Goal: Information Seeking & Learning: Find specific fact

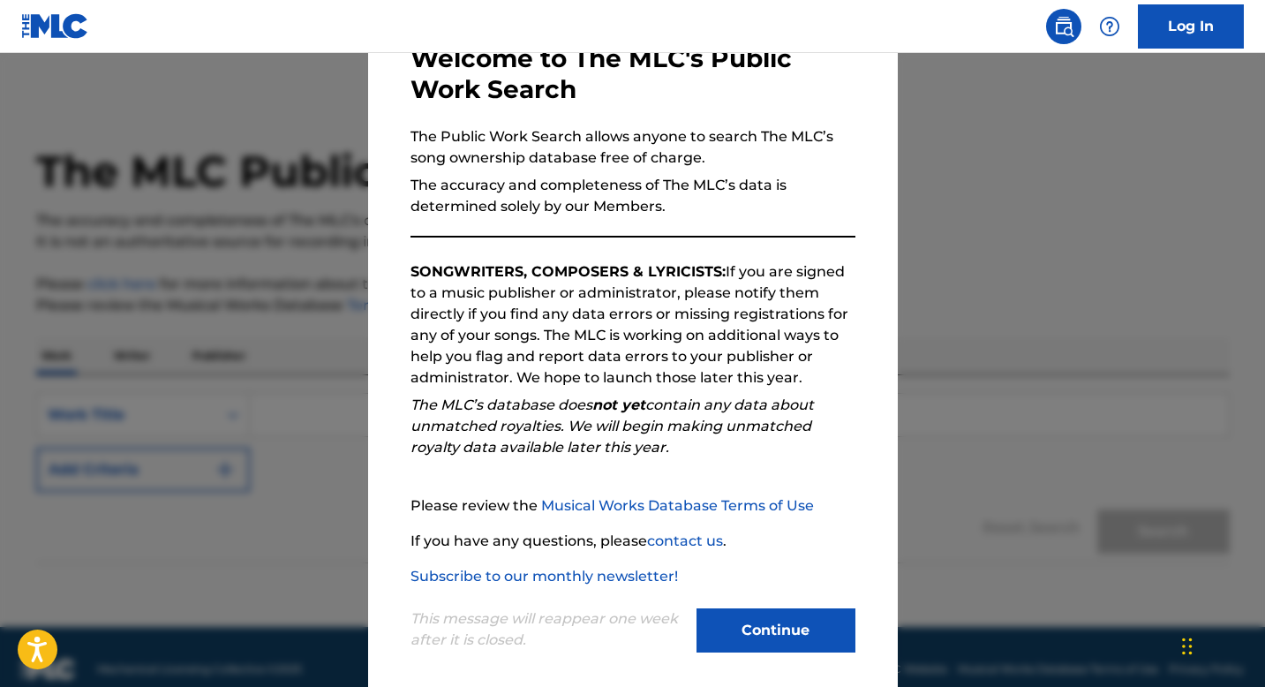
scroll to position [121, 0]
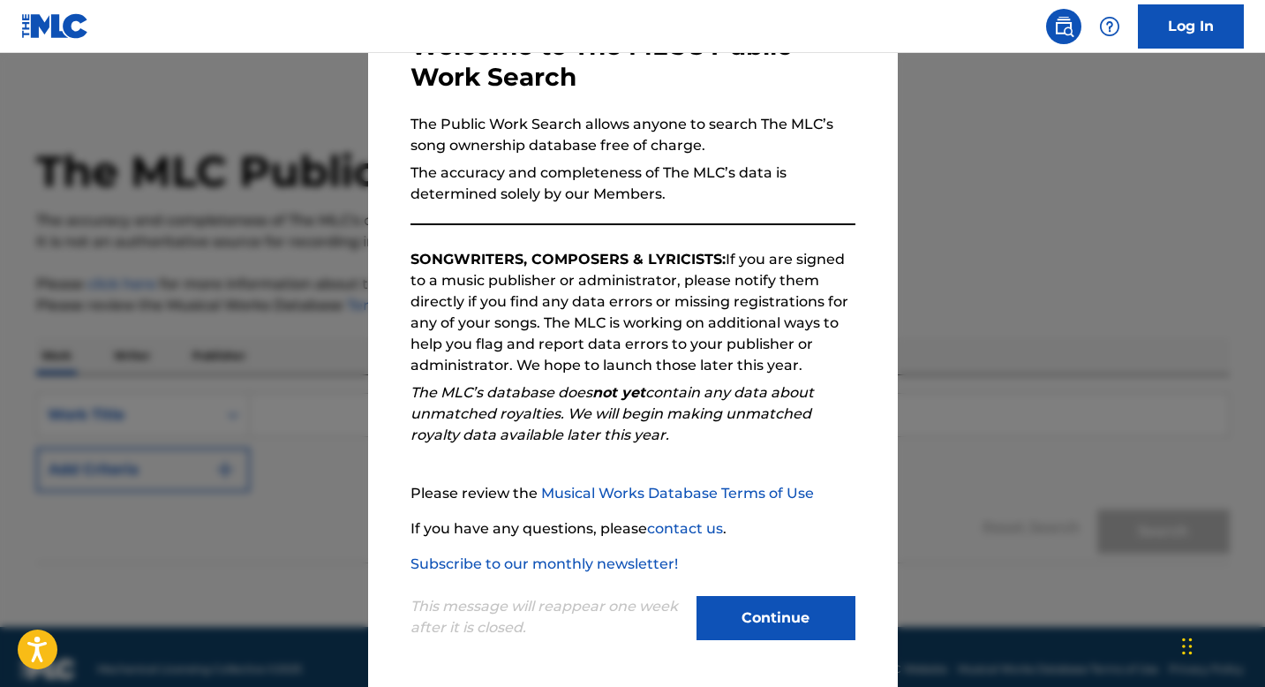
click at [766, 606] on button "Continue" at bounding box center [775, 618] width 159 height 44
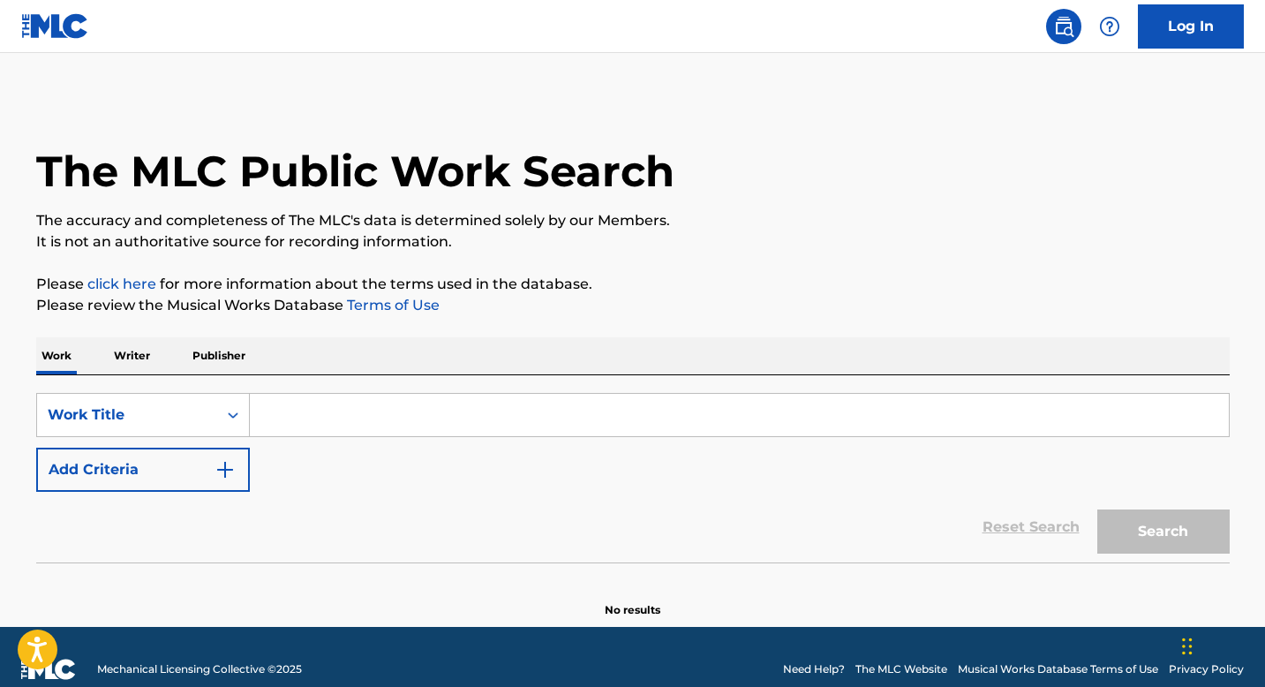
click at [587, 431] on input "Search Form" at bounding box center [739, 415] width 979 height 42
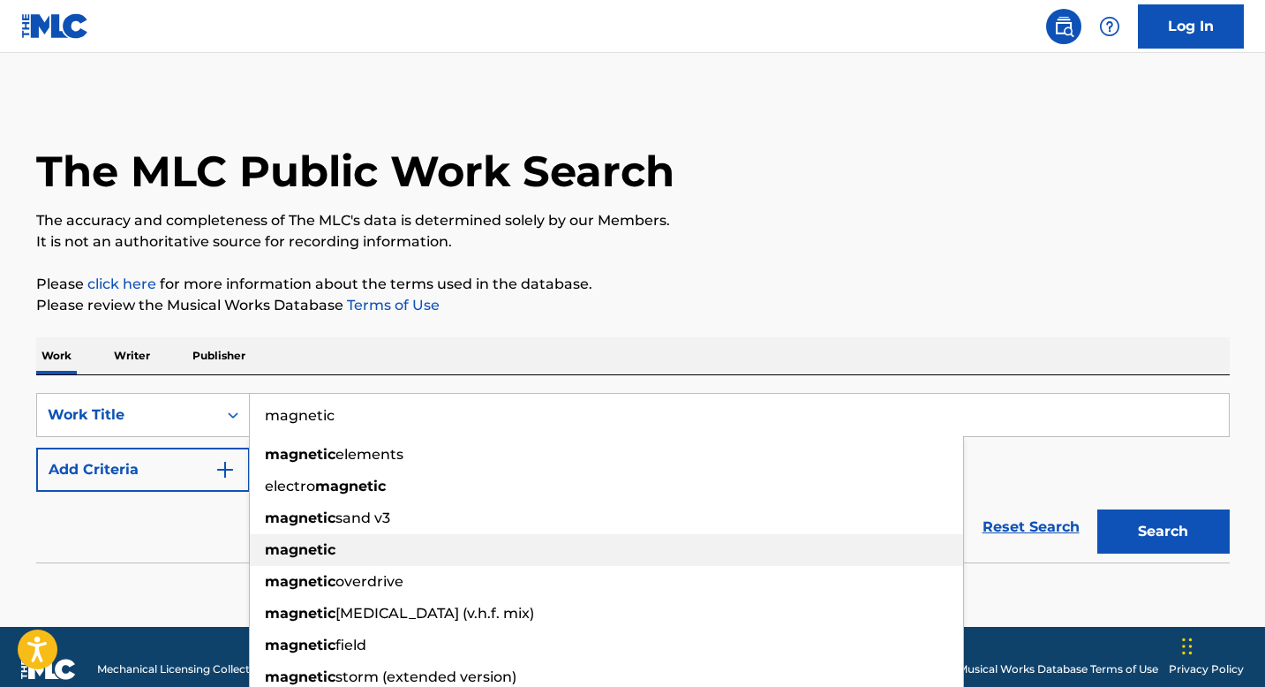
type input "magnetic"
click at [409, 549] on div "magnetic" at bounding box center [606, 550] width 713 height 32
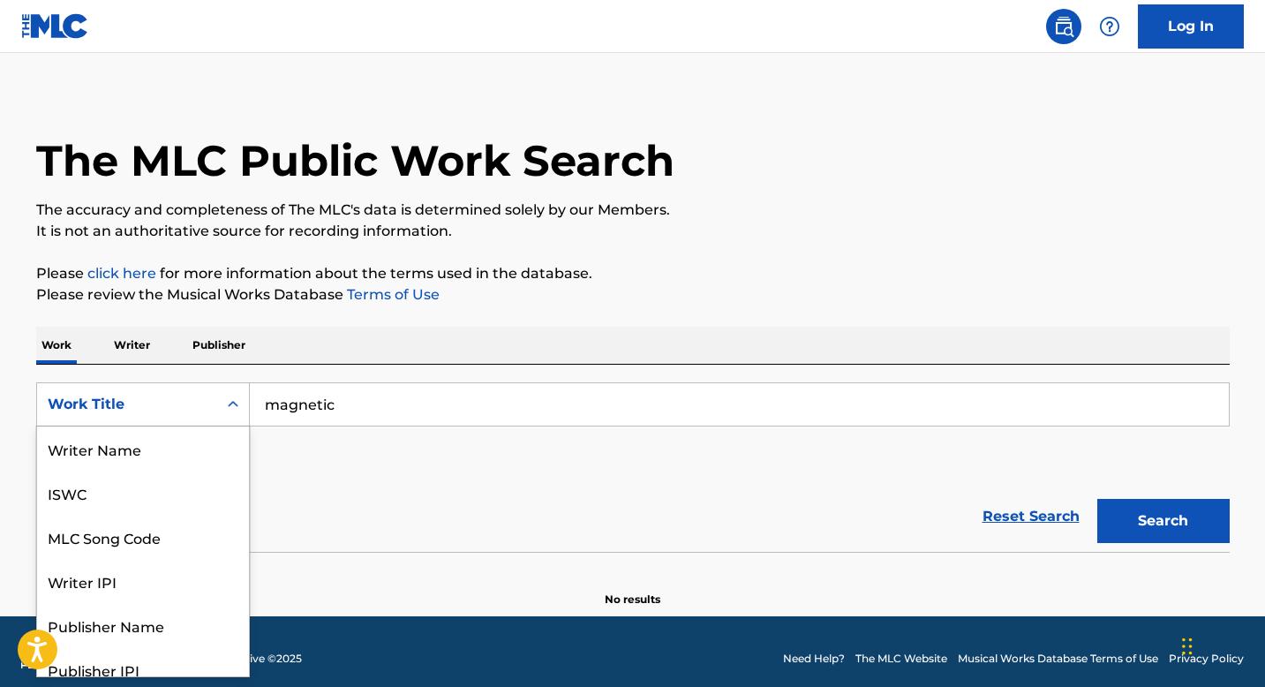
click at [237, 422] on div "Search Form" at bounding box center [233, 404] width 32 height 42
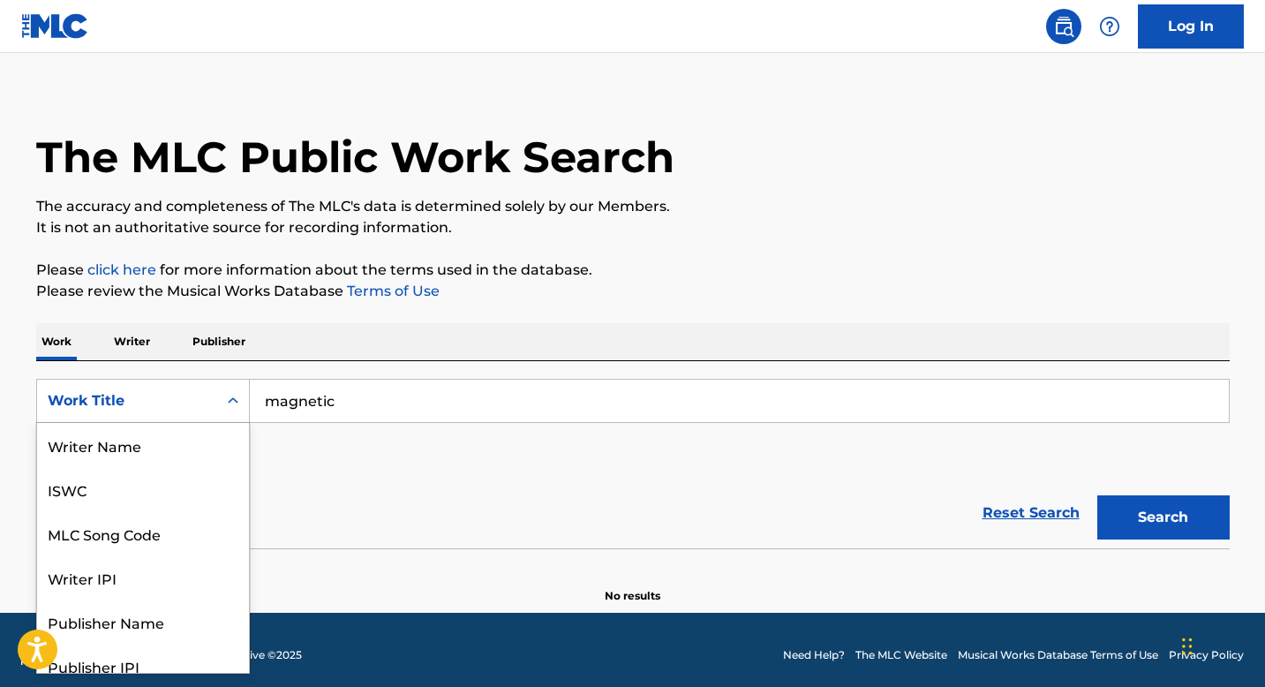
scroll to position [88, 0]
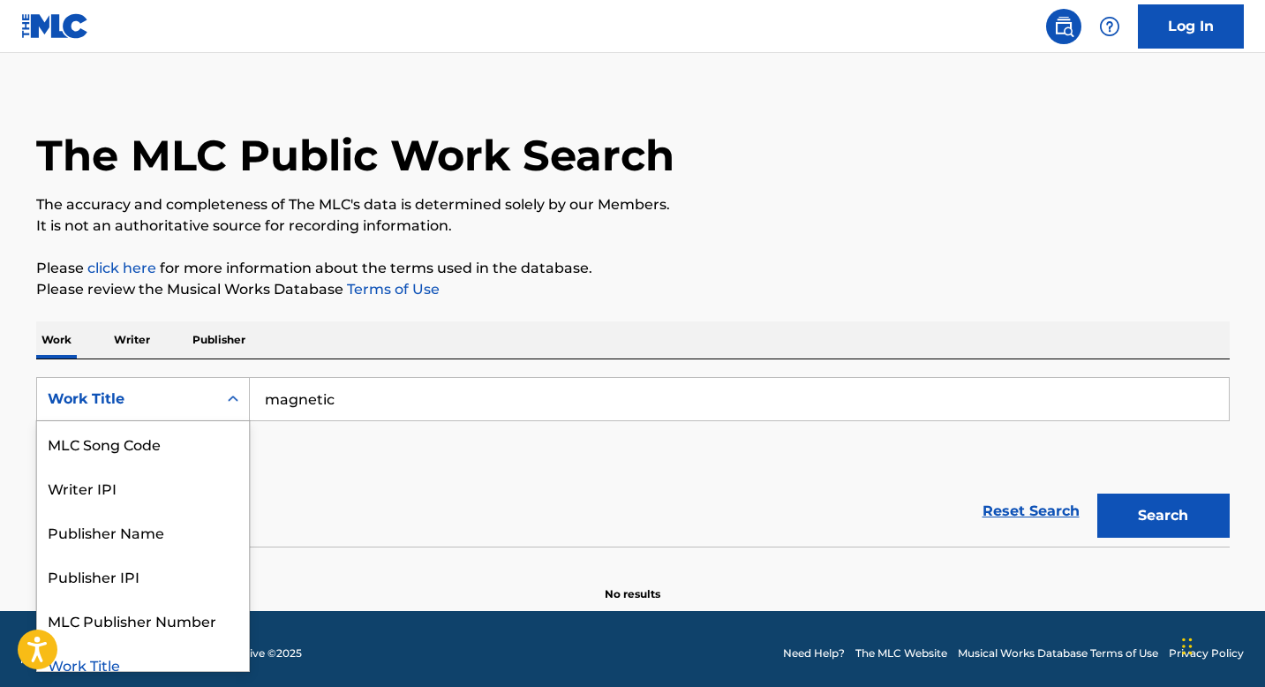
click at [312, 459] on div "SearchWithCriteriaf0d2ab50-1fc0-49c0-9d6e-c0b78949bd0e Work Title selected, 8 o…" at bounding box center [632, 426] width 1193 height 99
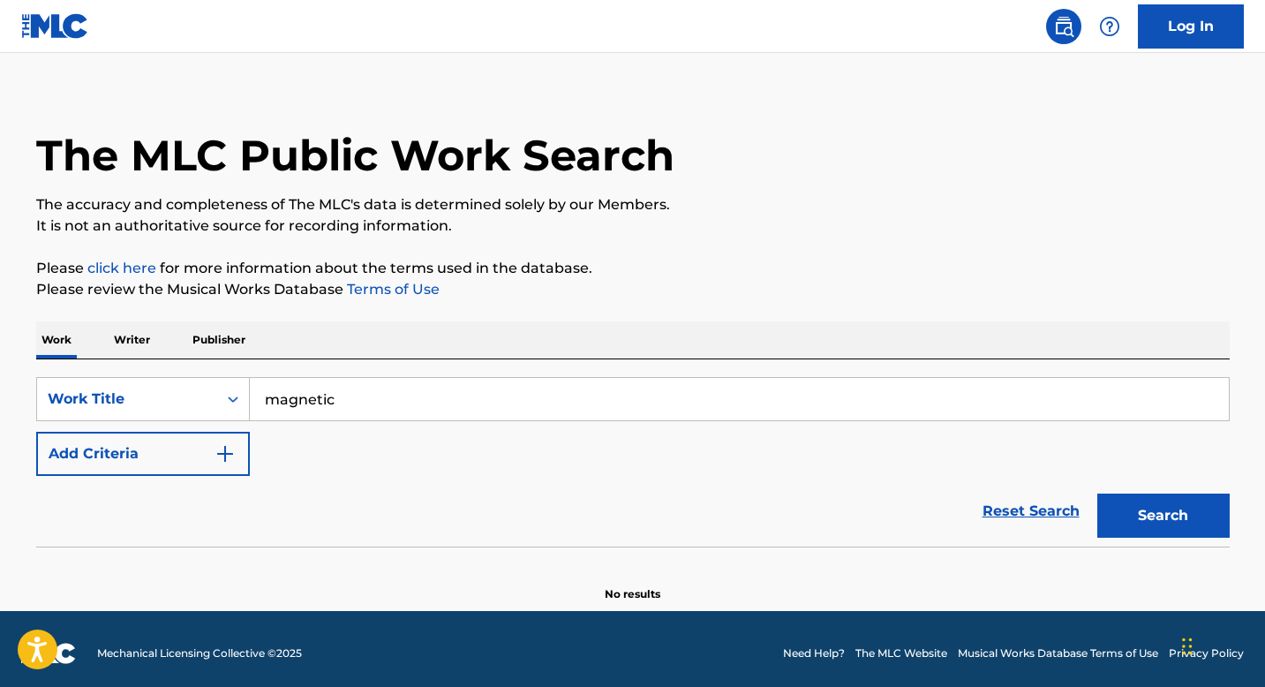
click at [228, 459] on img "Search Form" at bounding box center [224, 453] width 21 height 21
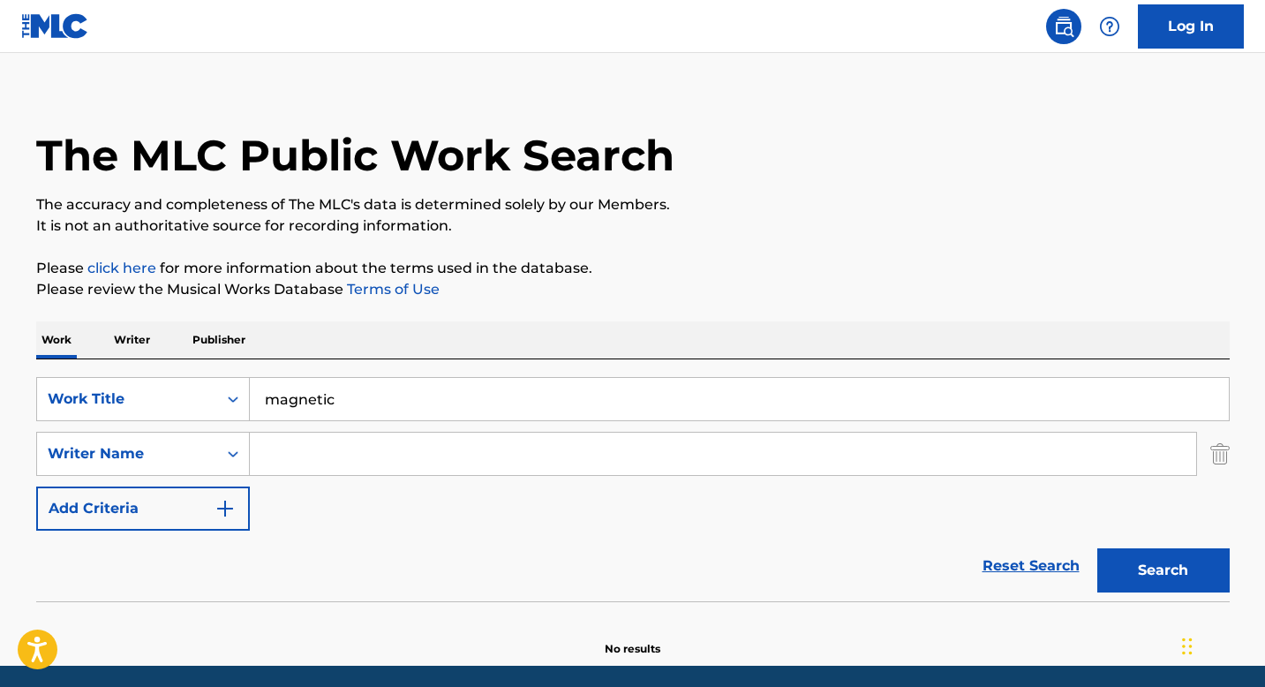
click at [1227, 461] on img "Search Form" at bounding box center [1219, 454] width 19 height 44
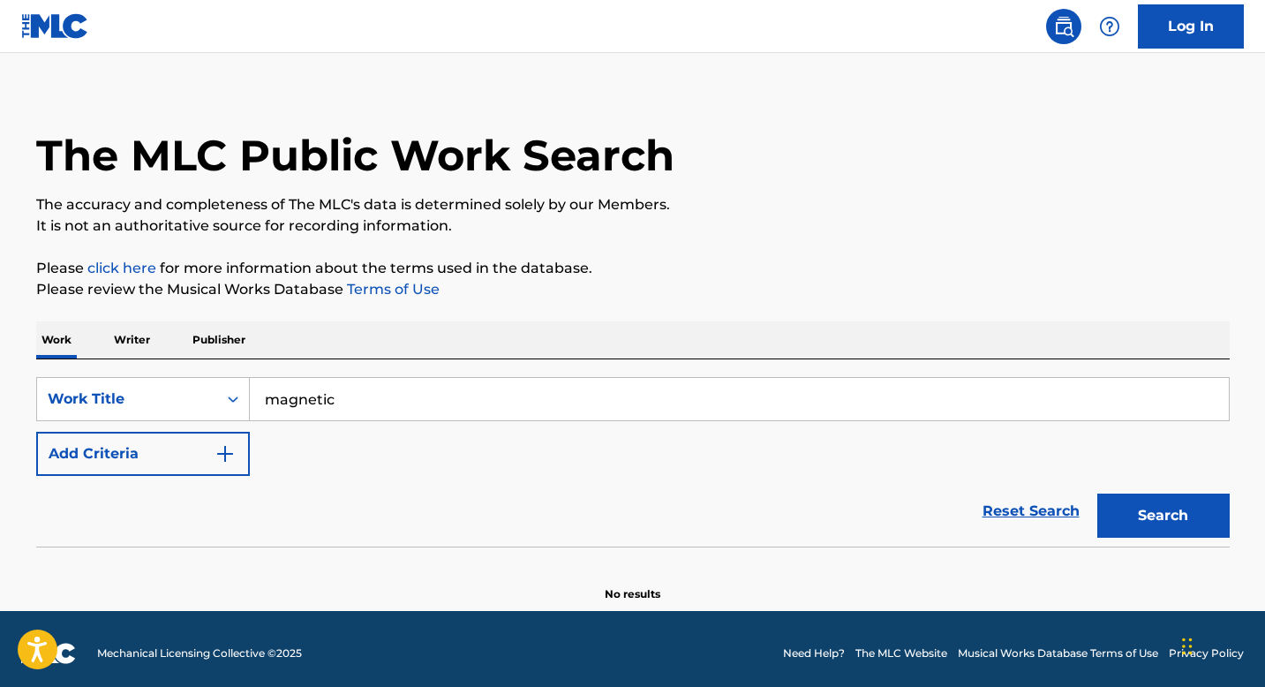
click at [1187, 505] on button "Search" at bounding box center [1163, 515] width 132 height 44
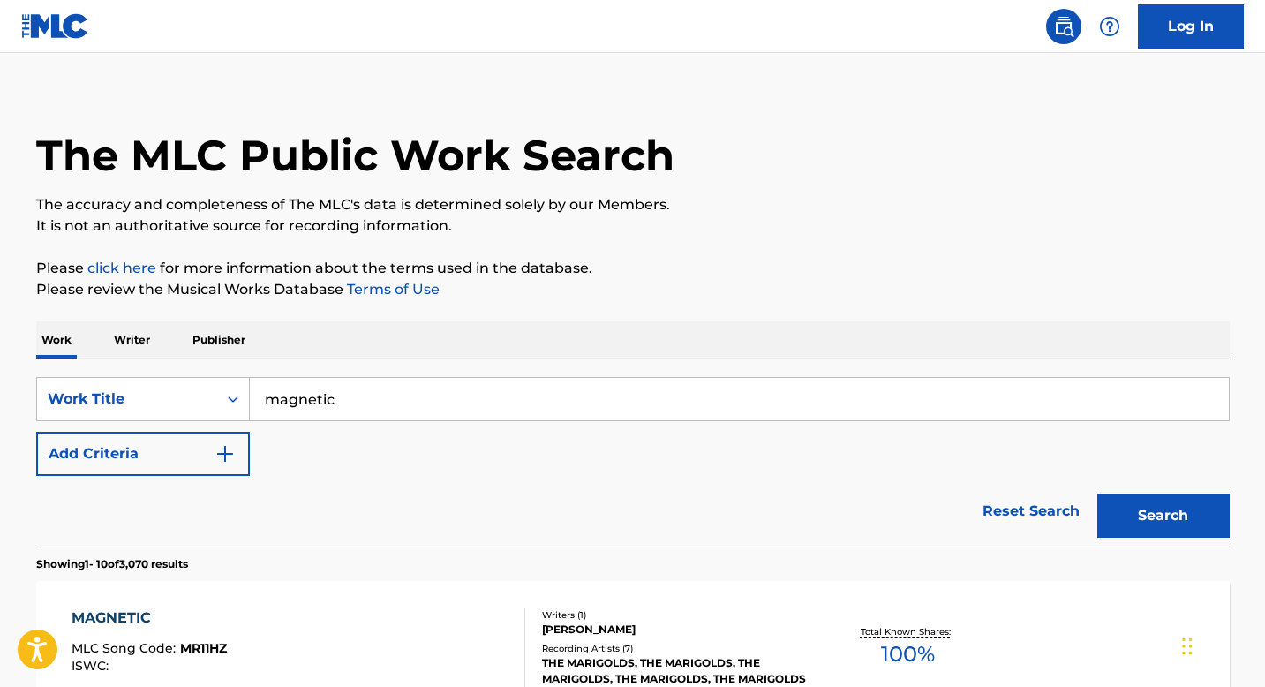
click at [227, 455] on img "Search Form" at bounding box center [224, 453] width 21 height 21
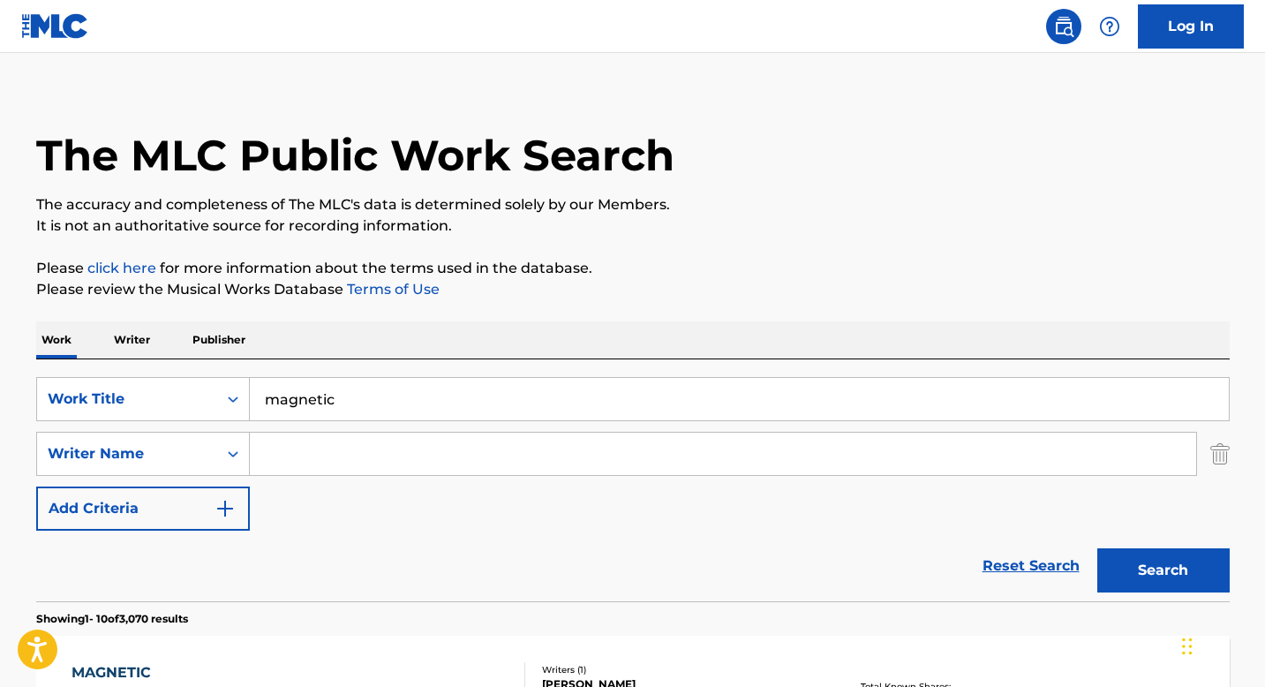
click at [376, 451] on input "Search Form" at bounding box center [723, 453] width 946 height 42
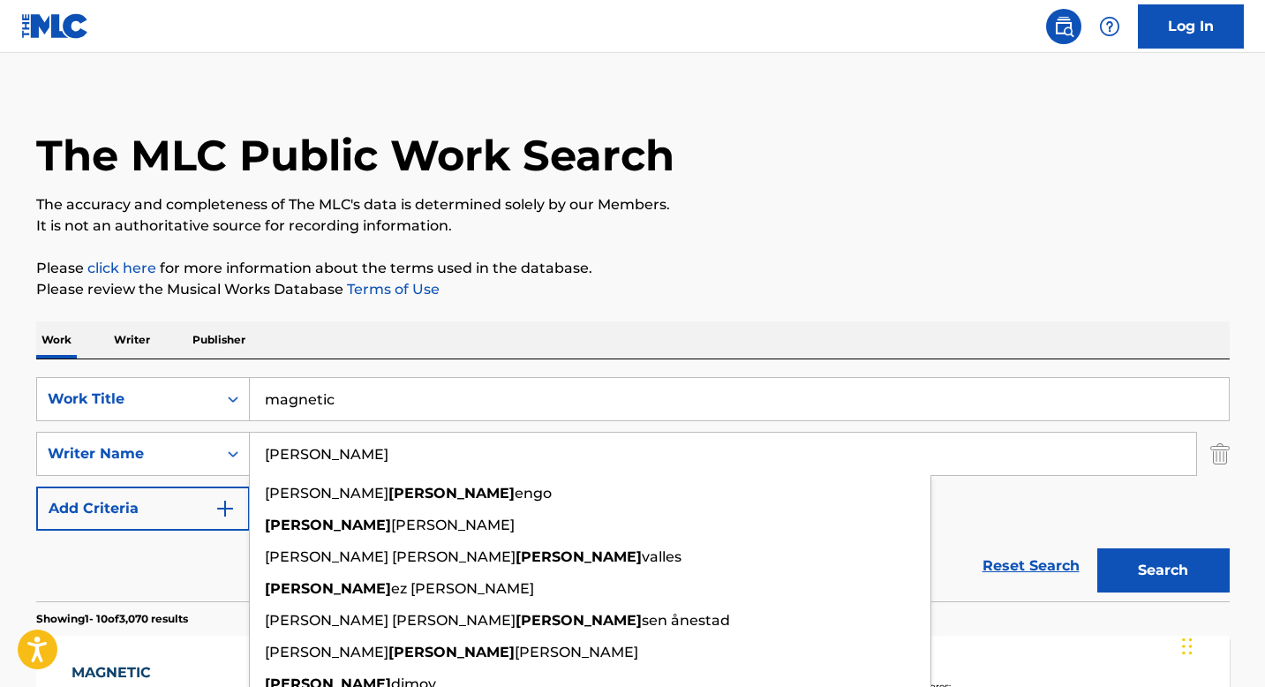
type input "[PERSON_NAME]"
click at [1097, 548] on button "Search" at bounding box center [1163, 570] width 132 height 44
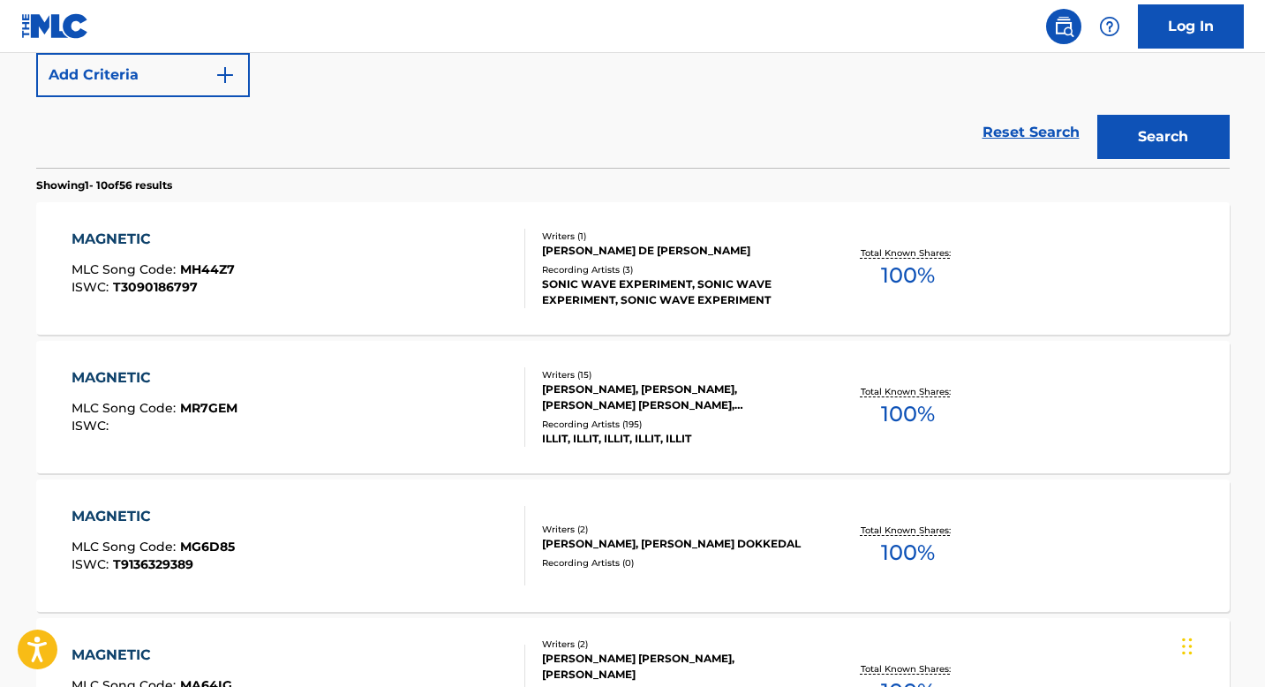
scroll to position [458, 0]
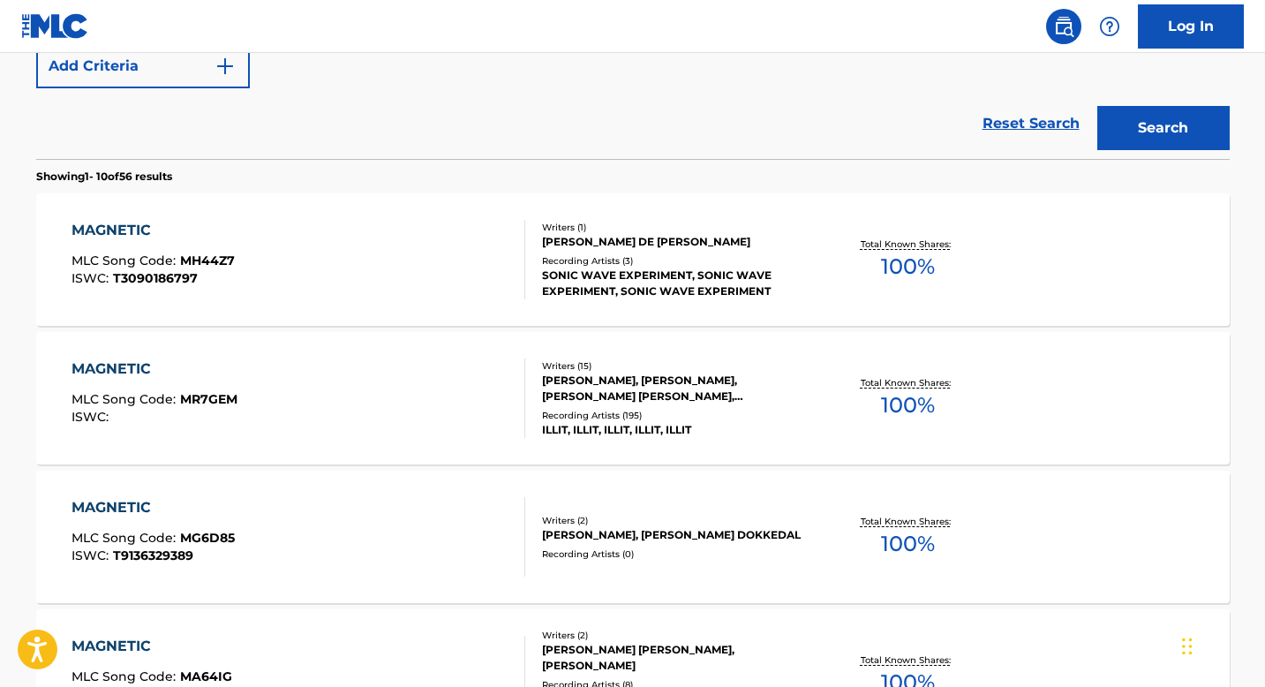
click at [123, 368] on div "MAGNETIC" at bounding box center [154, 368] width 166 height 21
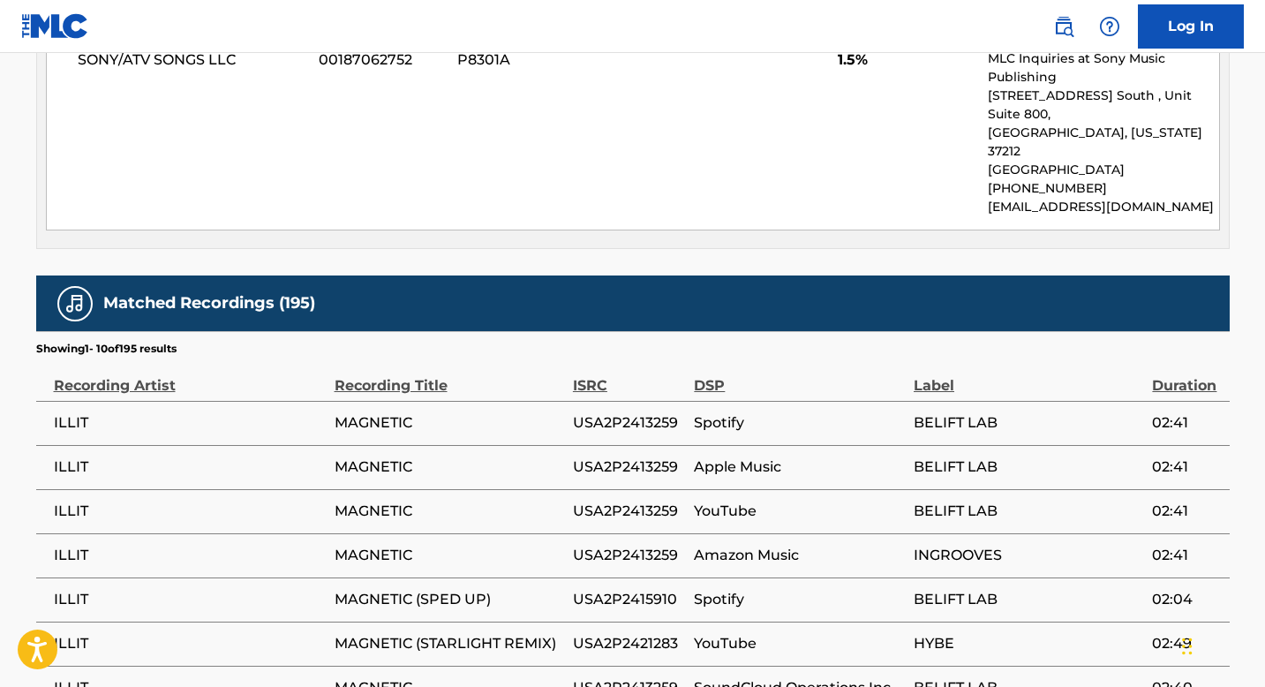
scroll to position [5272, 0]
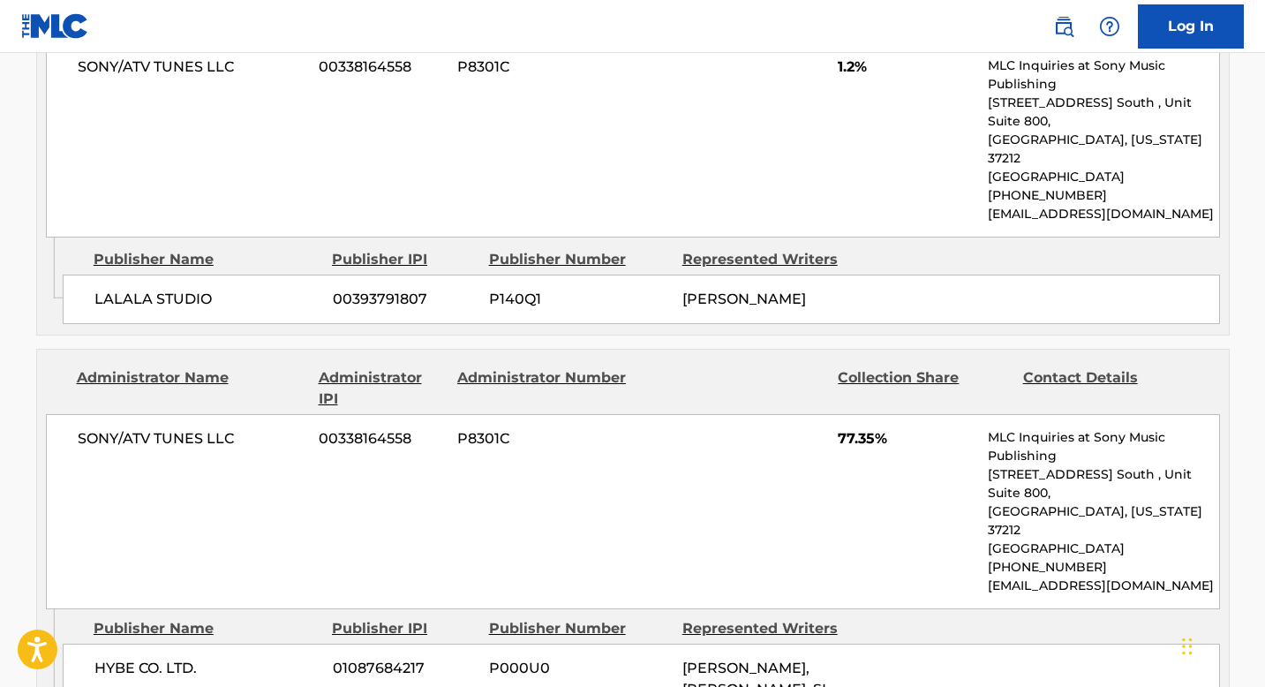
scroll to position [4079, 0]
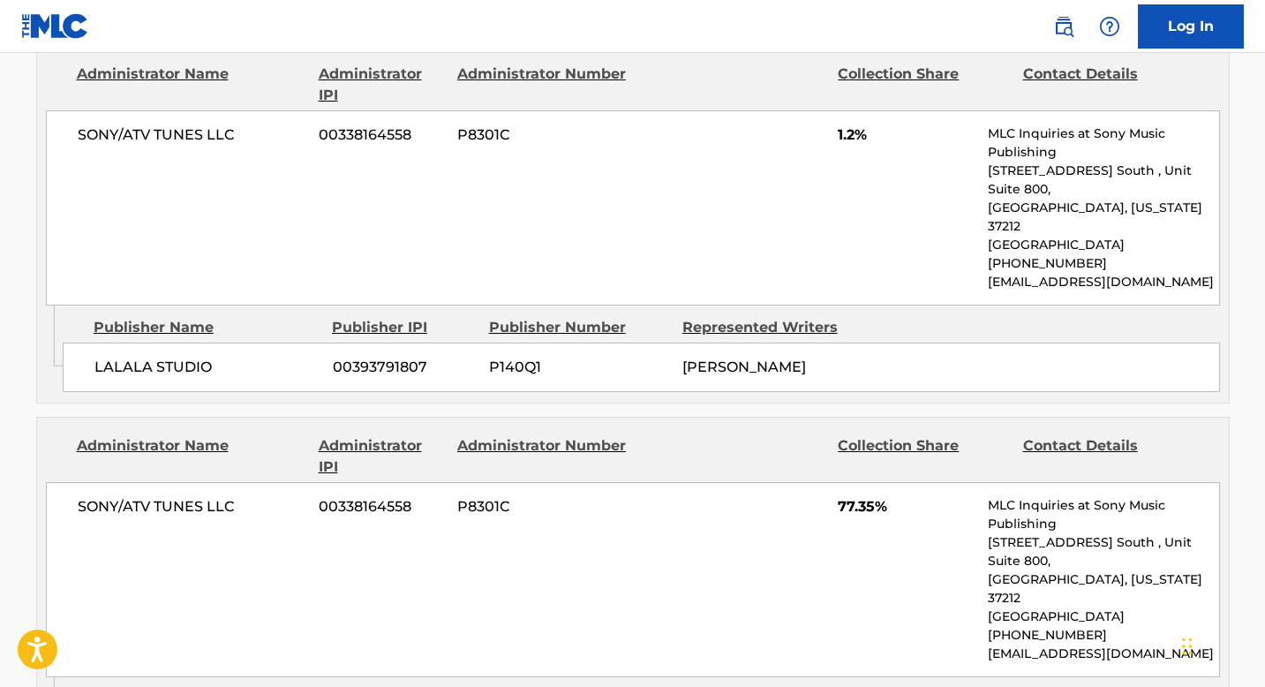
click at [171, 482] on div "SONY/ATV TUNES LLC 00338164558 P8301C 77.35% MLC Inquiries at Sony Music Publis…" at bounding box center [633, 579] width 1174 height 195
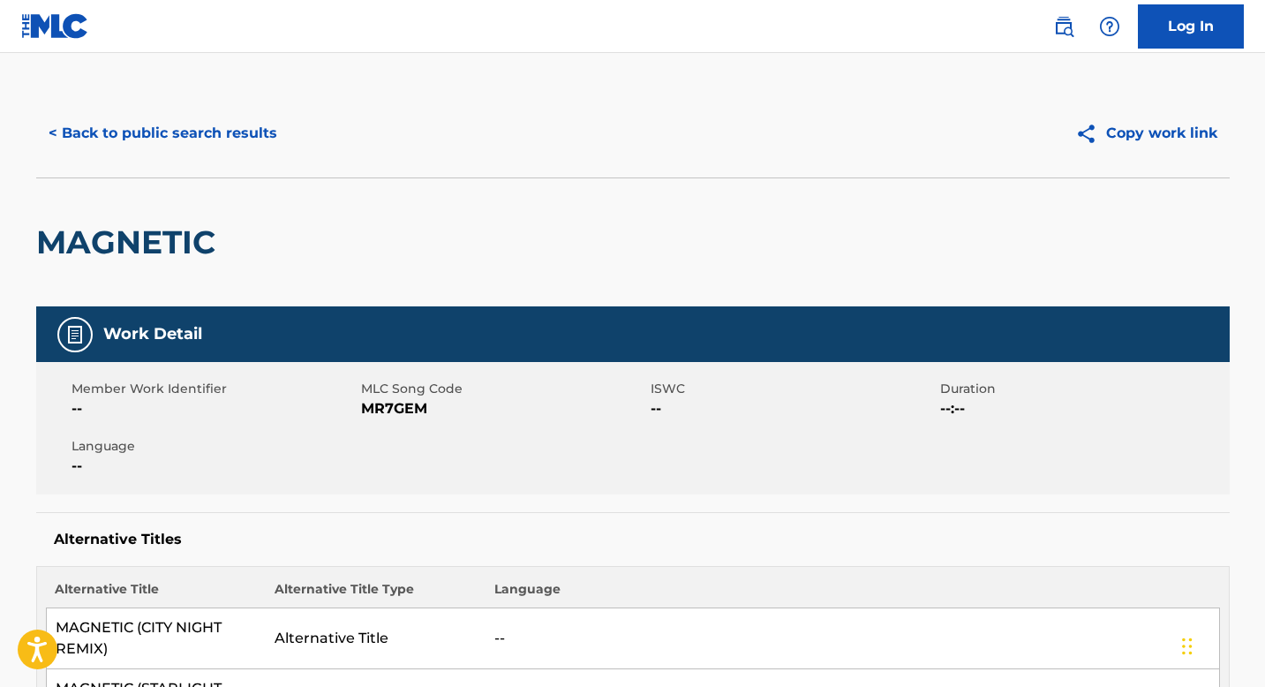
scroll to position [0, 0]
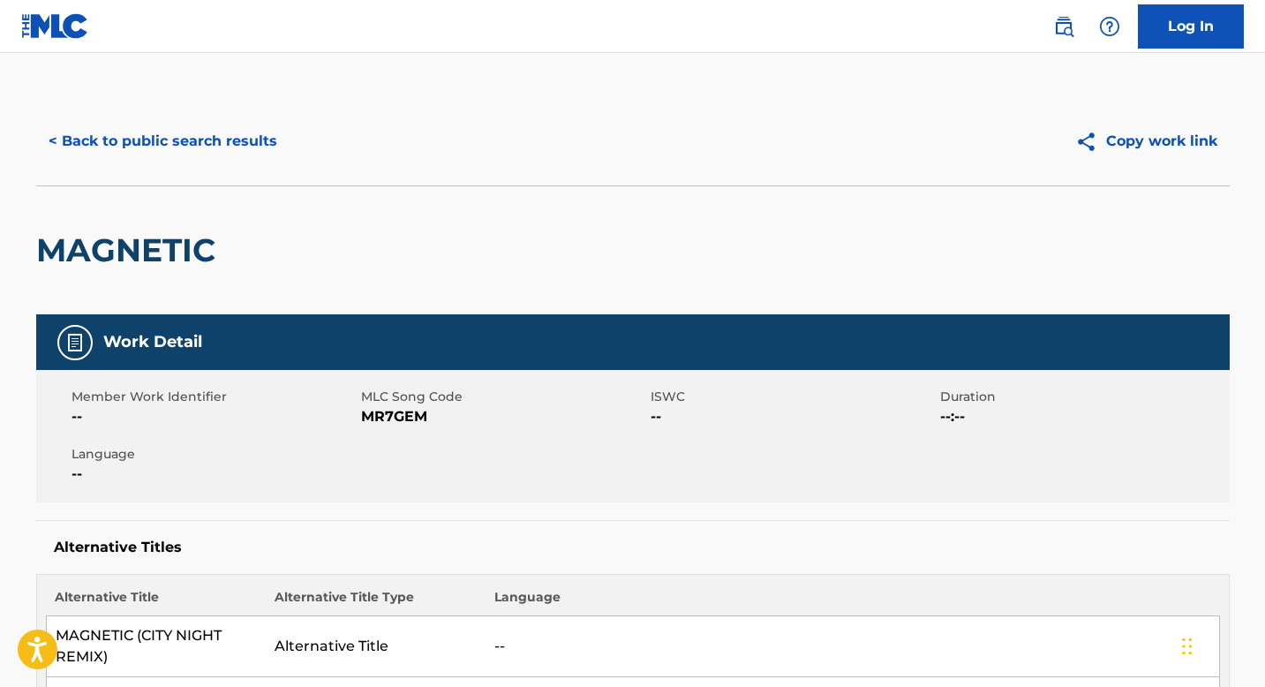
click at [75, 154] on button "< Back to public search results" at bounding box center [162, 141] width 253 height 44
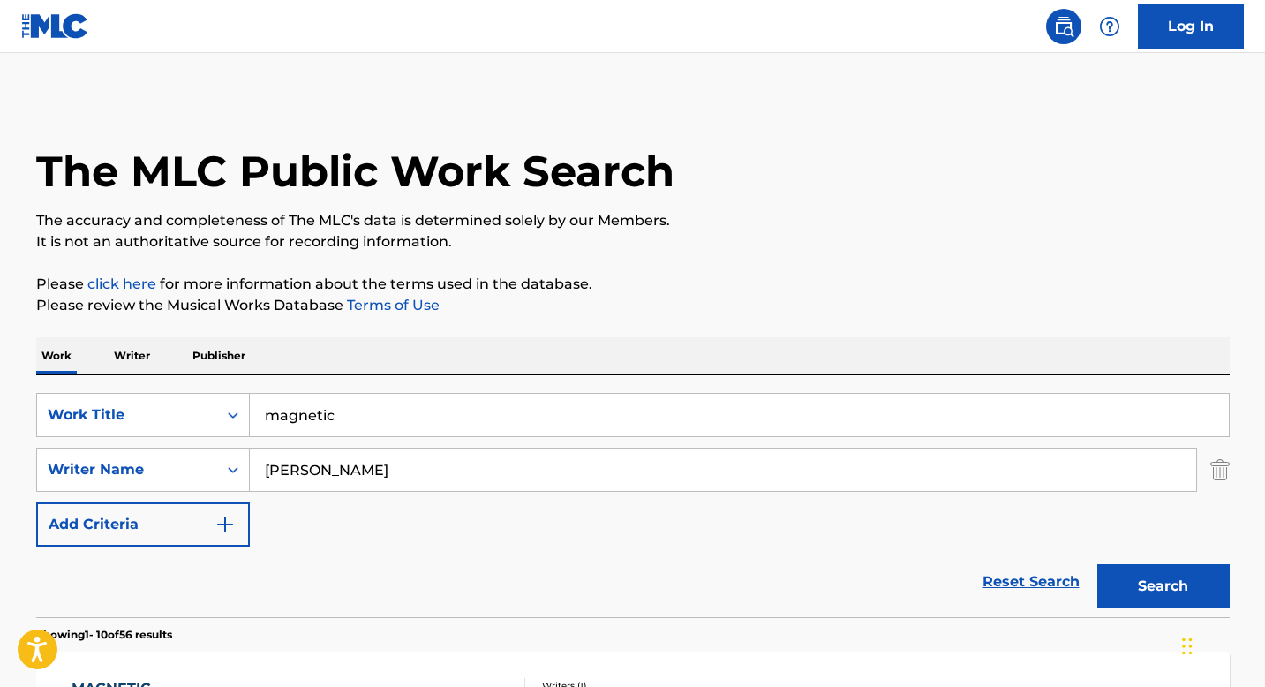
click at [310, 425] on input "magnetic" at bounding box center [739, 415] width 979 height 42
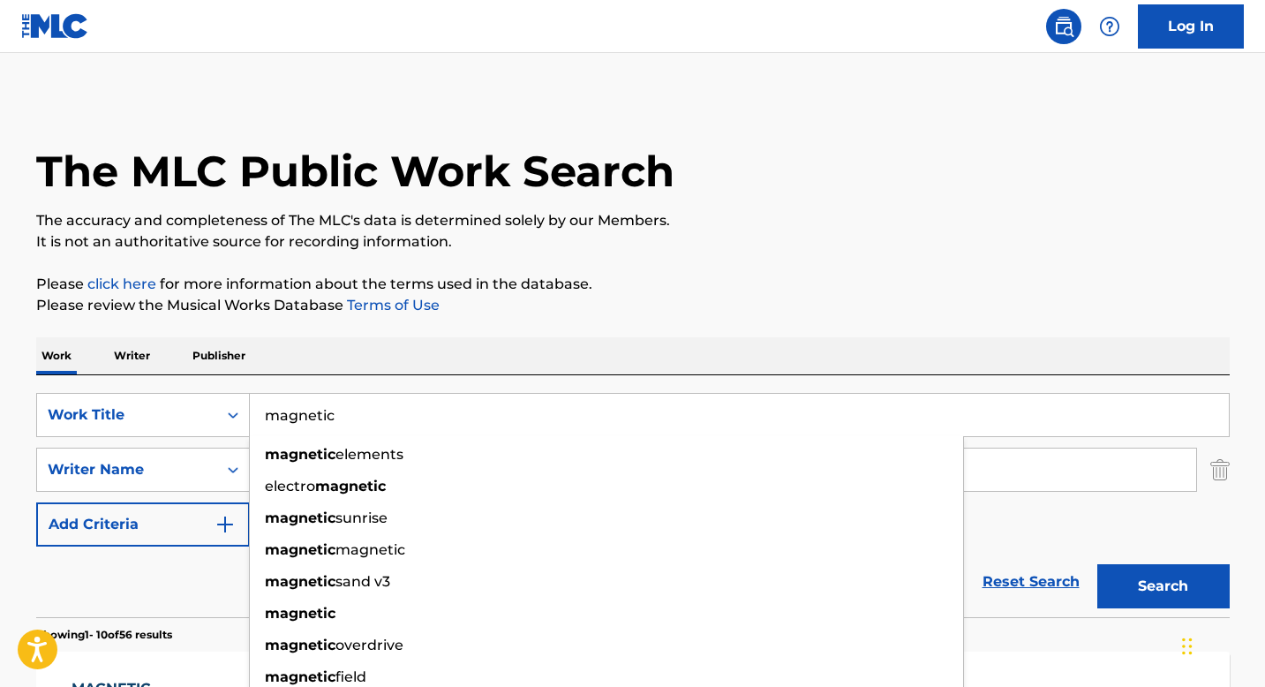
click at [310, 425] on input "magnetic" at bounding box center [739, 415] width 979 height 42
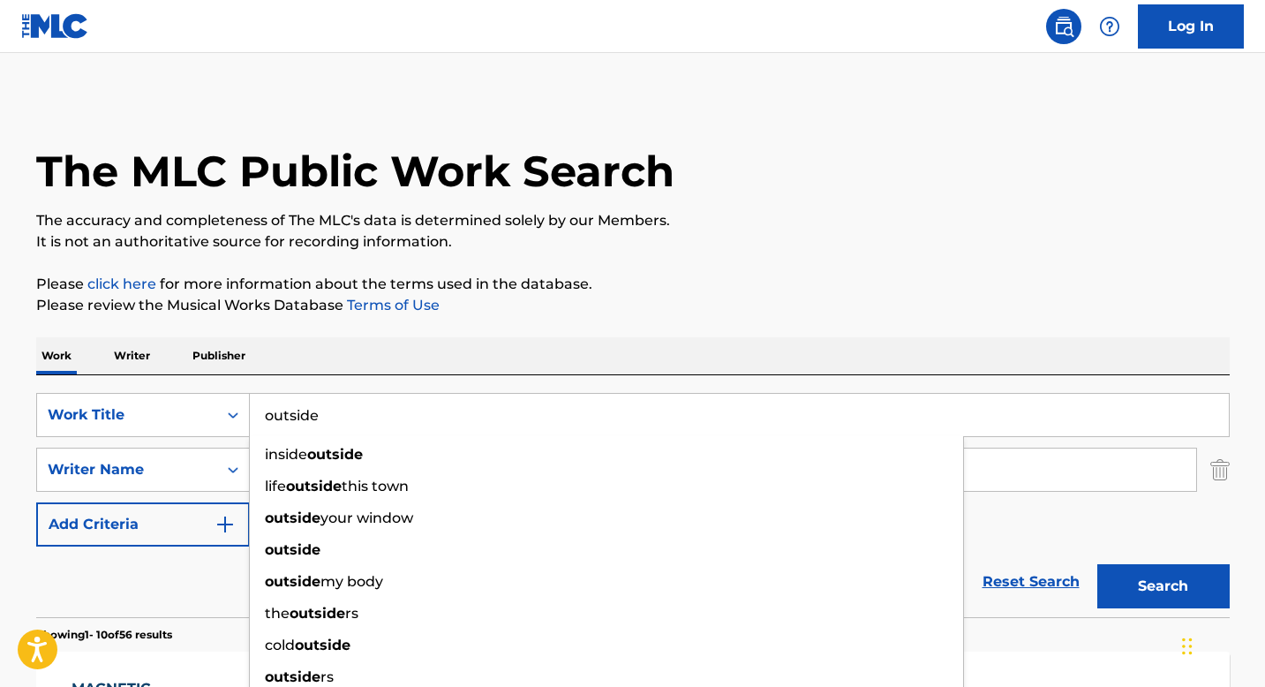
click at [1162, 577] on button "Search" at bounding box center [1163, 586] width 132 height 44
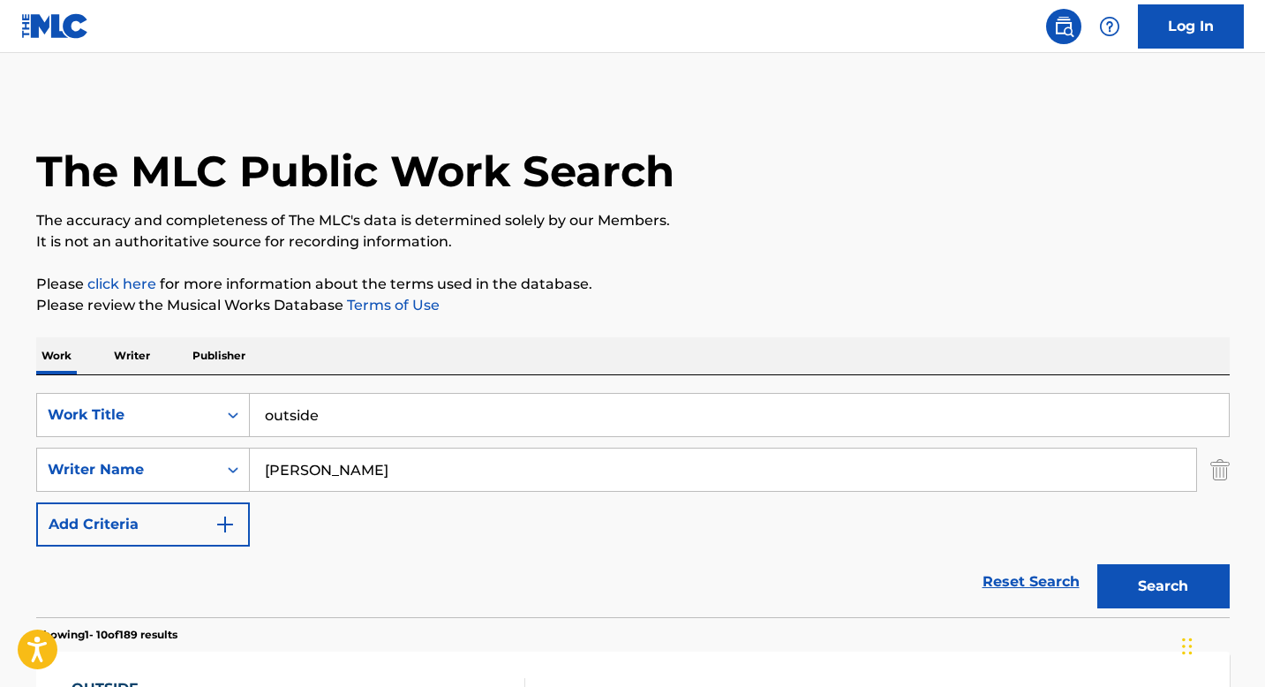
click at [884, 477] on input "[PERSON_NAME]" at bounding box center [723, 469] width 946 height 42
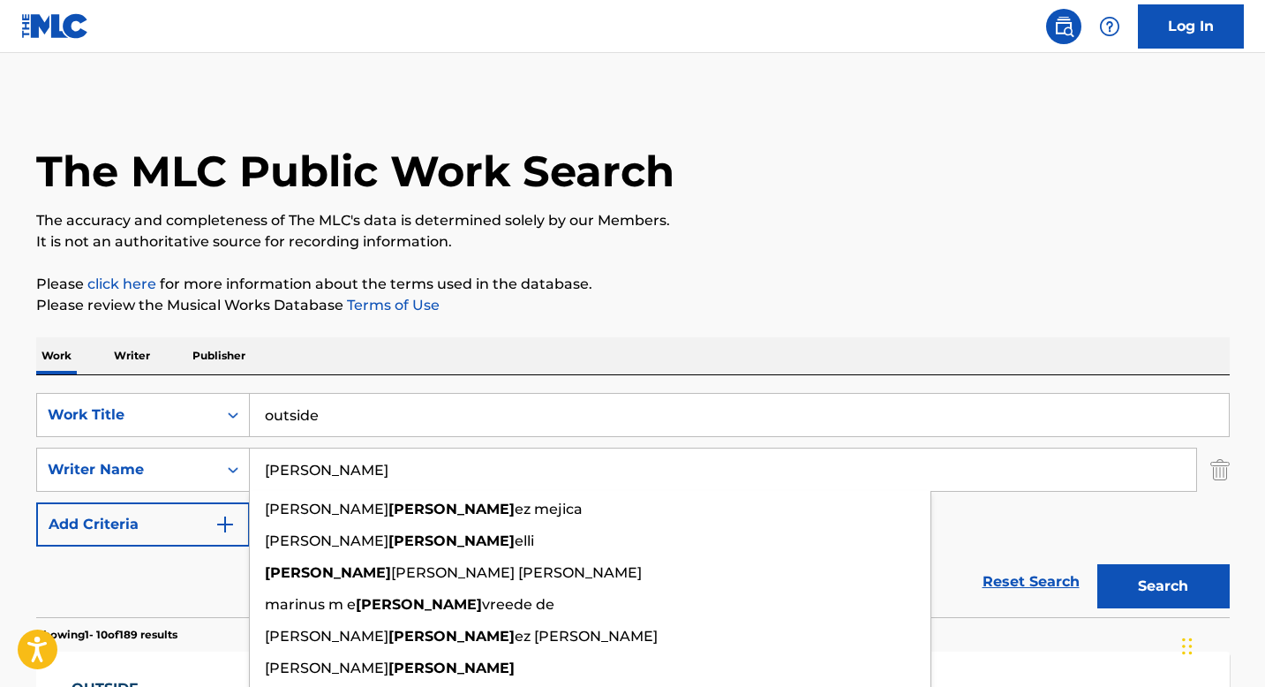
click at [884, 477] on input "[PERSON_NAME]" at bounding box center [723, 469] width 946 height 42
click at [756, 422] on input "outside" at bounding box center [739, 415] width 979 height 42
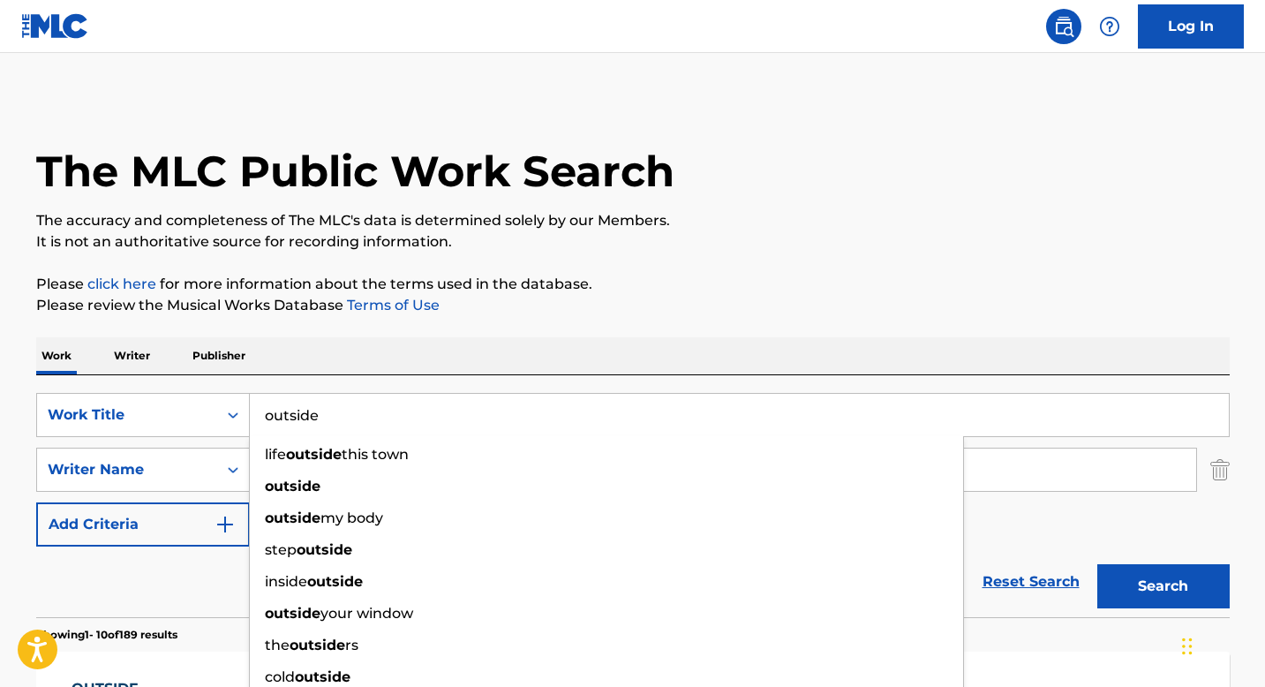
click at [756, 422] on input "outside" at bounding box center [739, 415] width 979 height 42
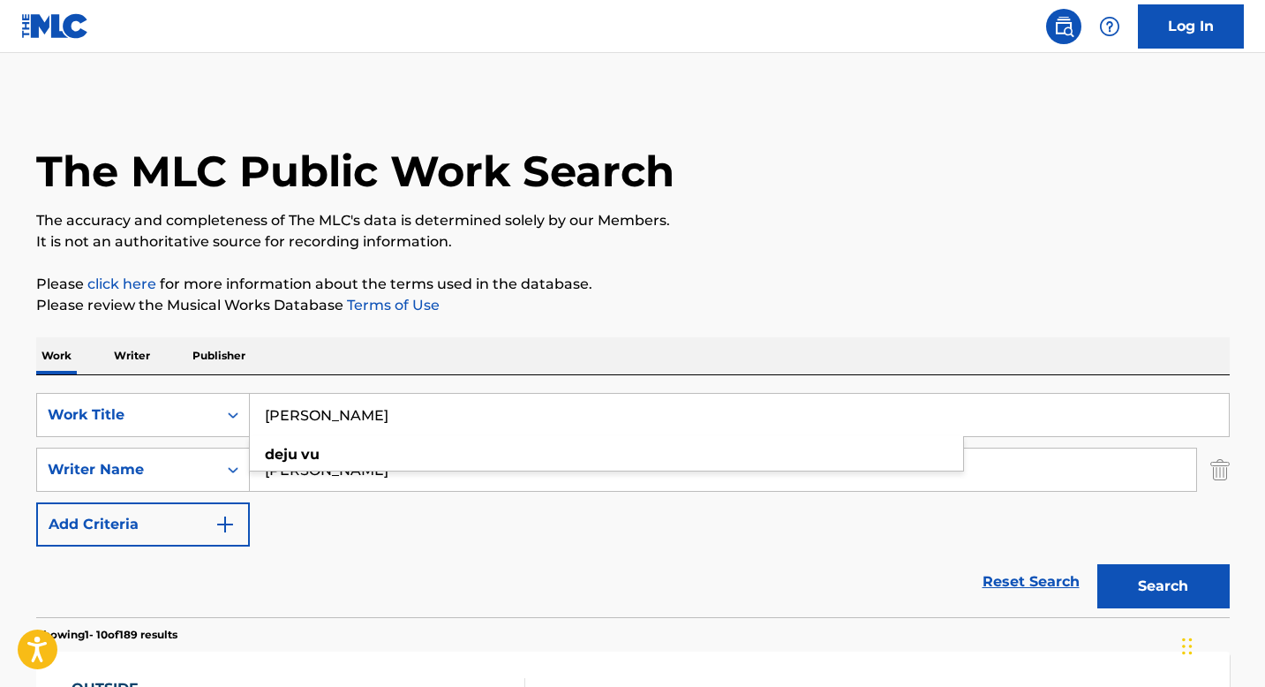
type input "[PERSON_NAME]"
click at [1097, 564] on button "Search" at bounding box center [1163, 586] width 132 height 44
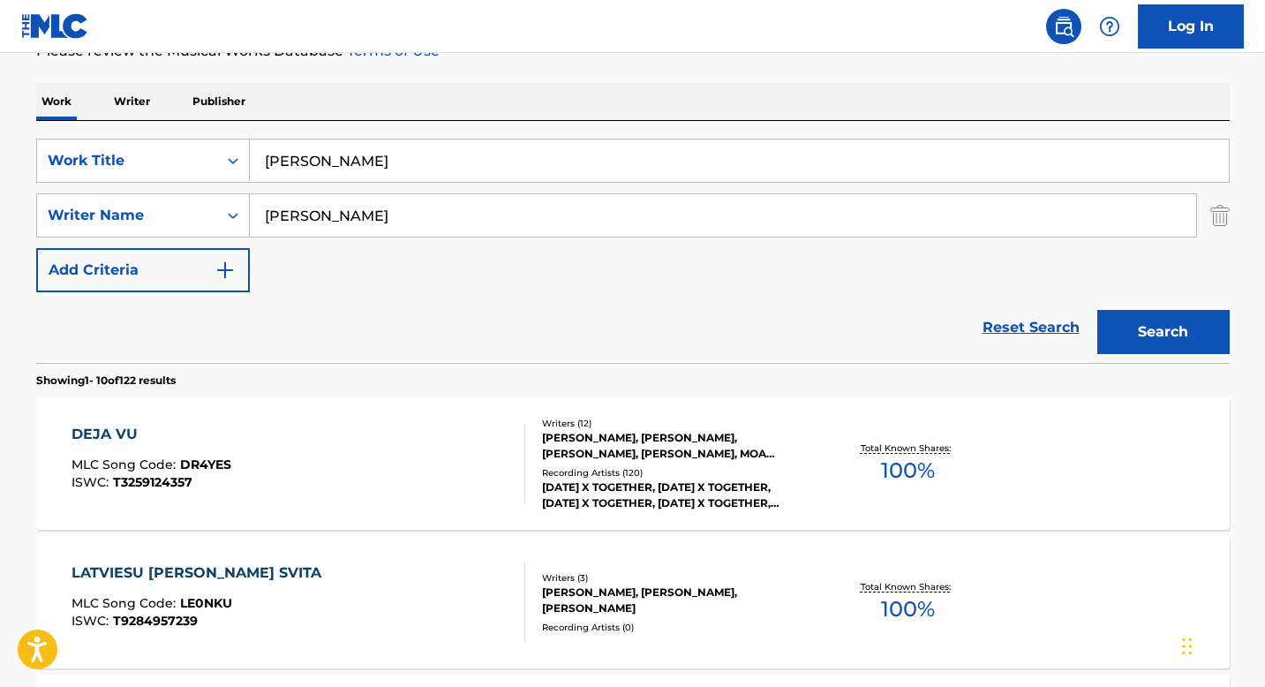
scroll to position [364, 0]
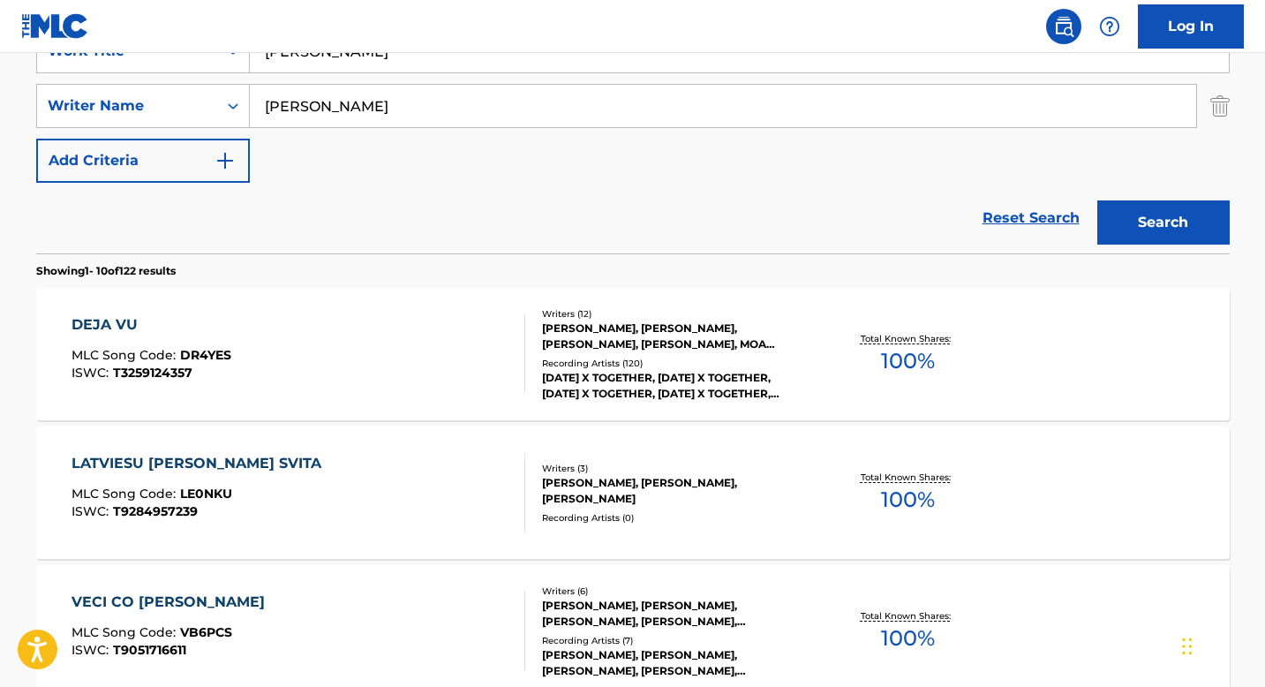
click at [627, 340] on div "[PERSON_NAME], [PERSON_NAME], [PERSON_NAME], [PERSON_NAME], MOA [PERSON_NAME] […" at bounding box center [675, 336] width 267 height 32
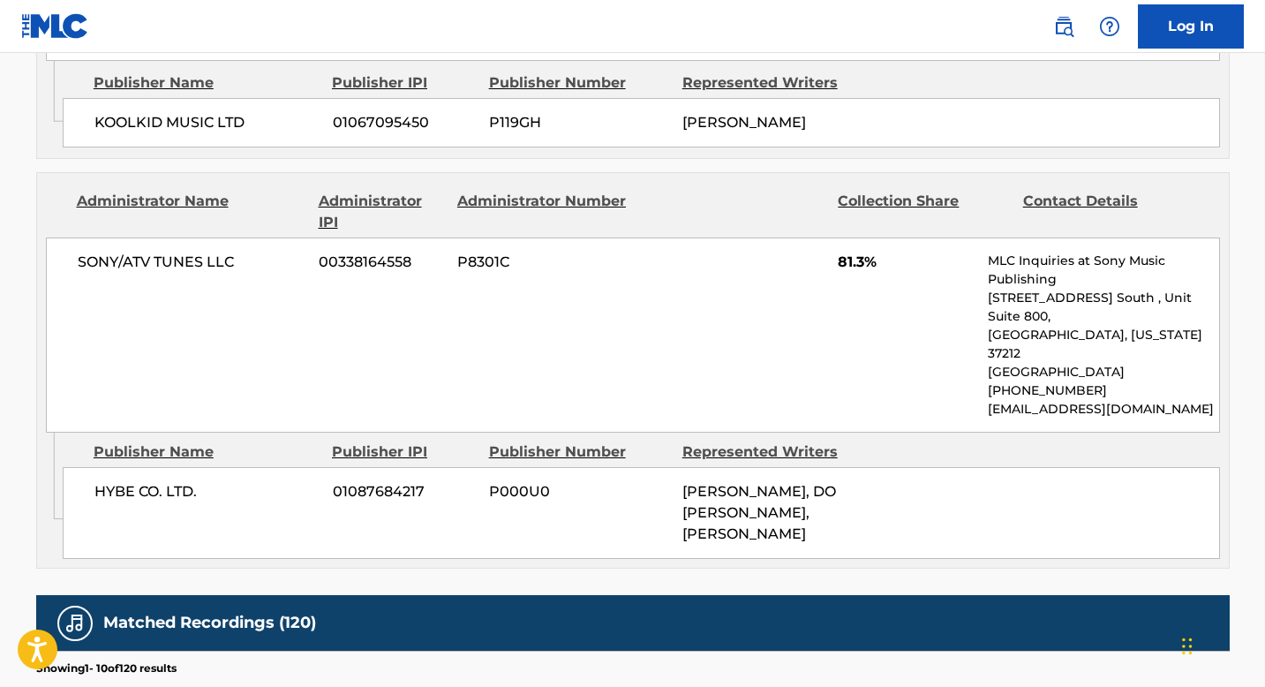
scroll to position [1896, 0]
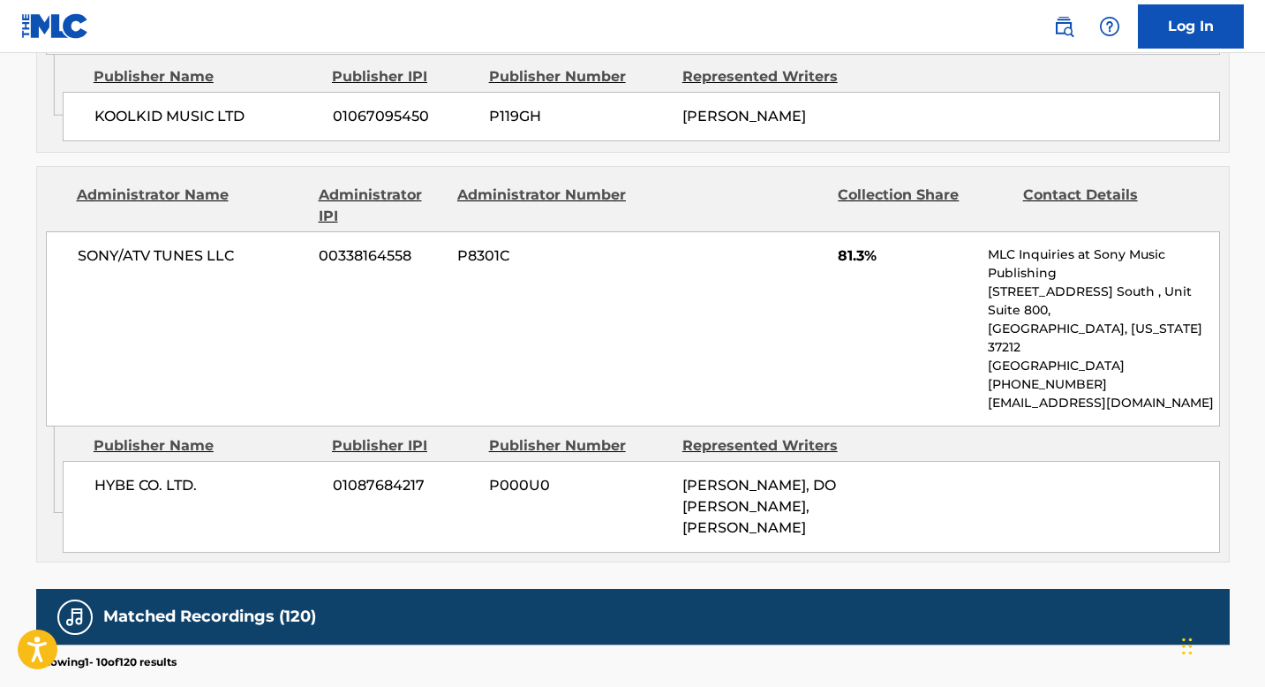
drag, startPoint x: 685, startPoint y: 422, endPoint x: 778, endPoint y: 420, distance: 92.7
click at [778, 477] on span "[PERSON_NAME], DO [PERSON_NAME], [PERSON_NAME]" at bounding box center [759, 506] width 154 height 59
drag, startPoint x: 778, startPoint y: 420, endPoint x: 669, endPoint y: 422, distance: 108.6
click at [669, 461] on div "HYBE CO. LTD. 01087684217 P000U0 [PERSON_NAME], [PERSON_NAME], [PERSON_NAME]" at bounding box center [641, 507] width 1157 height 92
copy div "[PERSON_NAME]"
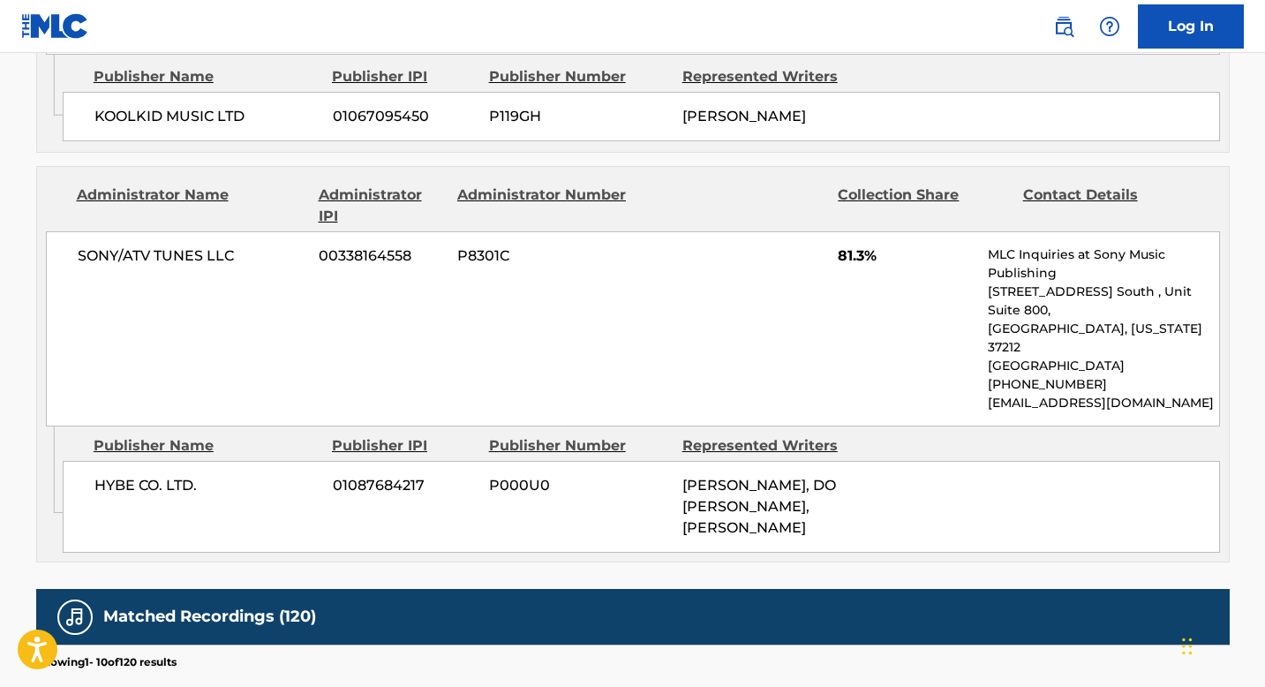
click at [840, 475] on div "[PERSON_NAME], DO [PERSON_NAME], [PERSON_NAME]" at bounding box center [772, 507] width 180 height 64
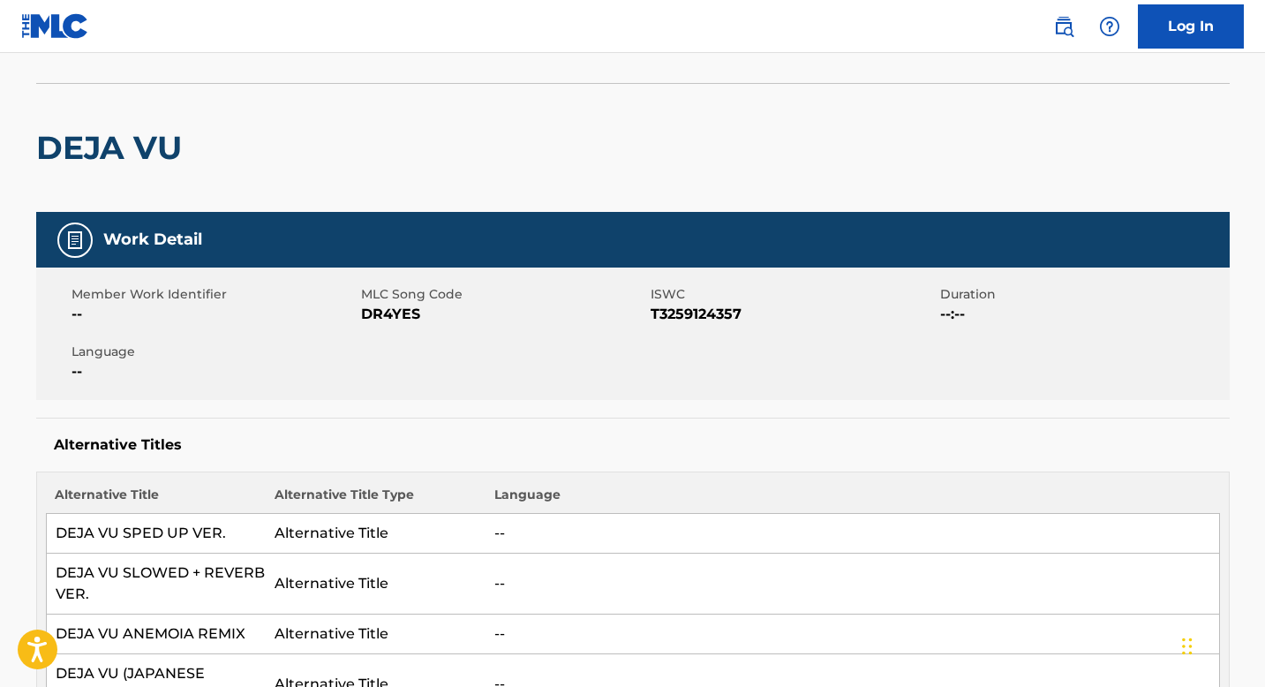
scroll to position [0, 0]
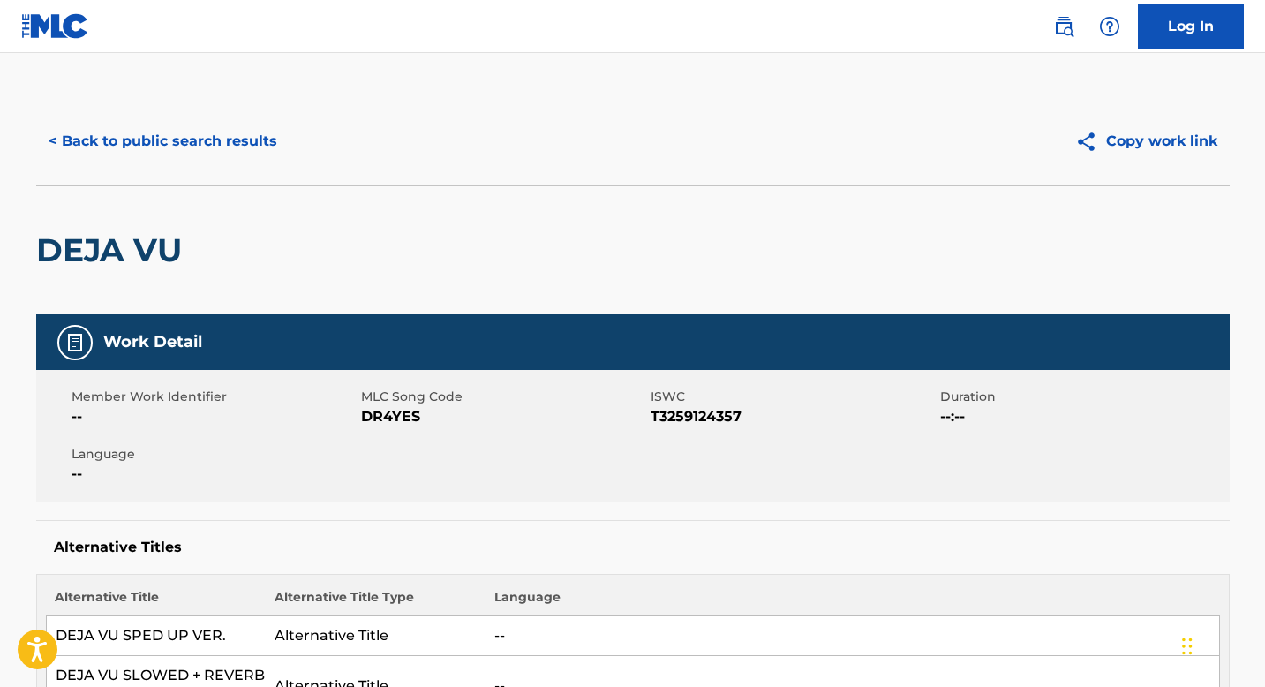
click at [131, 135] on button "< Back to public search results" at bounding box center [162, 141] width 253 height 44
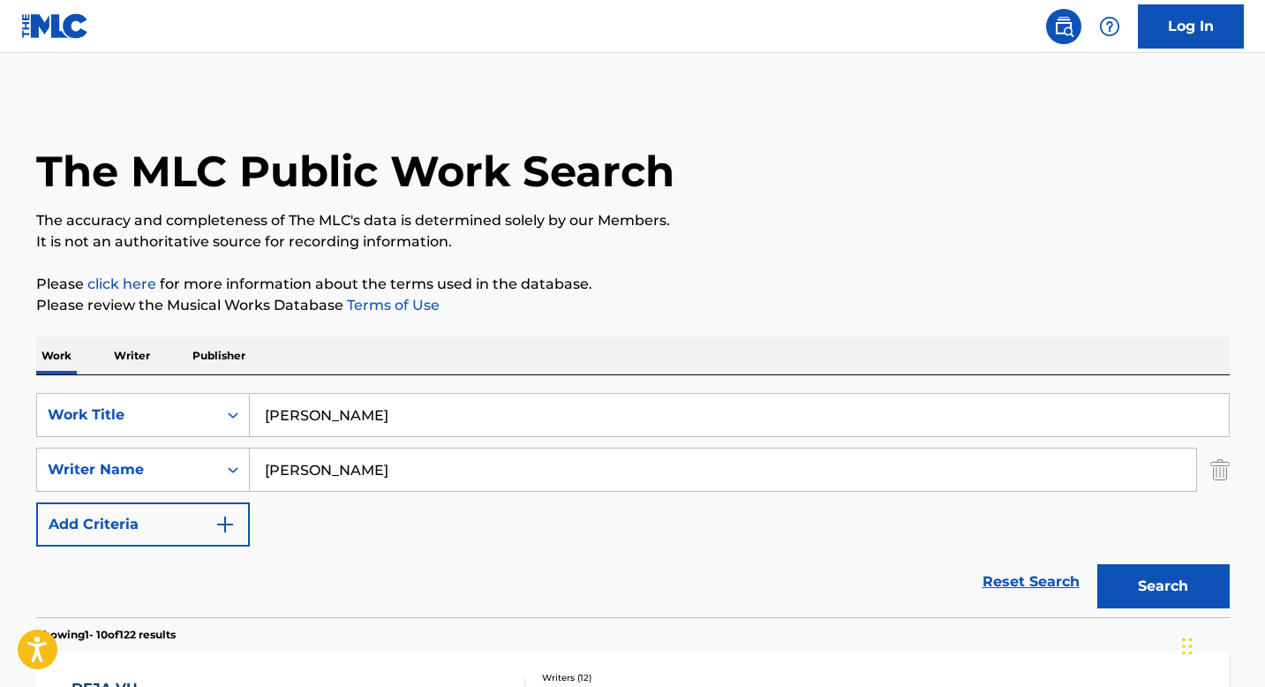
click at [304, 409] on input "[PERSON_NAME]" at bounding box center [739, 415] width 979 height 42
click at [304, 484] on input "[PERSON_NAME]" at bounding box center [723, 469] width 946 height 42
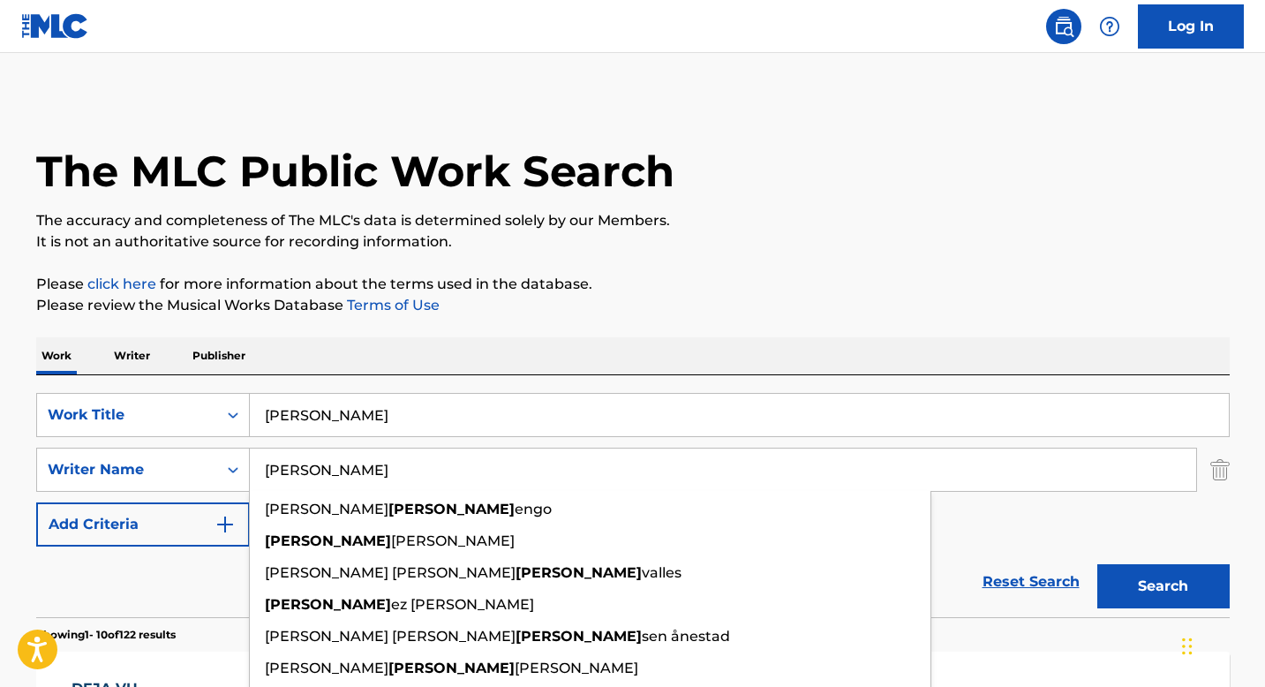
click at [304, 484] on input "[PERSON_NAME]" at bounding box center [723, 469] width 946 height 42
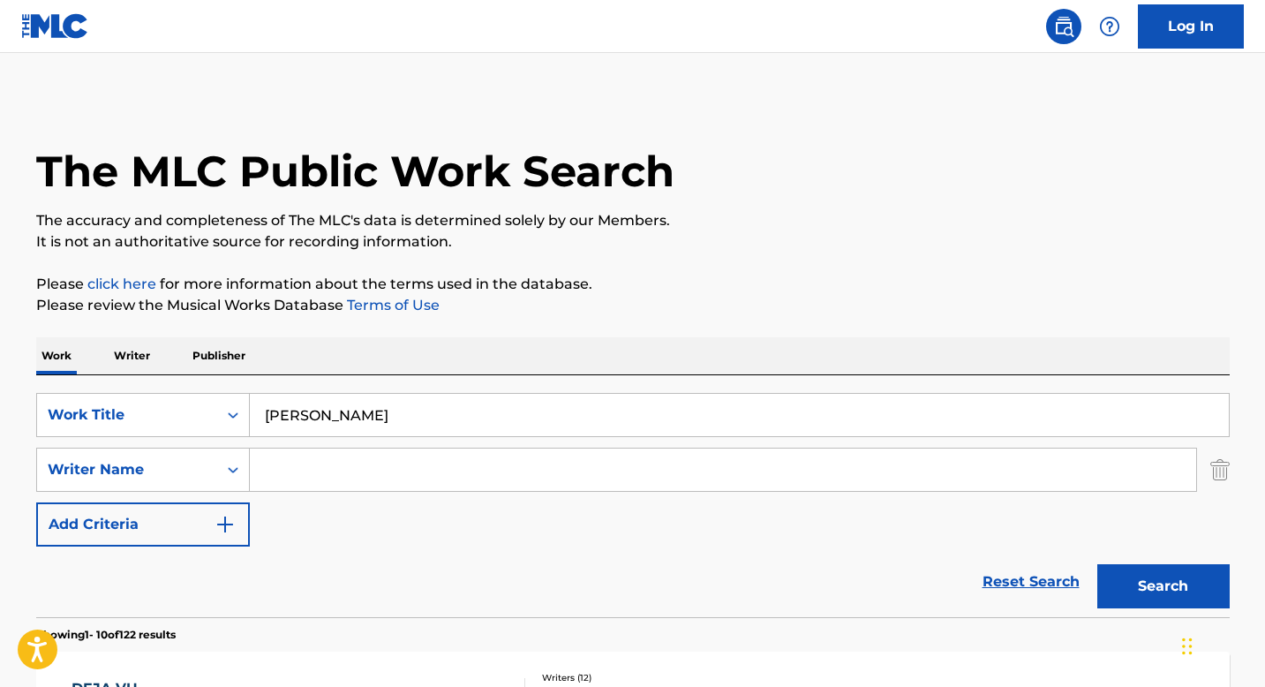
click at [303, 423] on input "[PERSON_NAME]" at bounding box center [739, 415] width 979 height 42
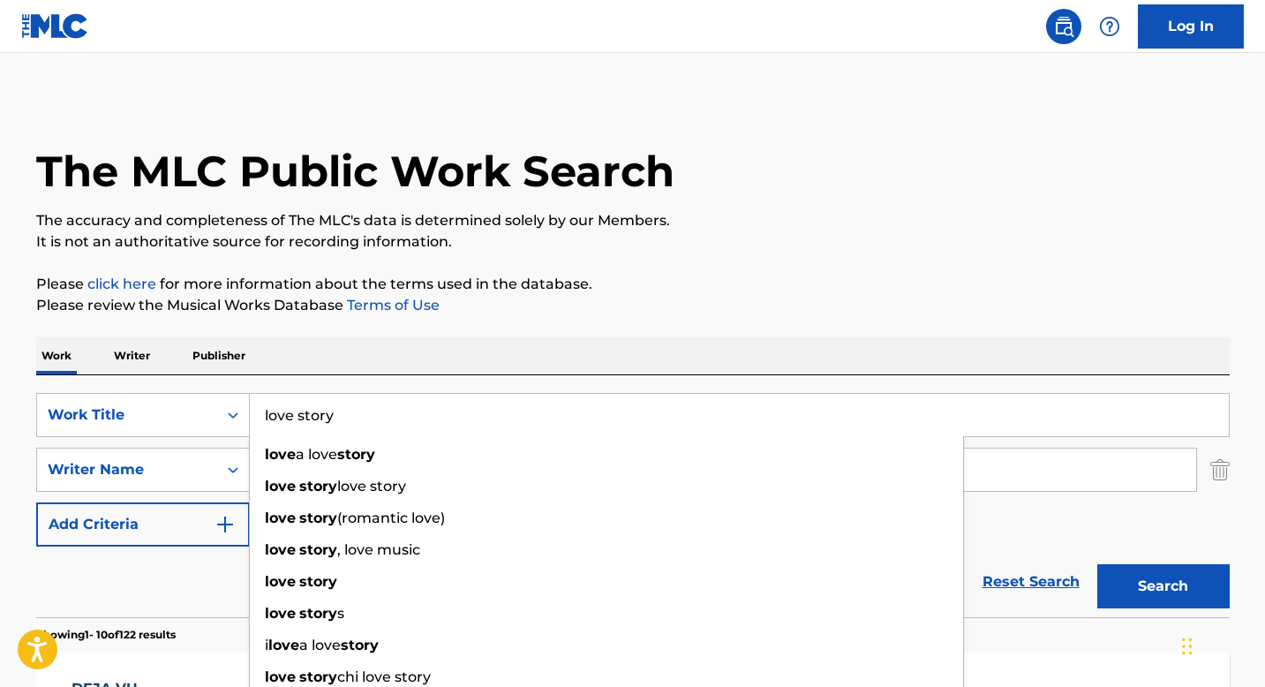
type input "love story"
click at [1097, 564] on button "Search" at bounding box center [1163, 586] width 132 height 44
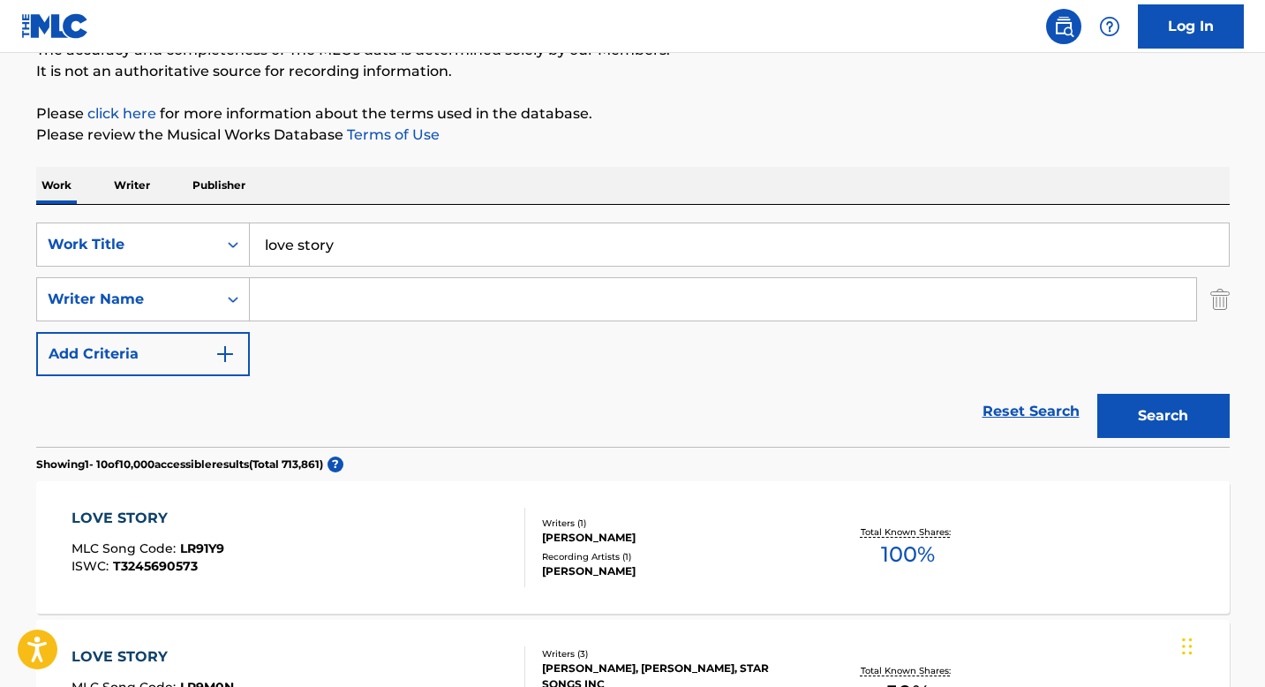
scroll to position [151, 0]
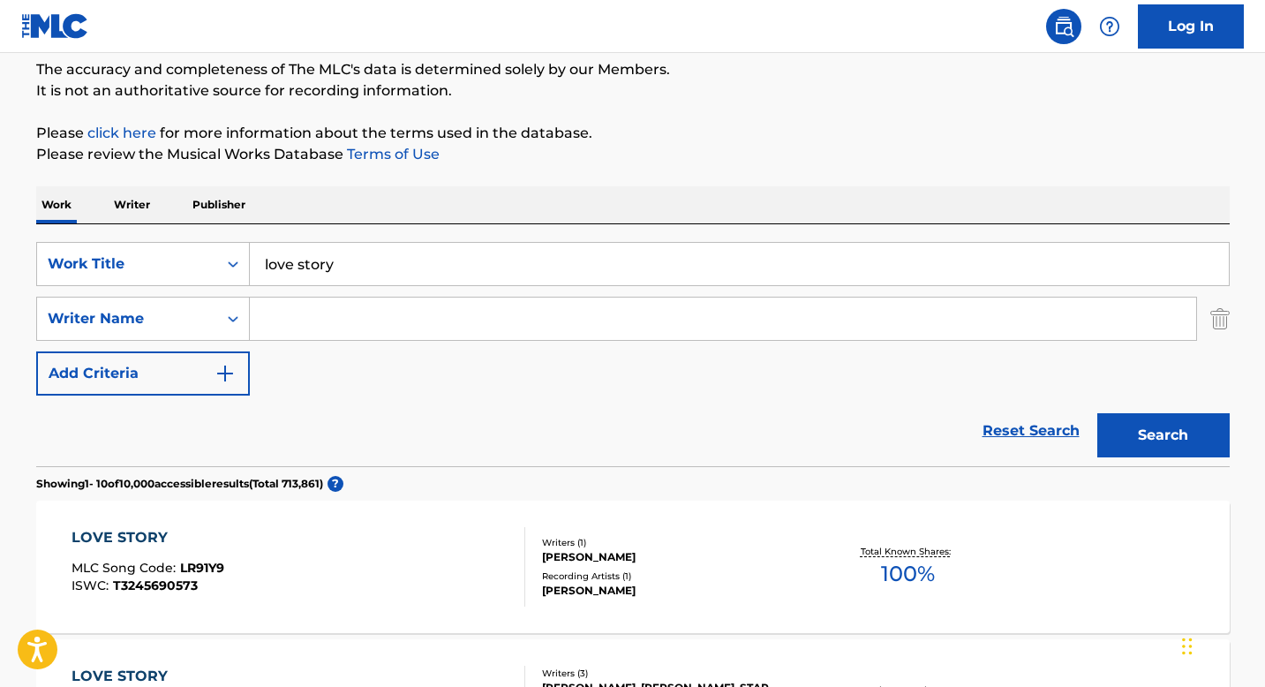
click at [557, 318] on input "Search Form" at bounding box center [723, 318] width 946 height 42
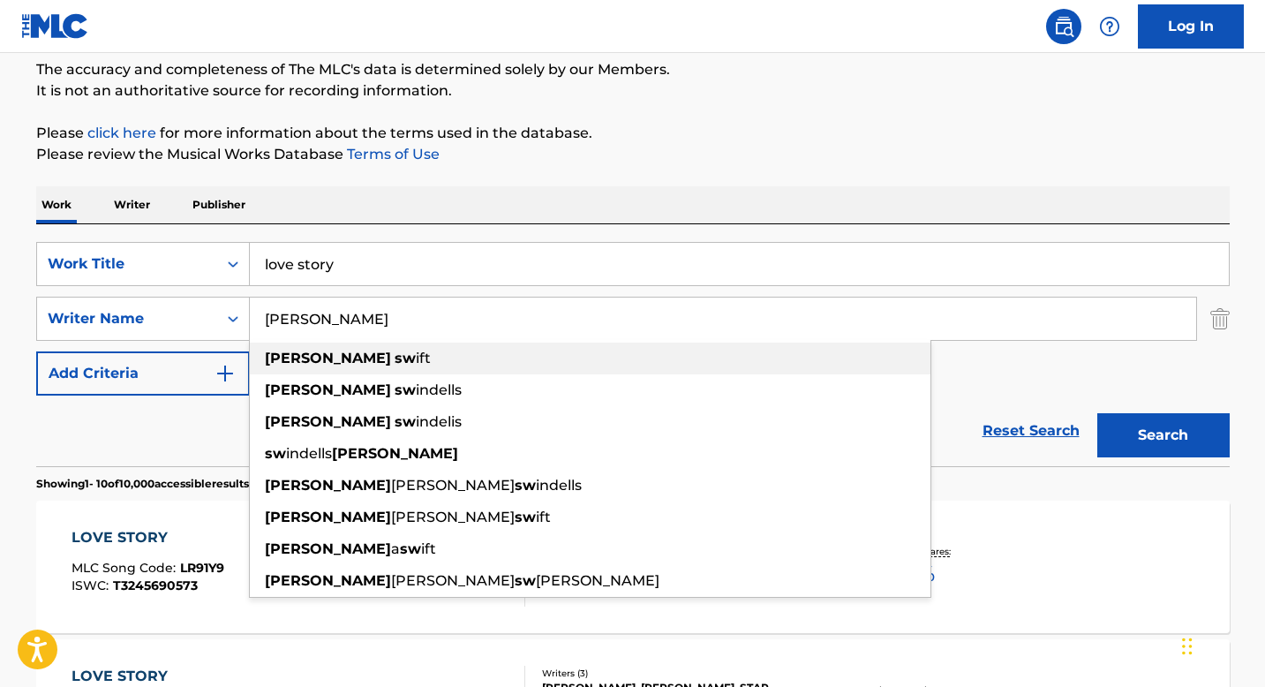
click at [555, 347] on div "[PERSON_NAME] ift" at bounding box center [590, 358] width 680 height 32
type input "[PERSON_NAME]"
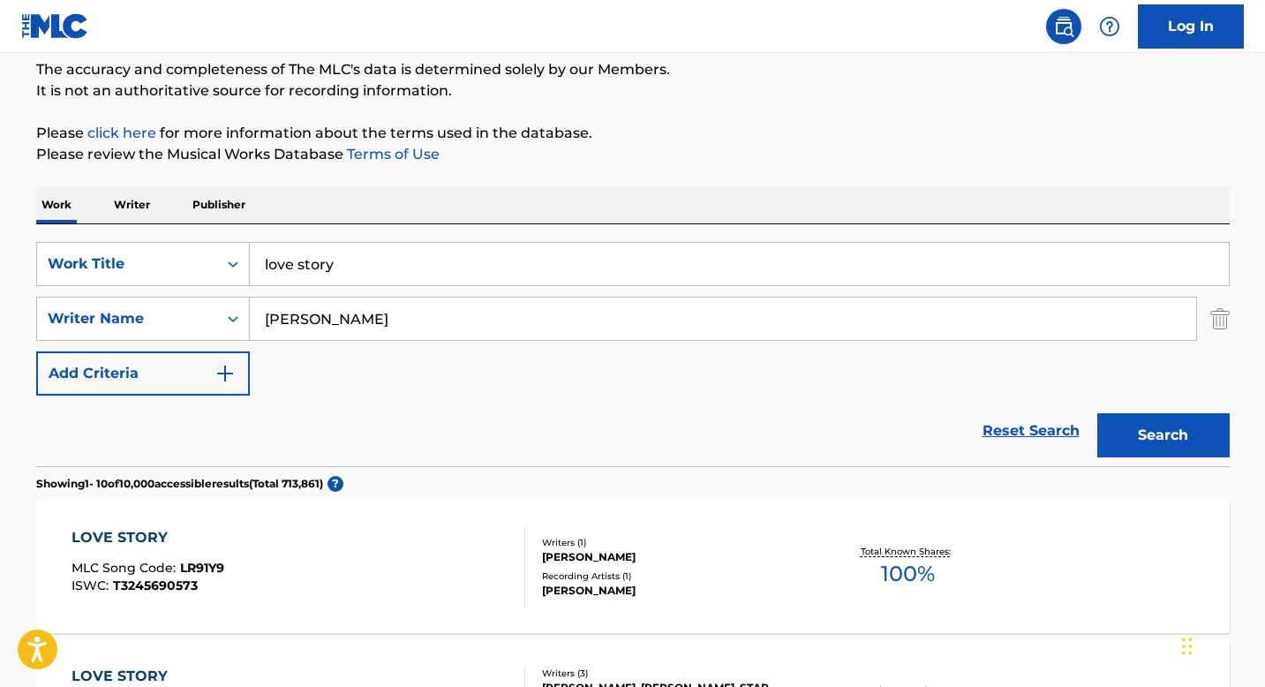
click at [1176, 439] on button "Search" at bounding box center [1163, 435] width 132 height 44
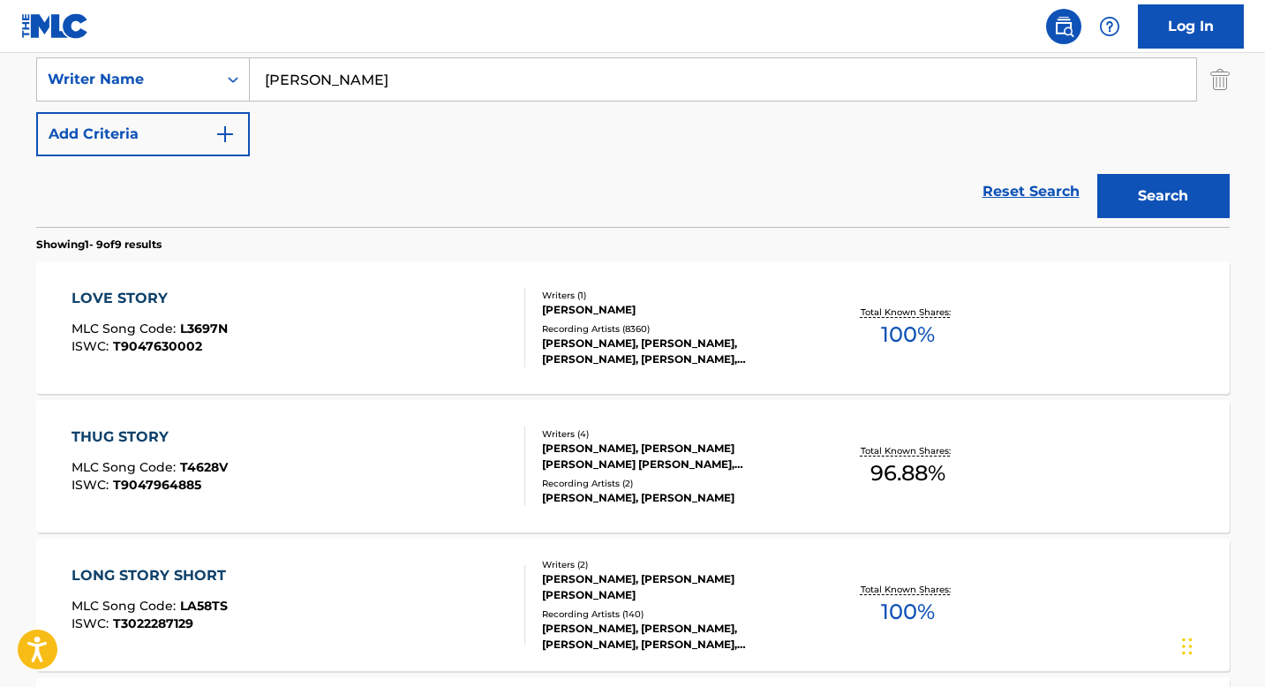
scroll to position [393, 0]
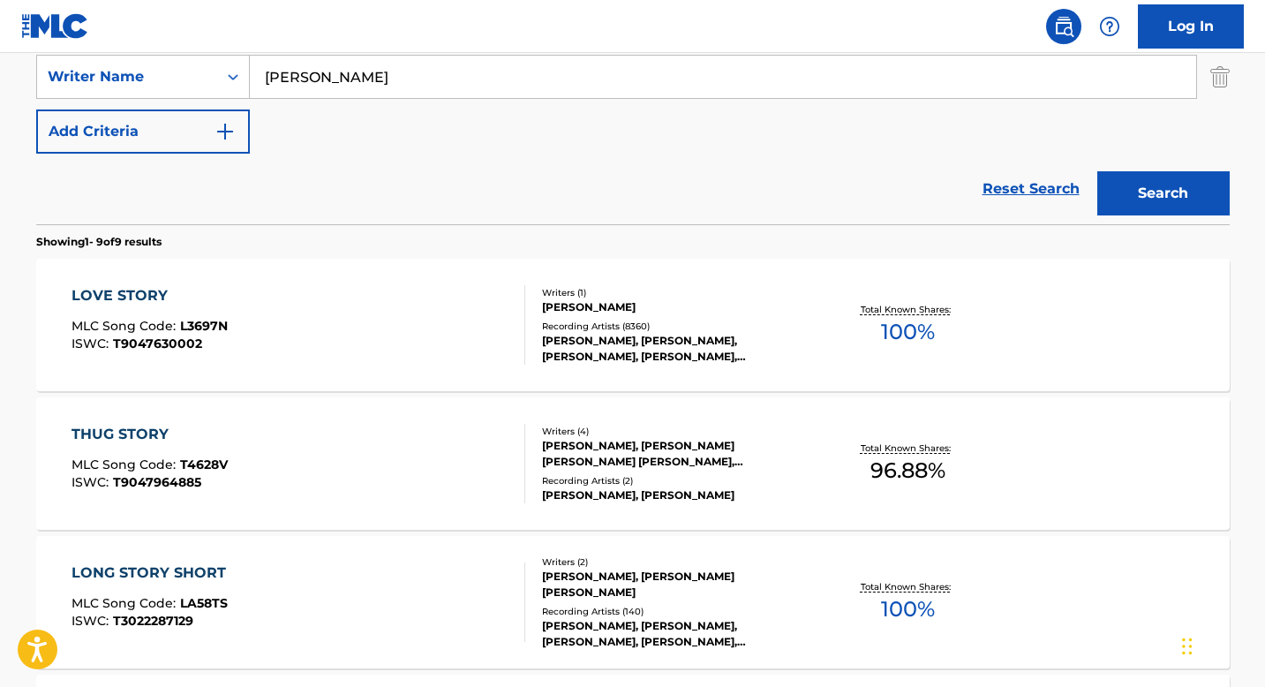
click at [160, 289] on div "LOVE STORY" at bounding box center [149, 295] width 156 height 21
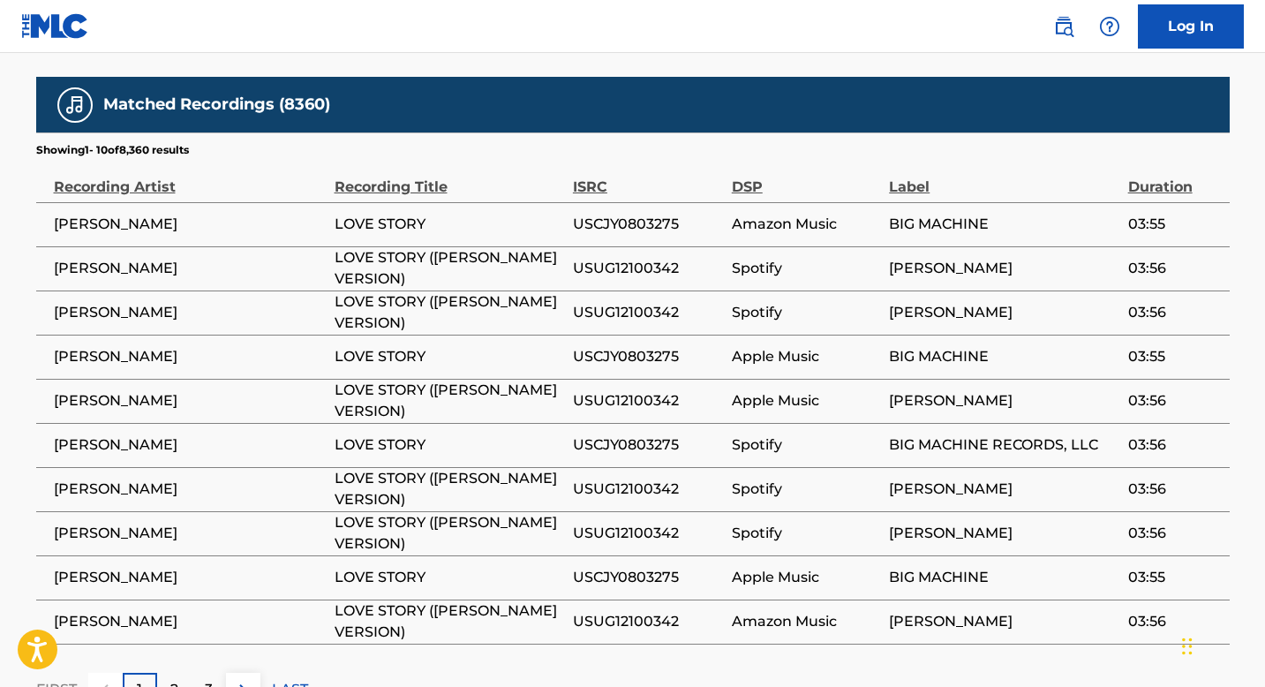
scroll to position [1340, 0]
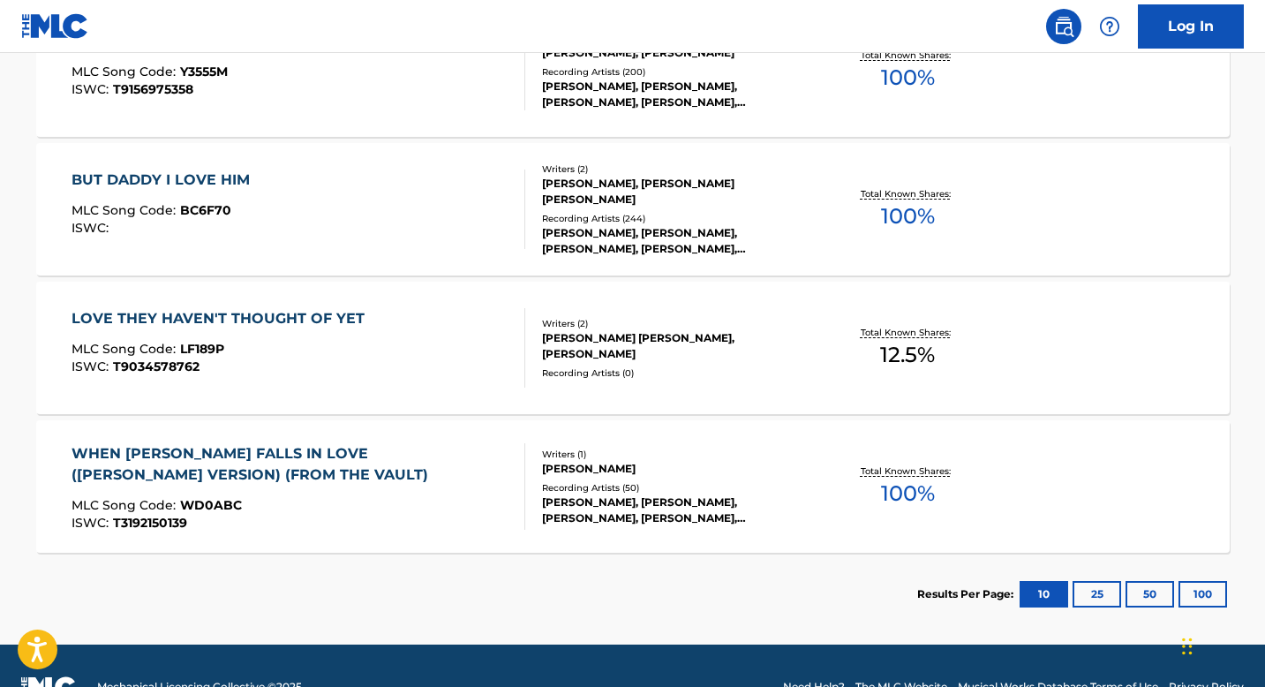
scroll to position [393, 0]
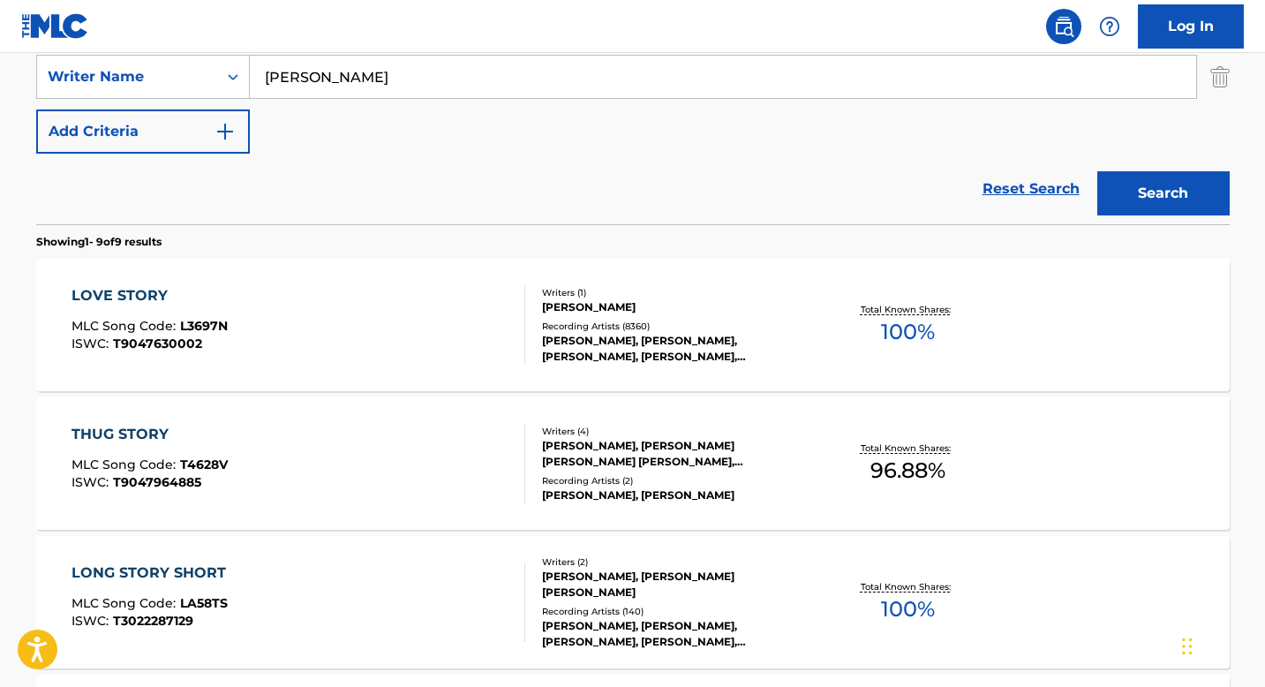
click at [147, 565] on div "LONG STORY SHORT" at bounding box center [152, 572] width 163 height 21
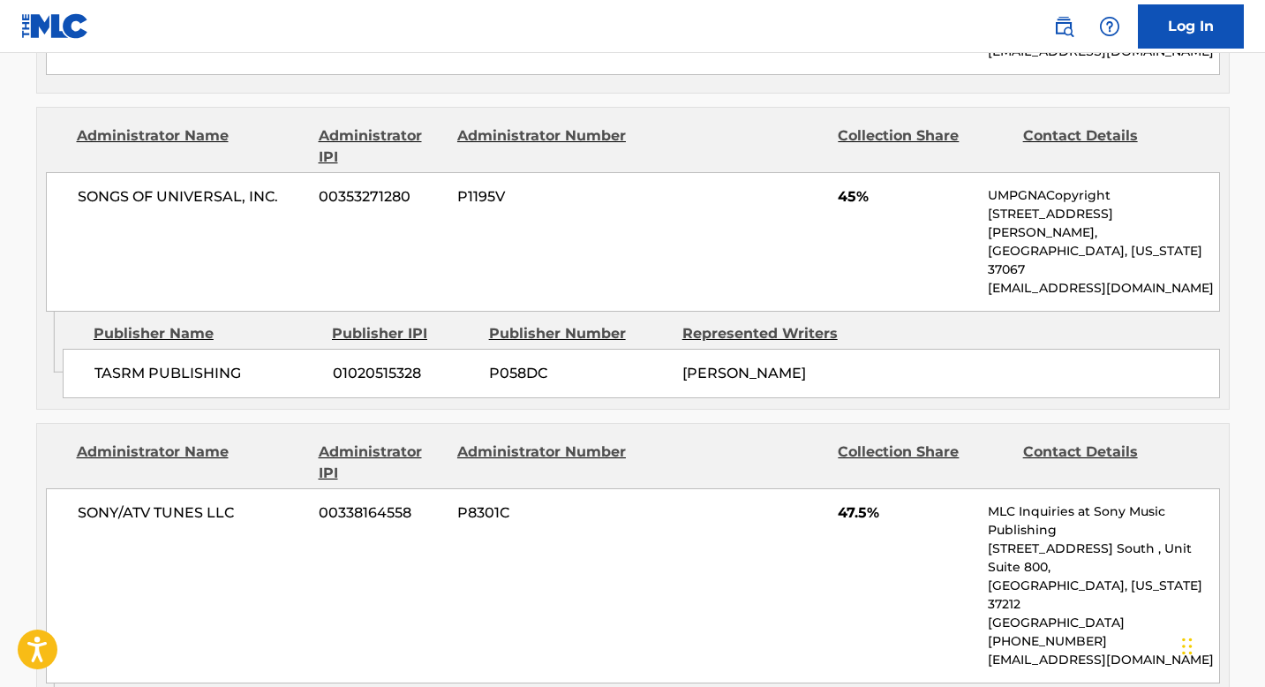
scroll to position [1283, 0]
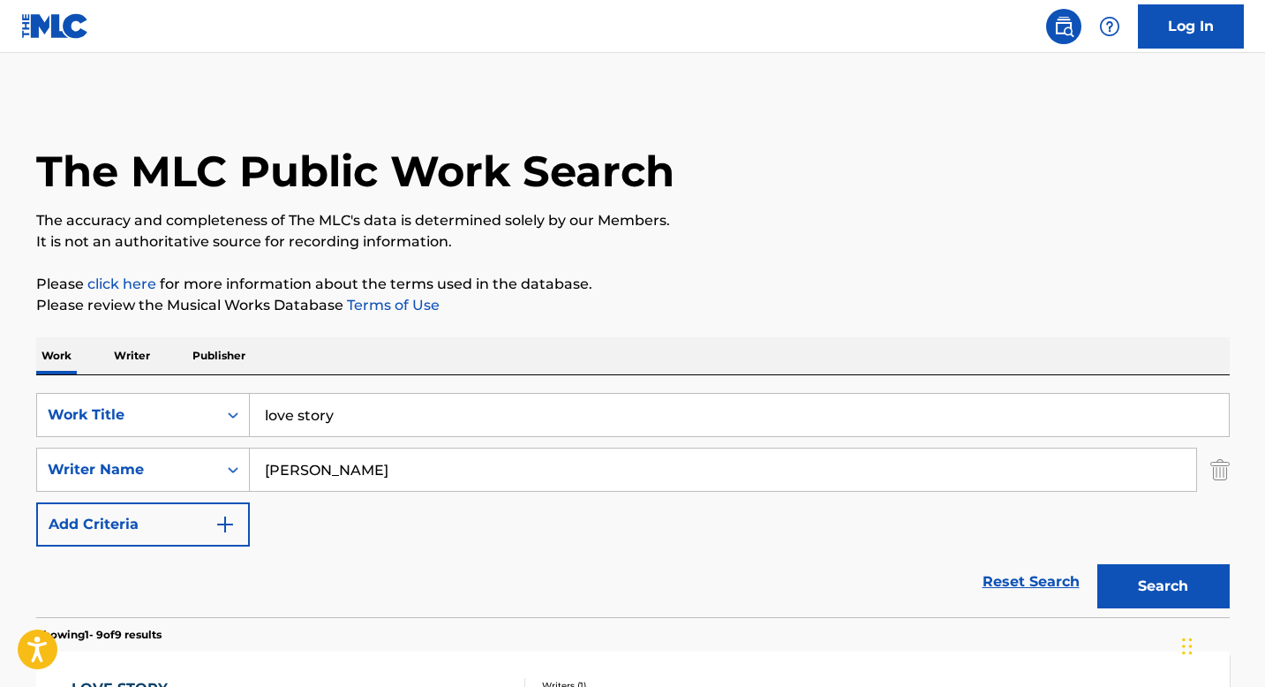
click at [367, 411] on input "love story" at bounding box center [739, 415] width 979 height 42
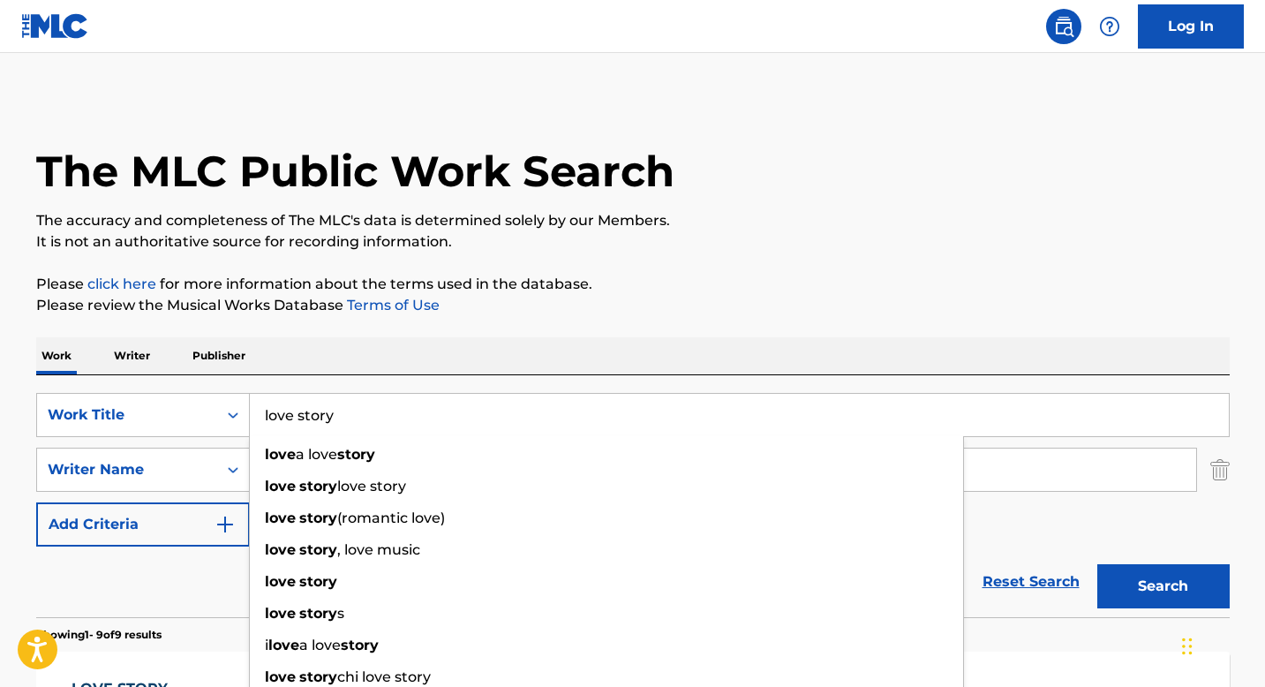
click at [367, 411] on input "love story" at bounding box center [739, 415] width 979 height 42
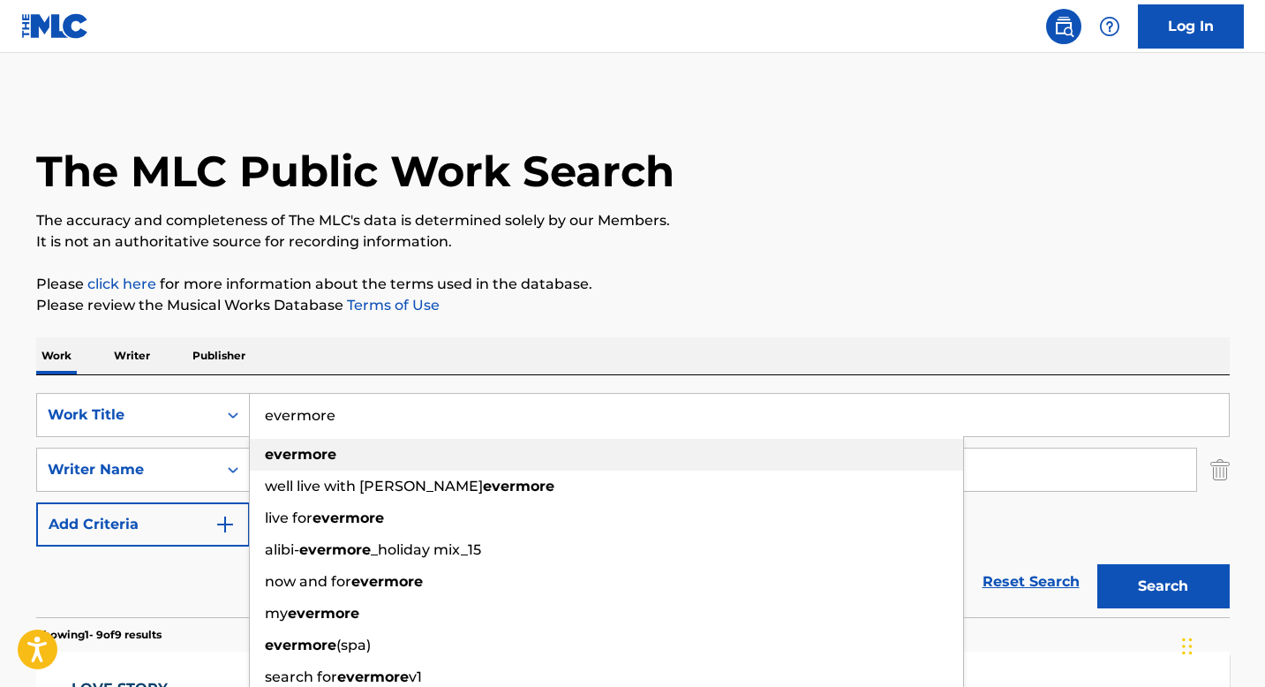
type input "evermore"
click at [353, 440] on div "evermore" at bounding box center [606, 455] width 713 height 32
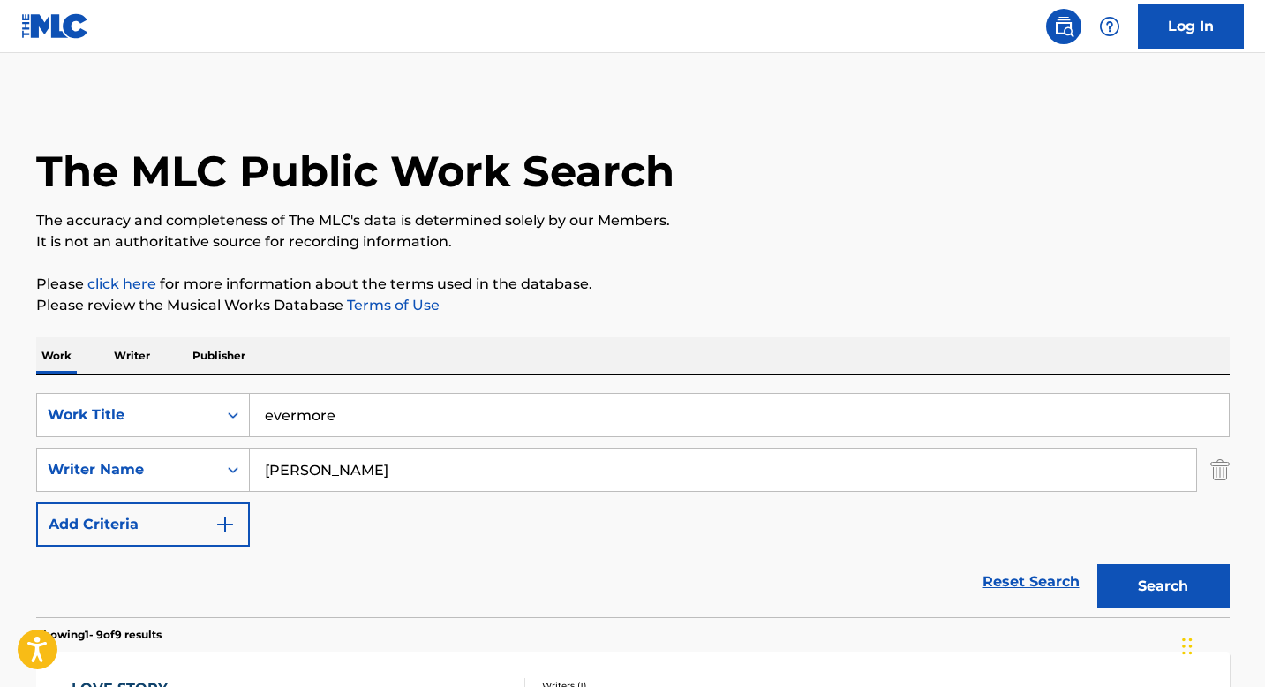
click at [1190, 577] on button "Search" at bounding box center [1163, 586] width 132 height 44
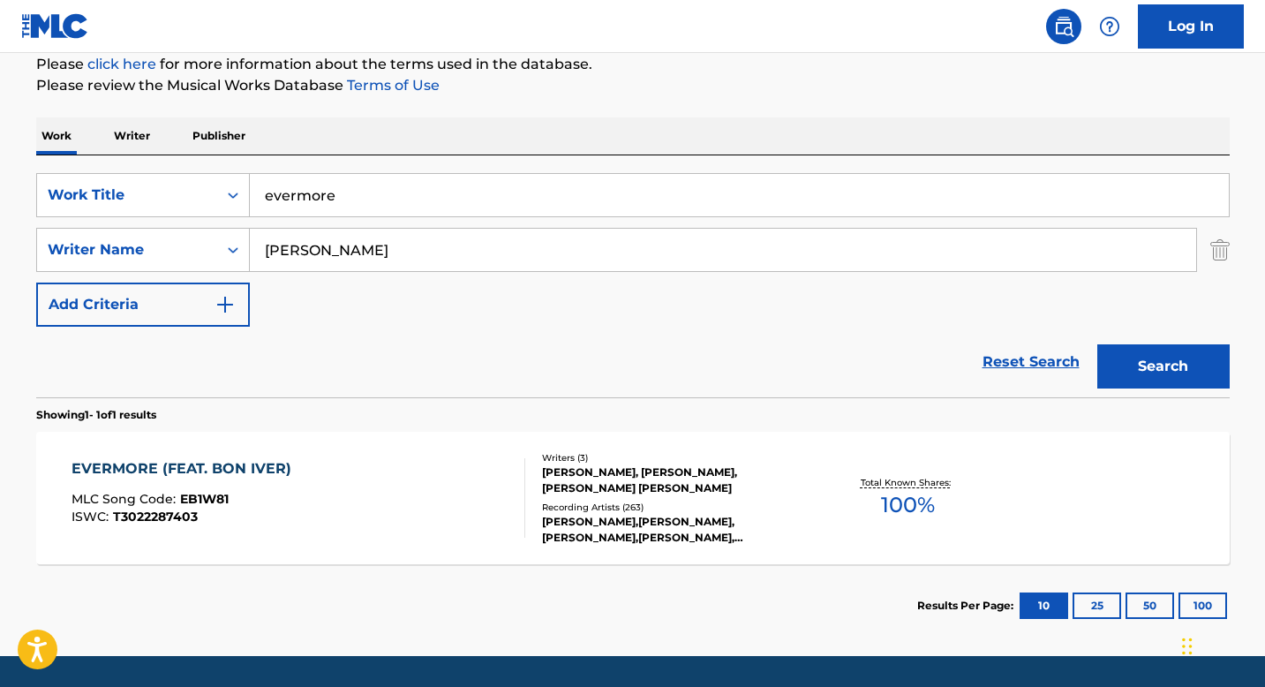
scroll to position [274, 0]
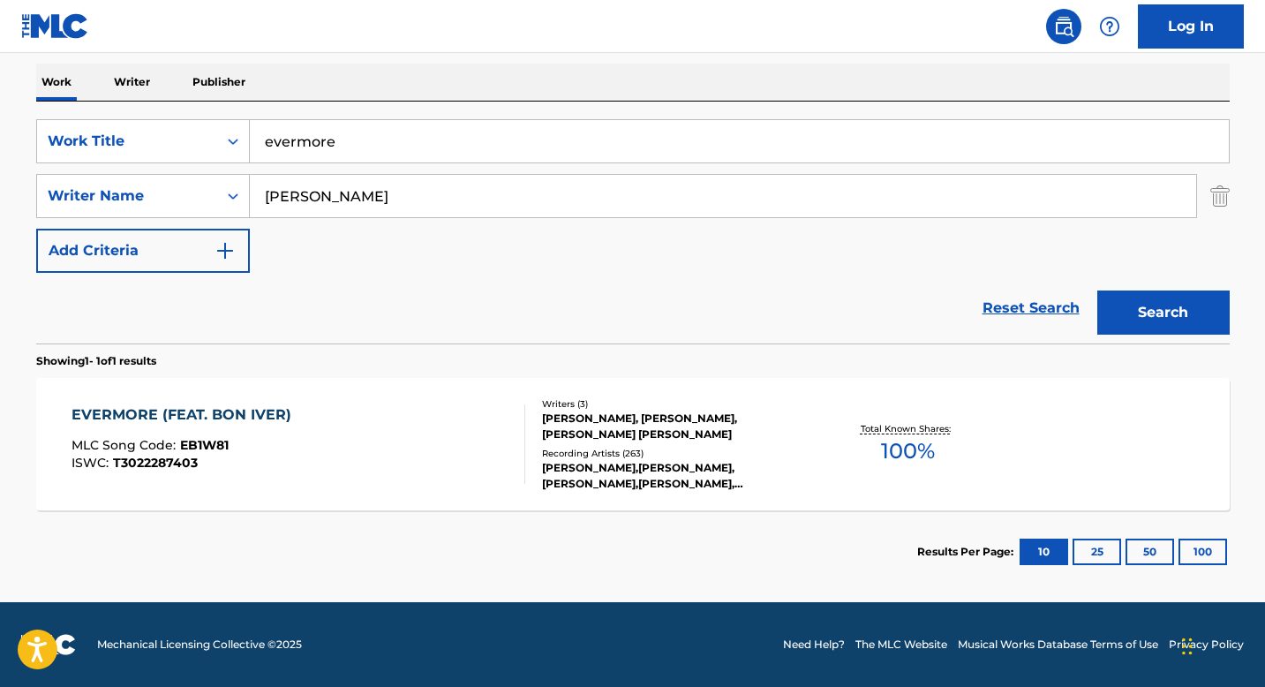
click at [162, 406] on div "EVERMORE (FEAT. BON IVER)" at bounding box center [185, 414] width 229 height 21
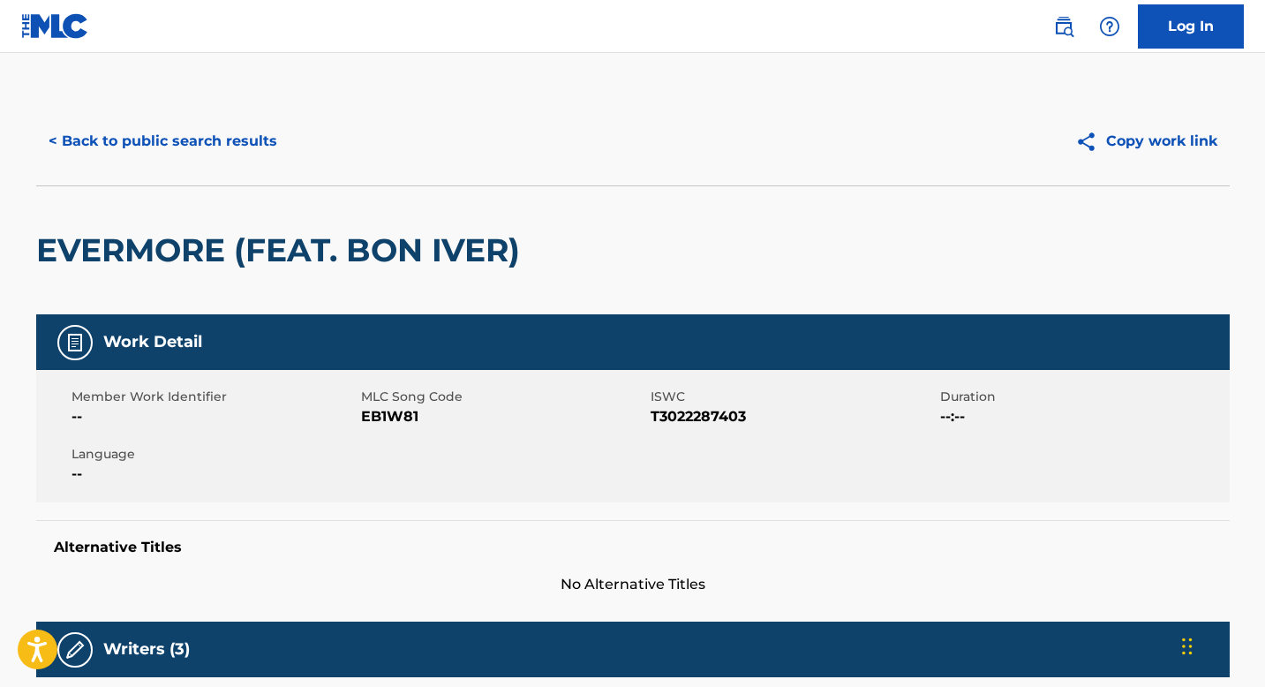
click at [87, 149] on button "< Back to public search results" at bounding box center [162, 141] width 253 height 44
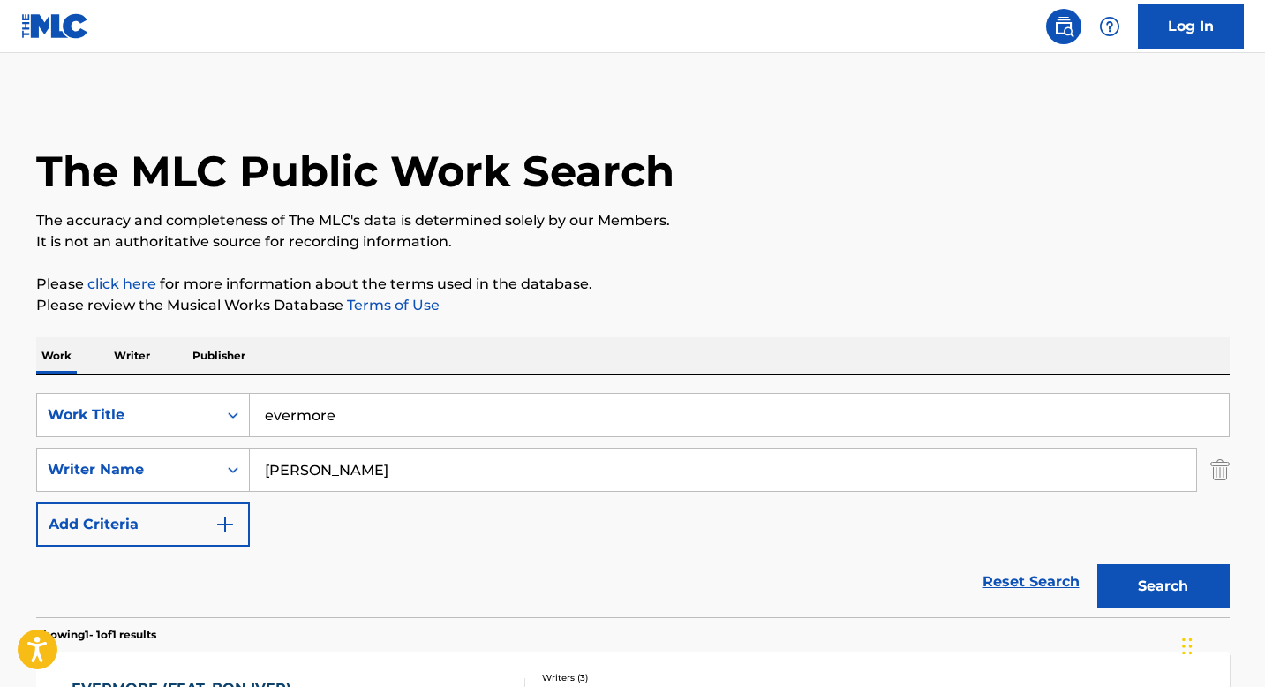
scroll to position [173, 0]
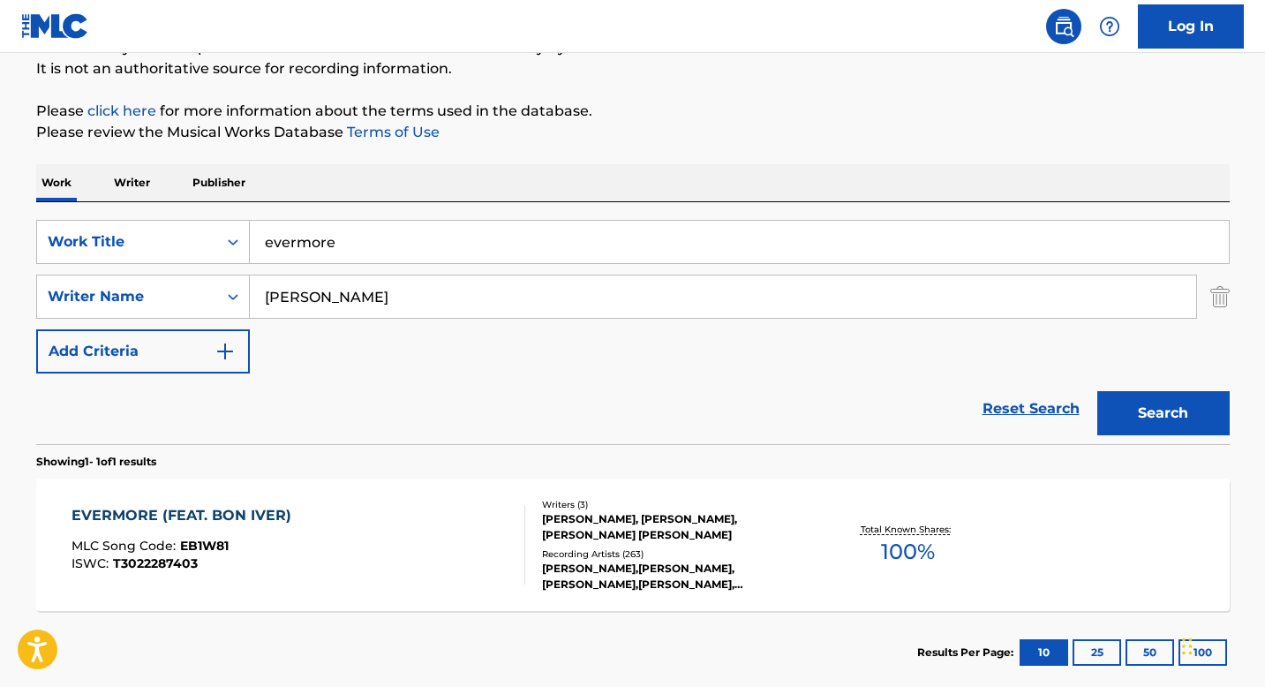
click at [284, 250] on input "evermore" at bounding box center [739, 242] width 979 height 42
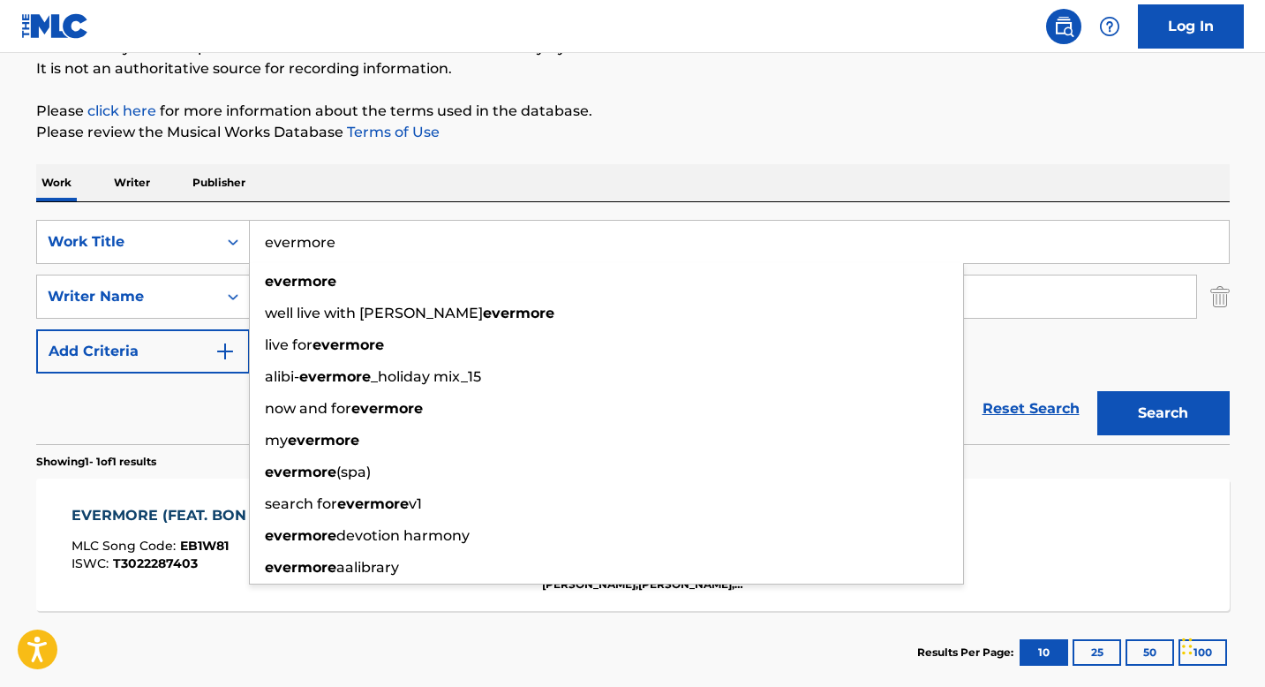
click at [284, 250] on input "evermore" at bounding box center [739, 242] width 979 height 42
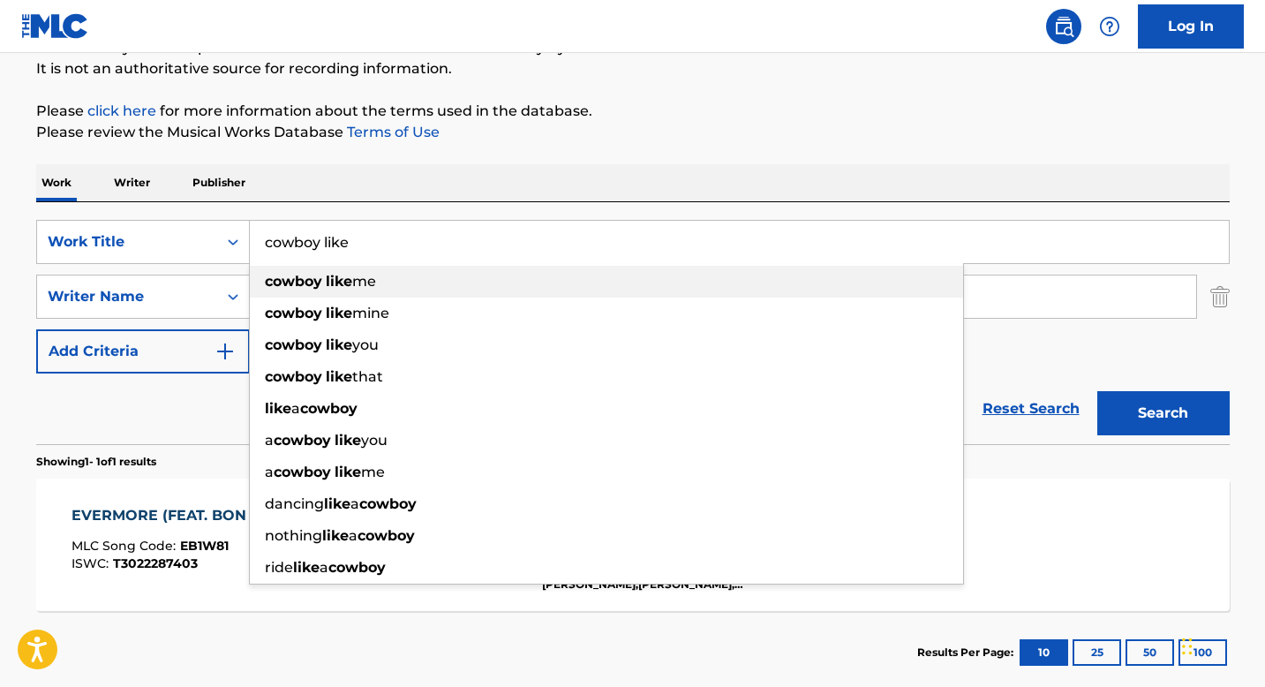
click at [297, 288] on strong "cowboy" at bounding box center [293, 281] width 57 height 17
type input "cowboy like me"
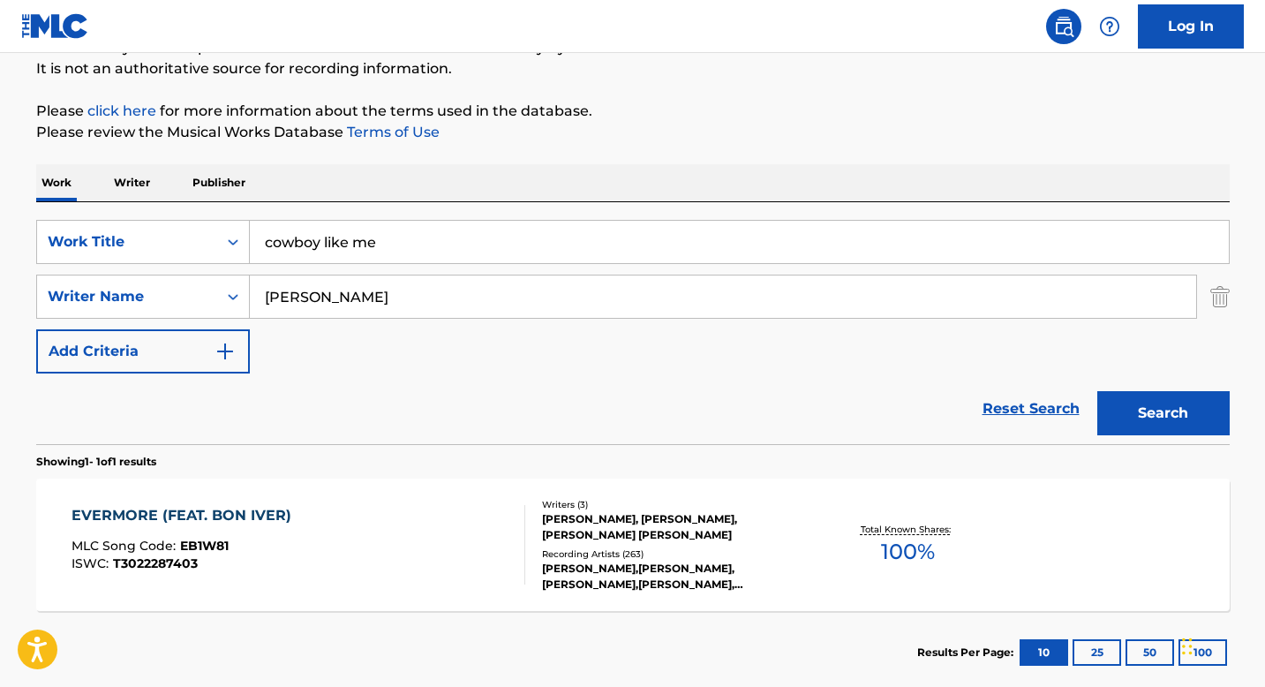
click at [1179, 417] on button "Search" at bounding box center [1163, 413] width 132 height 44
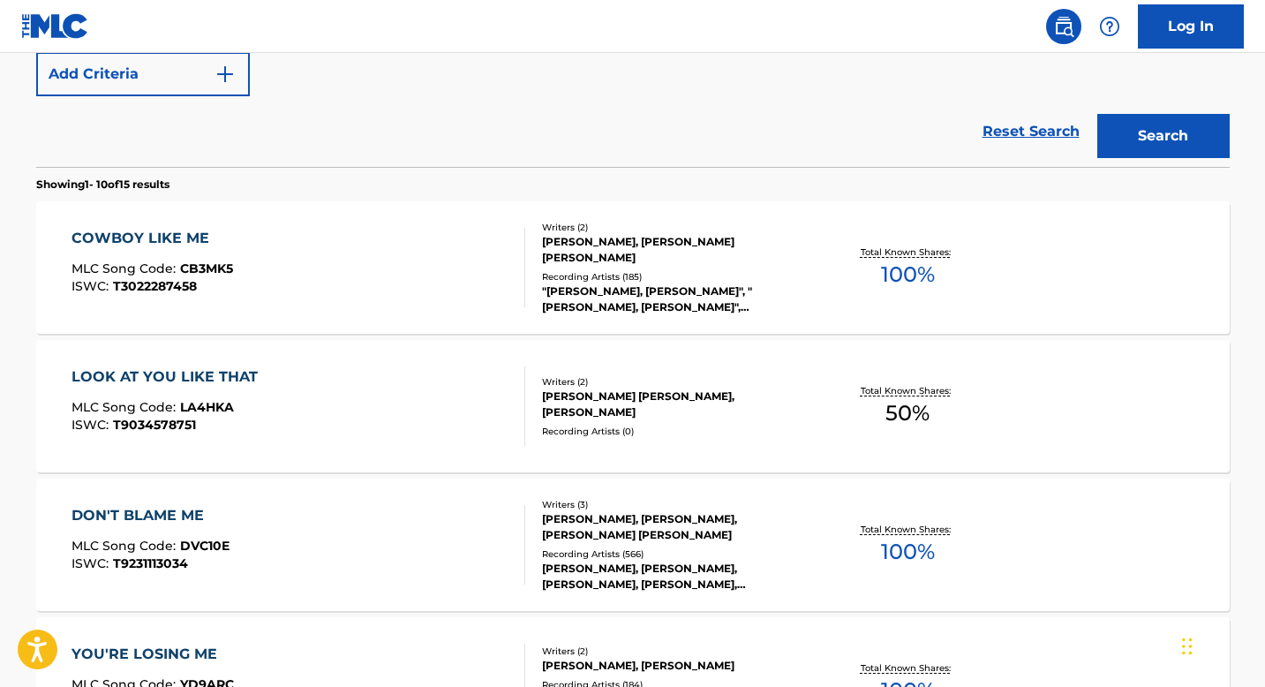
scroll to position [453, 0]
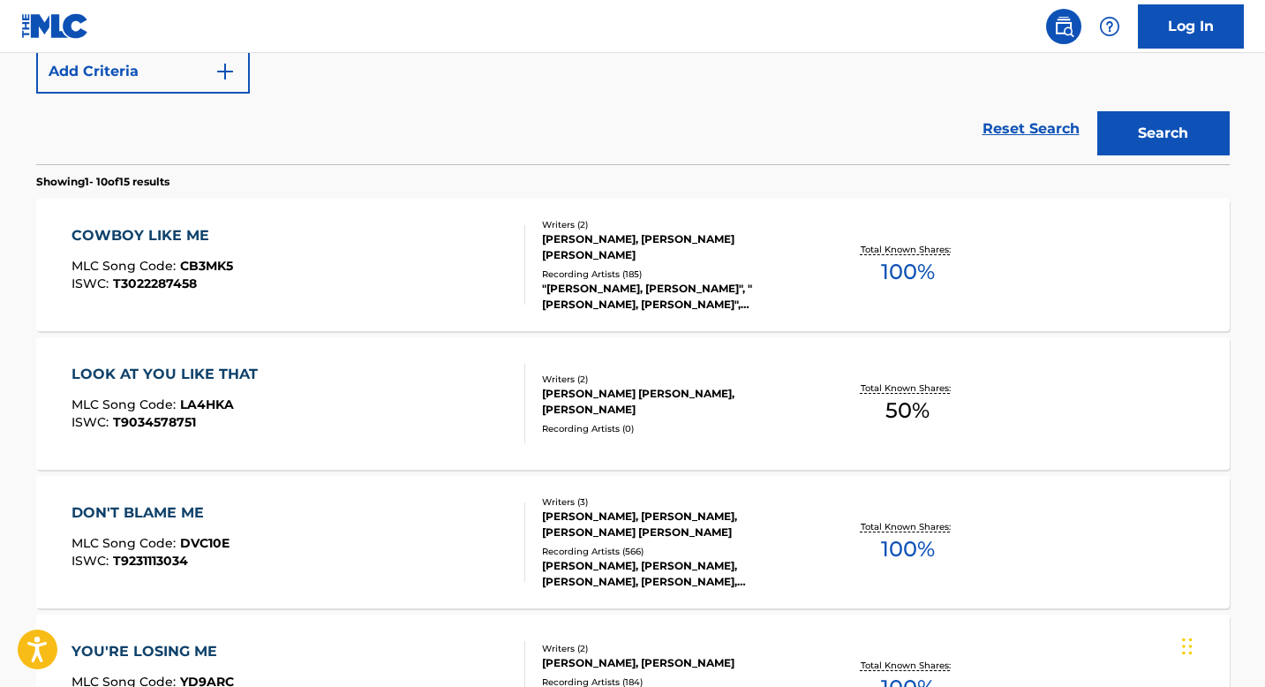
click at [199, 238] on div "COWBOY LIKE ME" at bounding box center [152, 235] width 162 height 21
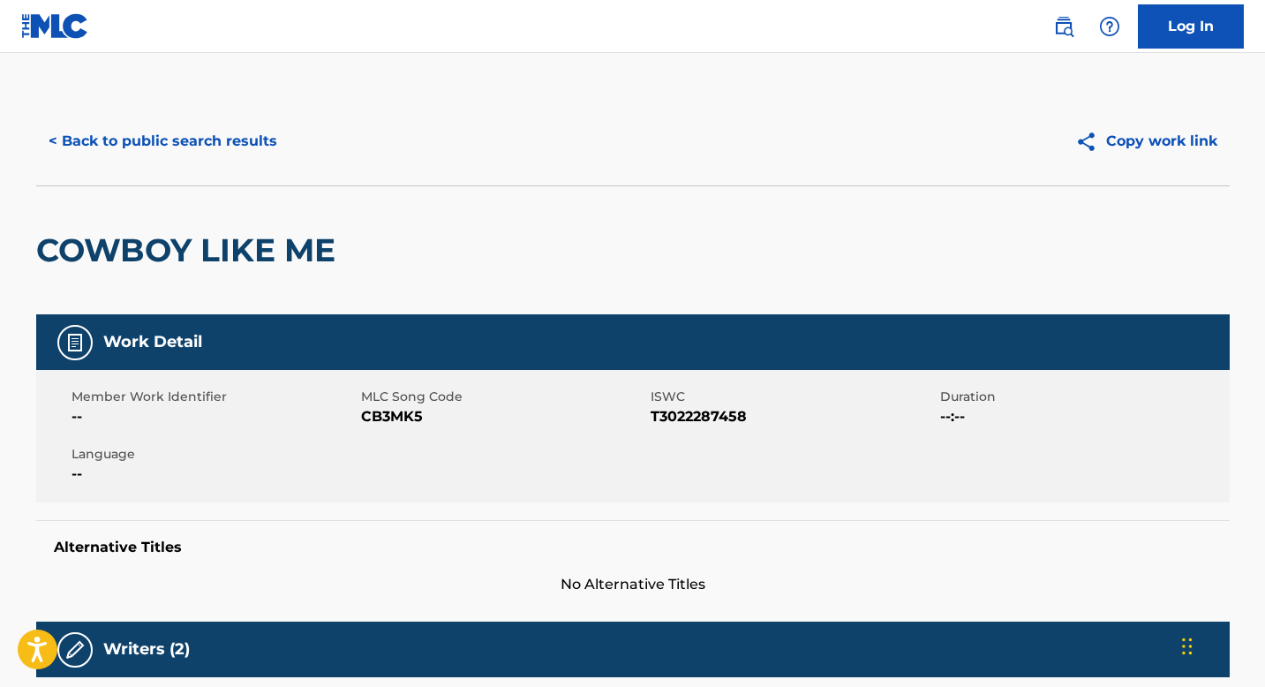
click at [131, 144] on button "< Back to public search results" at bounding box center [162, 141] width 253 height 44
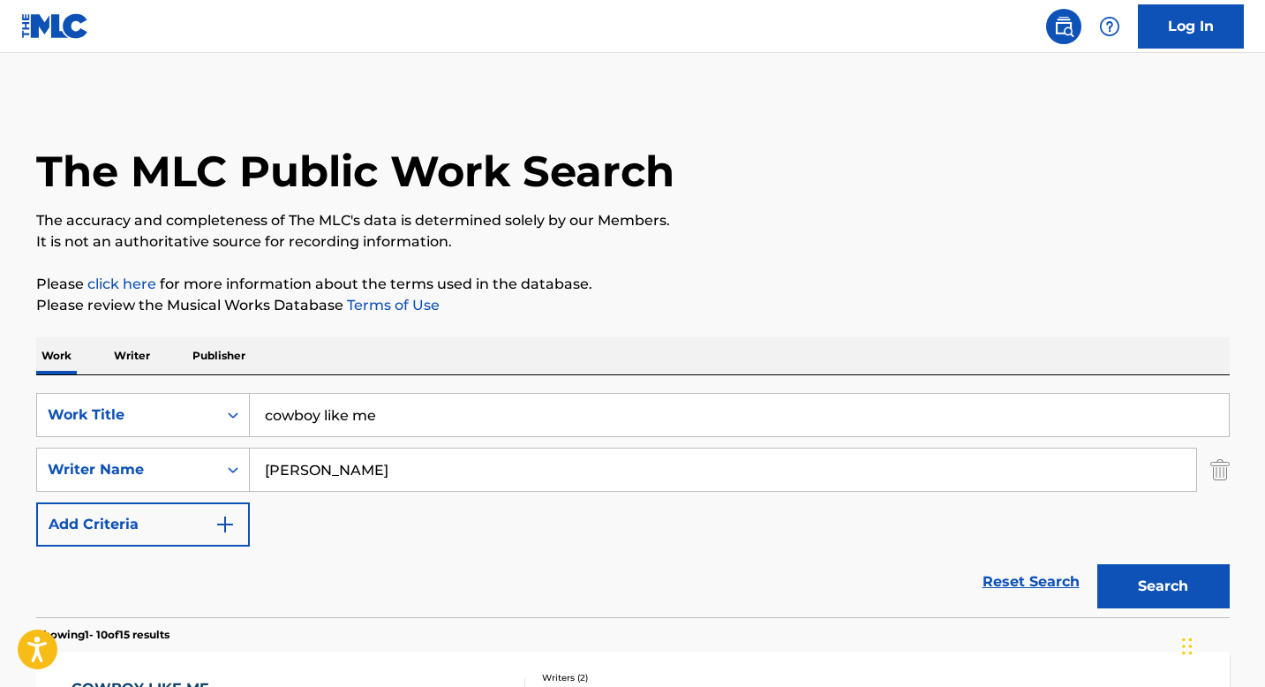
click at [413, 424] on input "cowboy like me" at bounding box center [739, 415] width 979 height 42
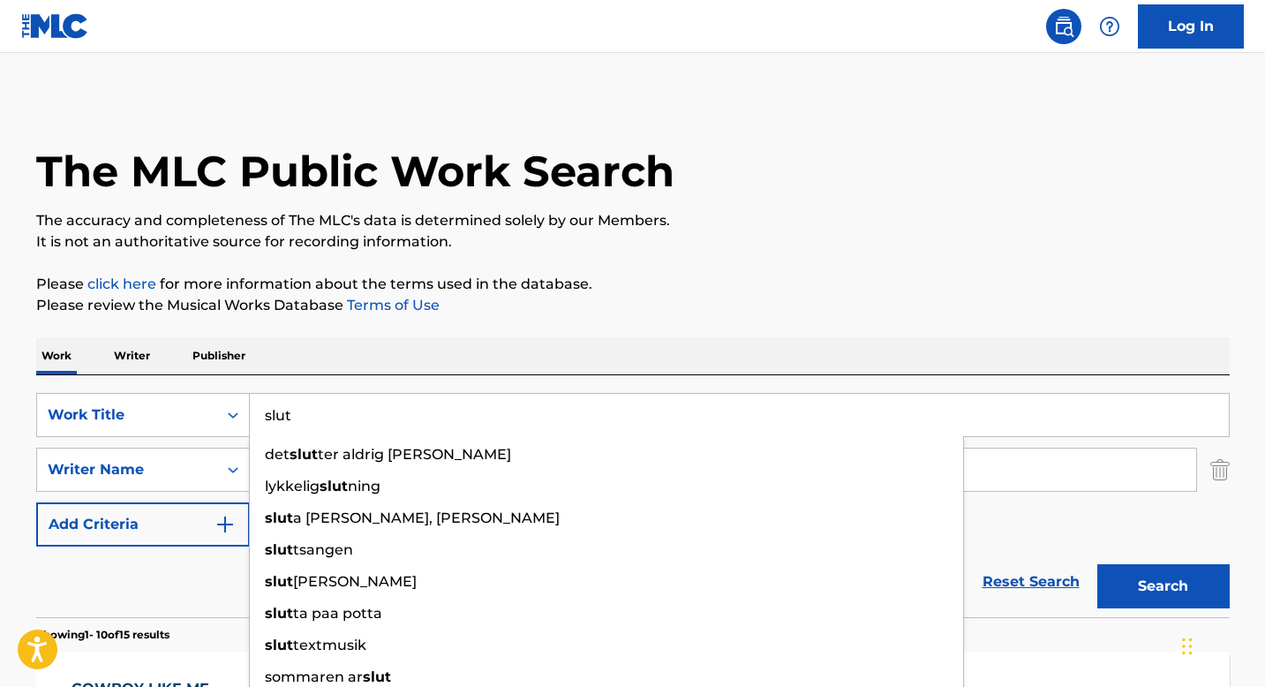
type input "slut"
click at [1097, 564] on button "Search" at bounding box center [1163, 586] width 132 height 44
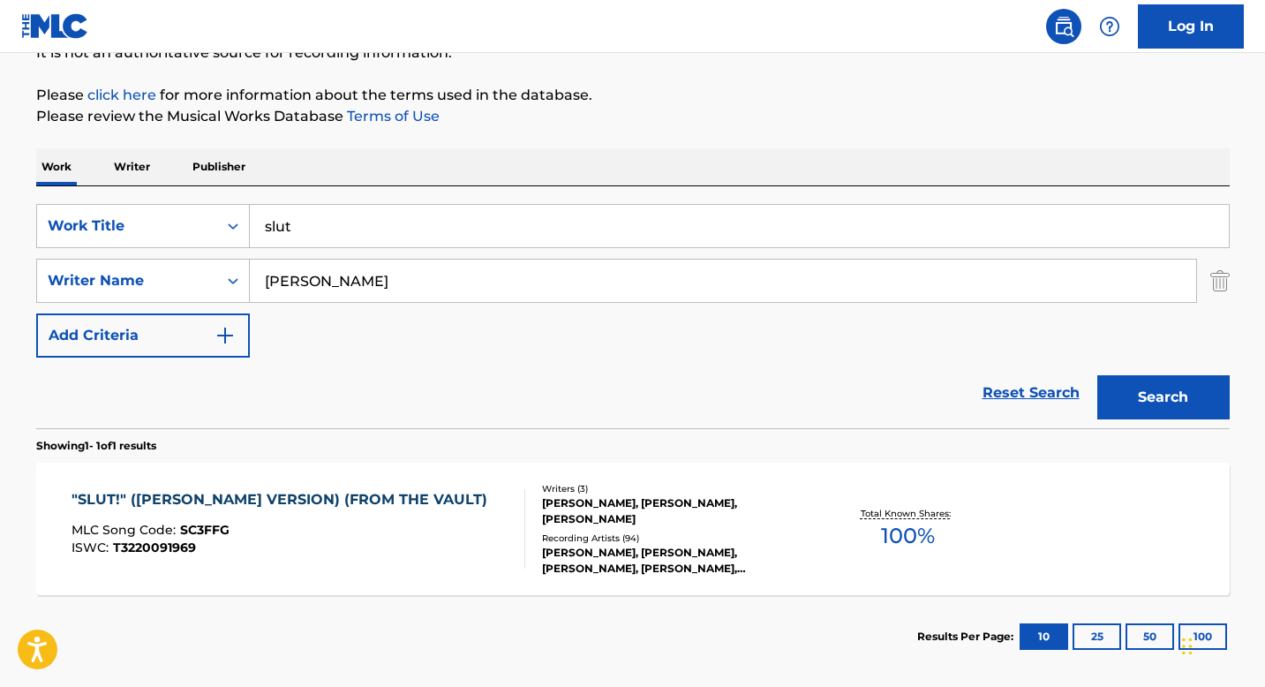
scroll to position [274, 0]
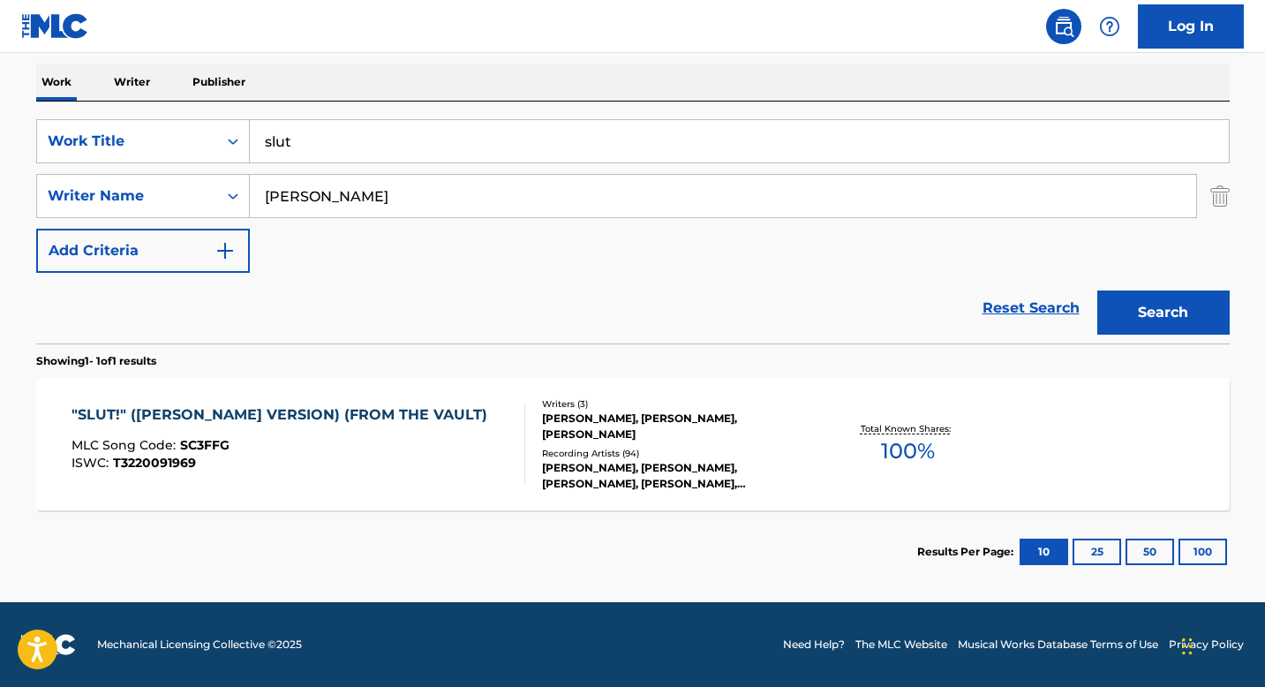
click at [321, 413] on div ""SLUT!" ([PERSON_NAME] VERSION) (FROM THE VAULT)" at bounding box center [283, 414] width 425 height 21
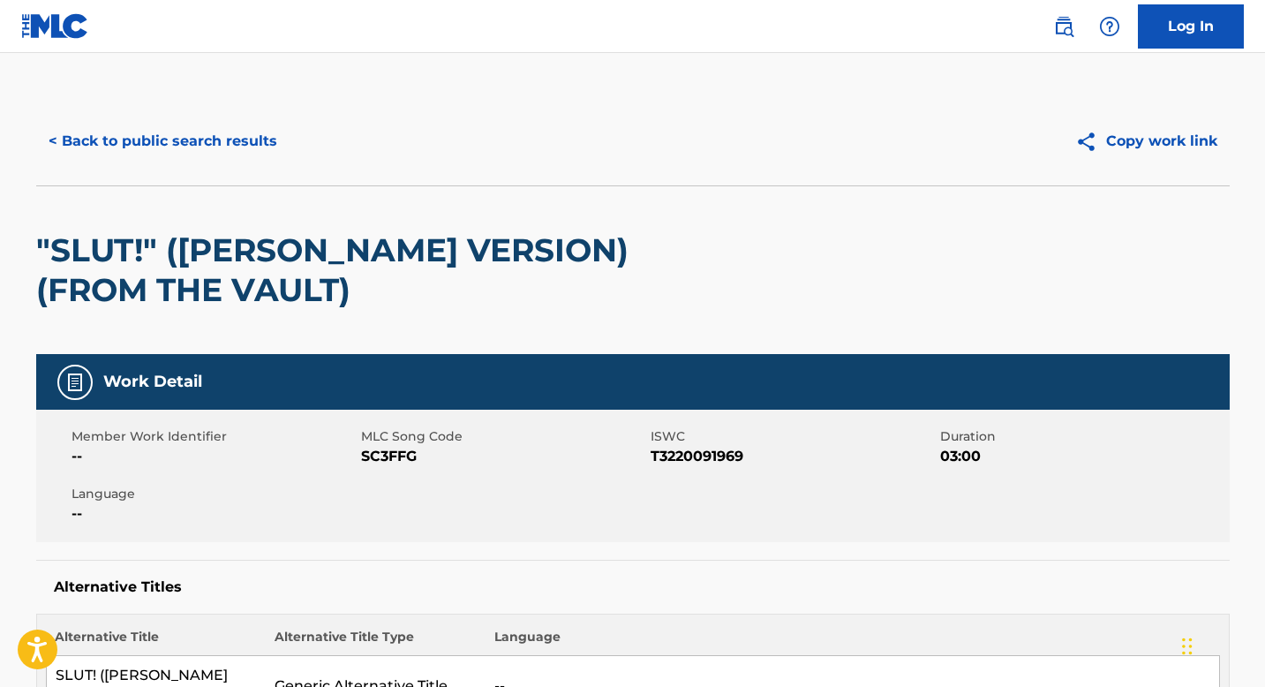
click at [97, 144] on button "< Back to public search results" at bounding box center [162, 141] width 253 height 44
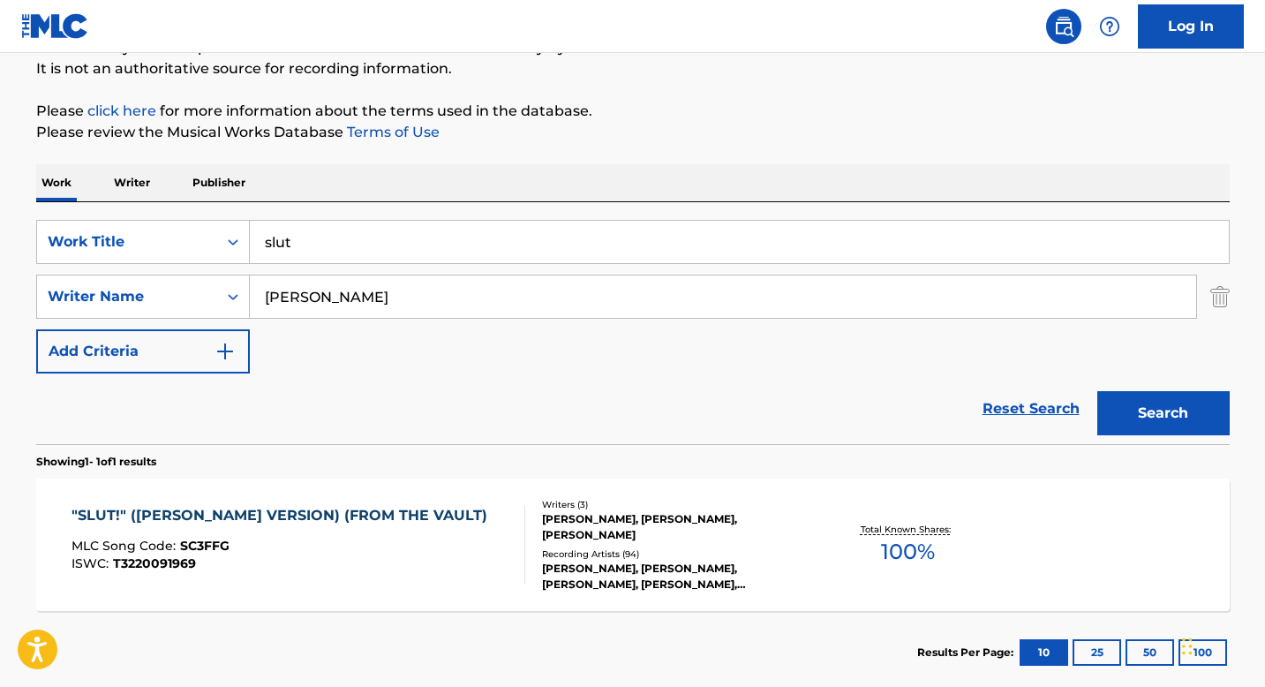
click at [308, 253] on input "slut" at bounding box center [739, 242] width 979 height 42
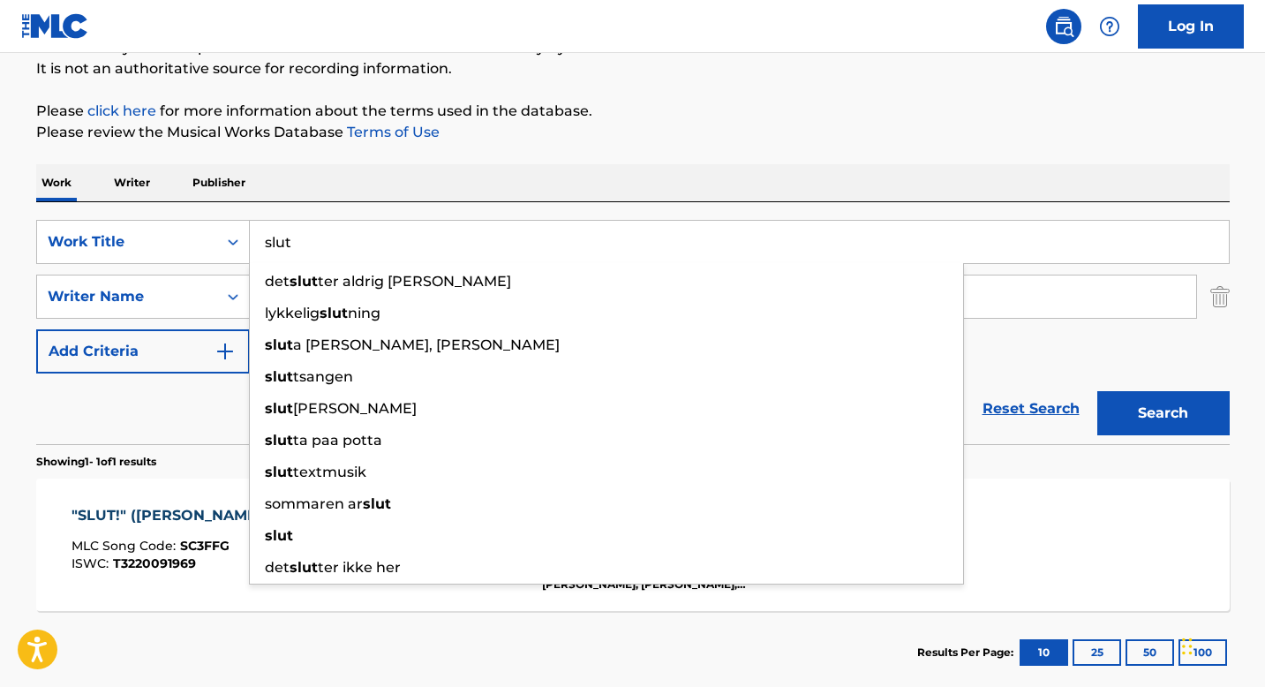
click at [308, 253] on input "slut" at bounding box center [739, 242] width 979 height 42
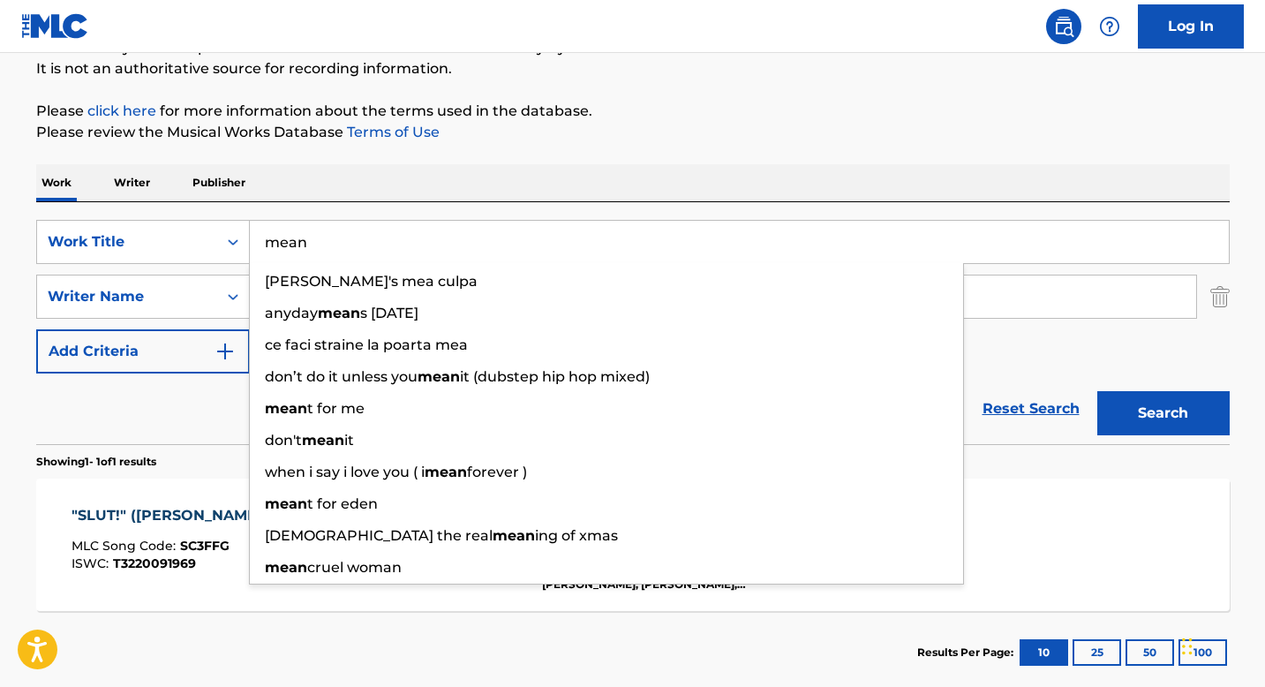
type input "mean"
click at [1097, 391] on button "Search" at bounding box center [1163, 413] width 132 height 44
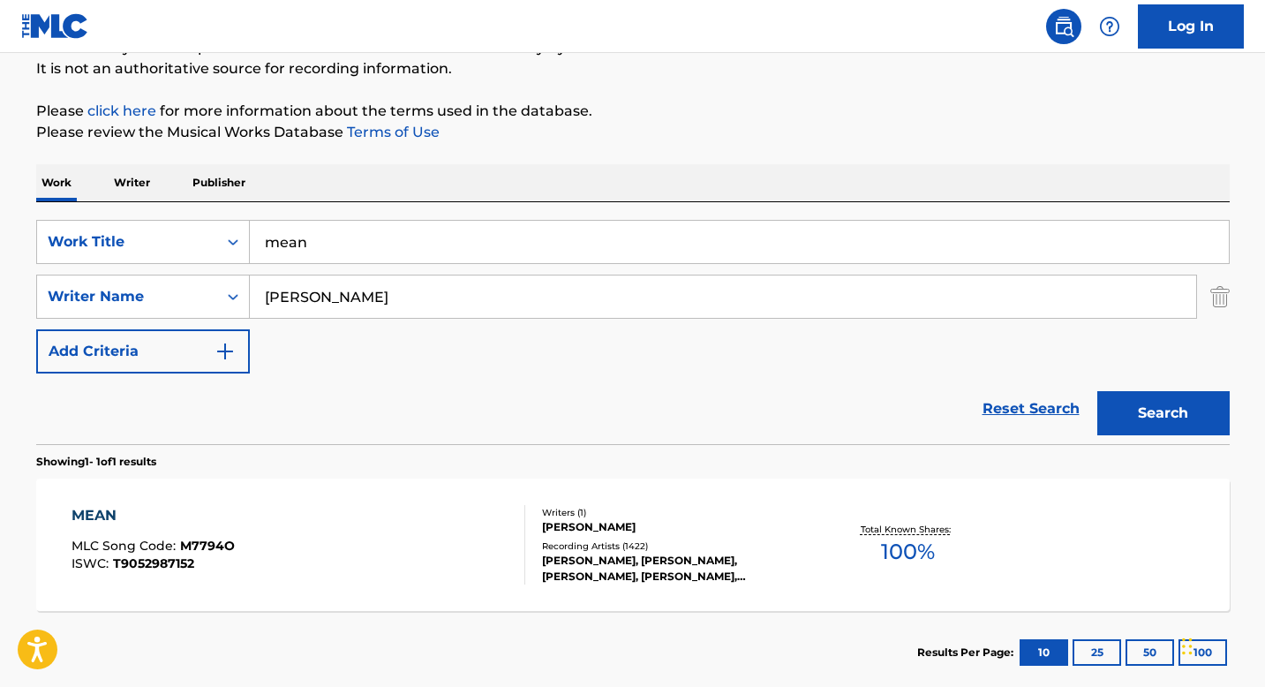
click at [106, 507] on div "MEAN" at bounding box center [152, 515] width 163 height 21
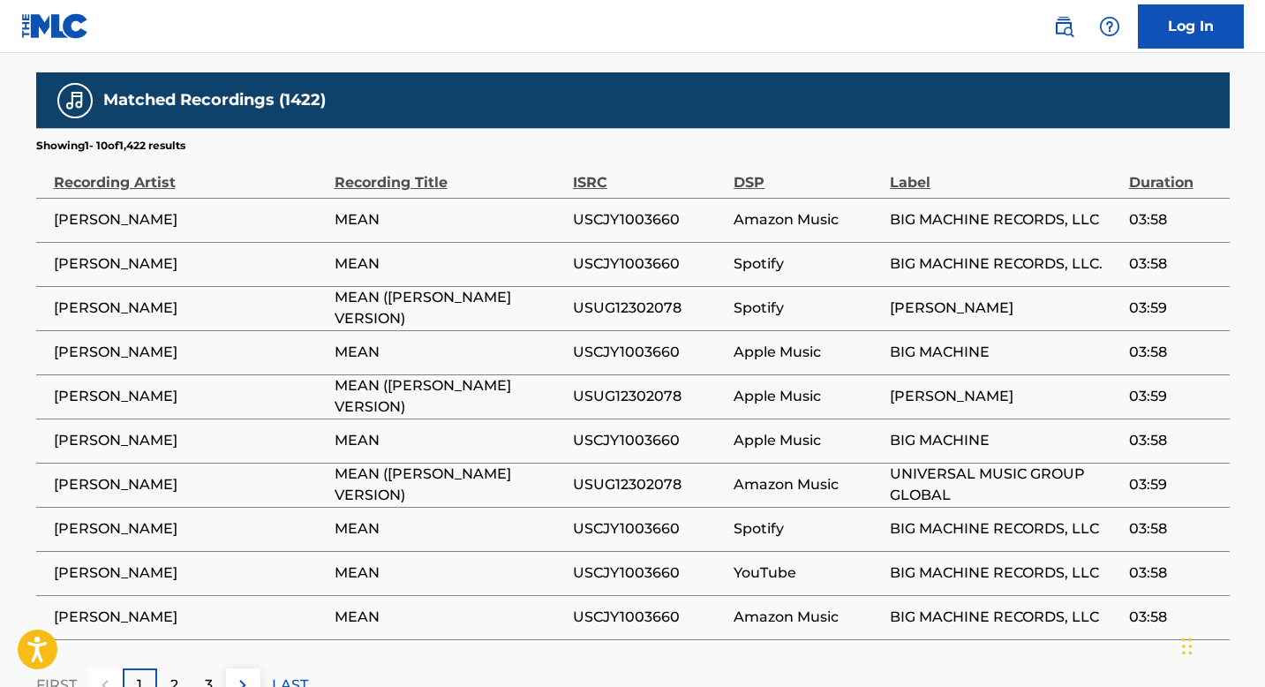
scroll to position [1312, 0]
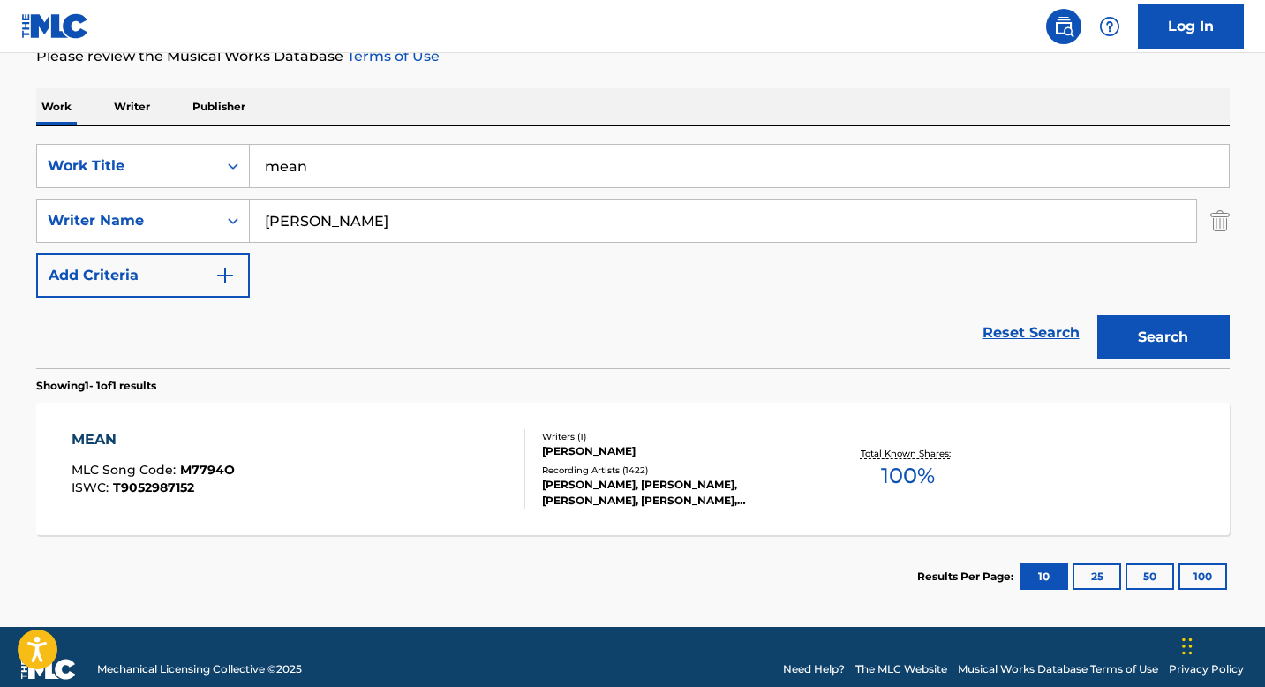
scroll to position [252, 0]
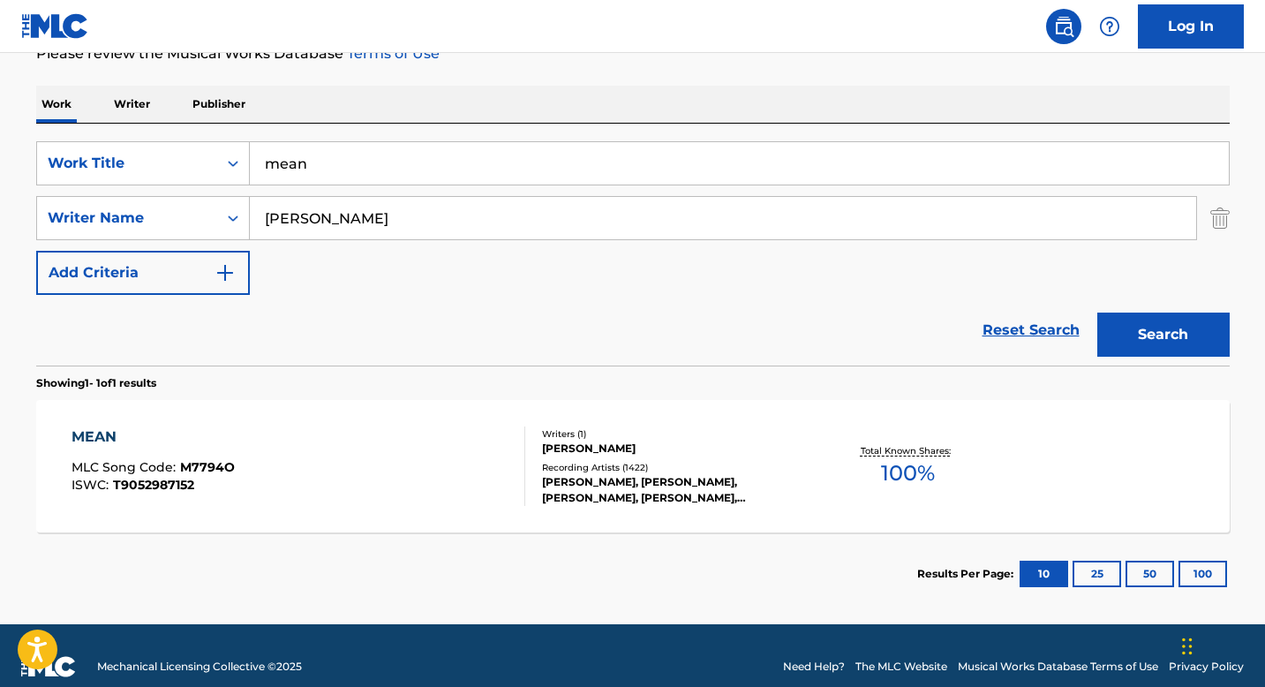
click at [312, 161] on input "mean" at bounding box center [739, 163] width 979 height 42
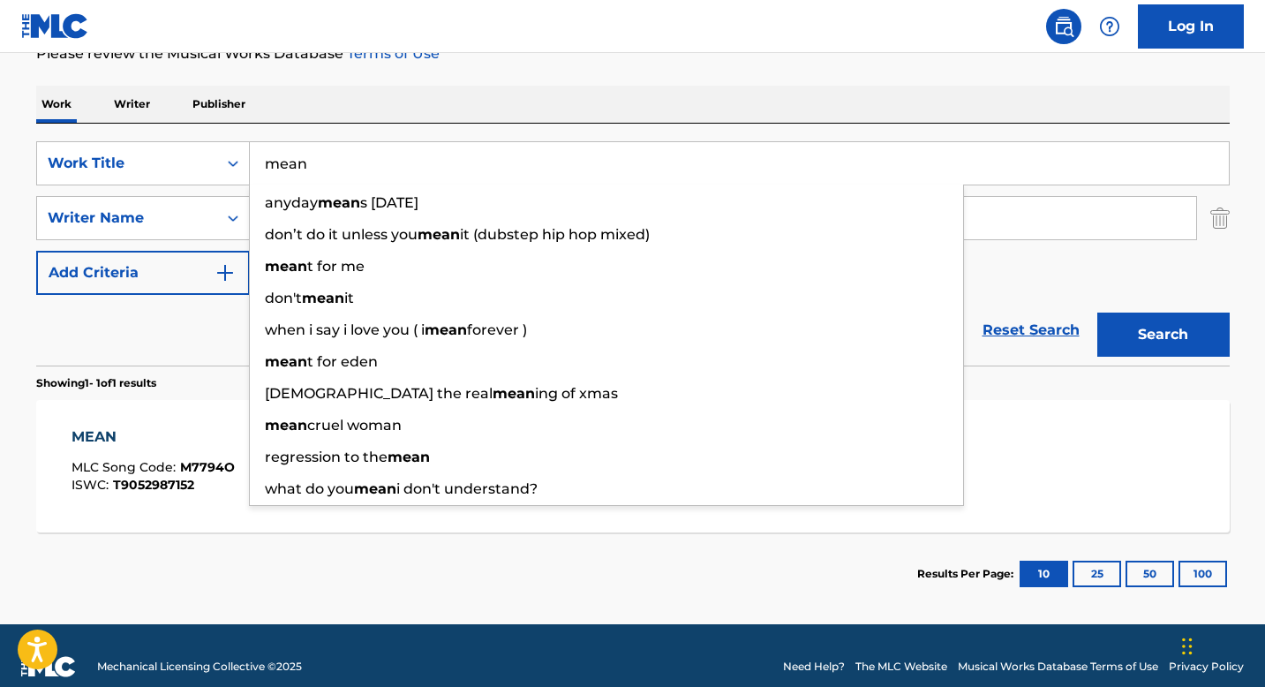
click at [312, 161] on input "mean" at bounding box center [739, 163] width 979 height 42
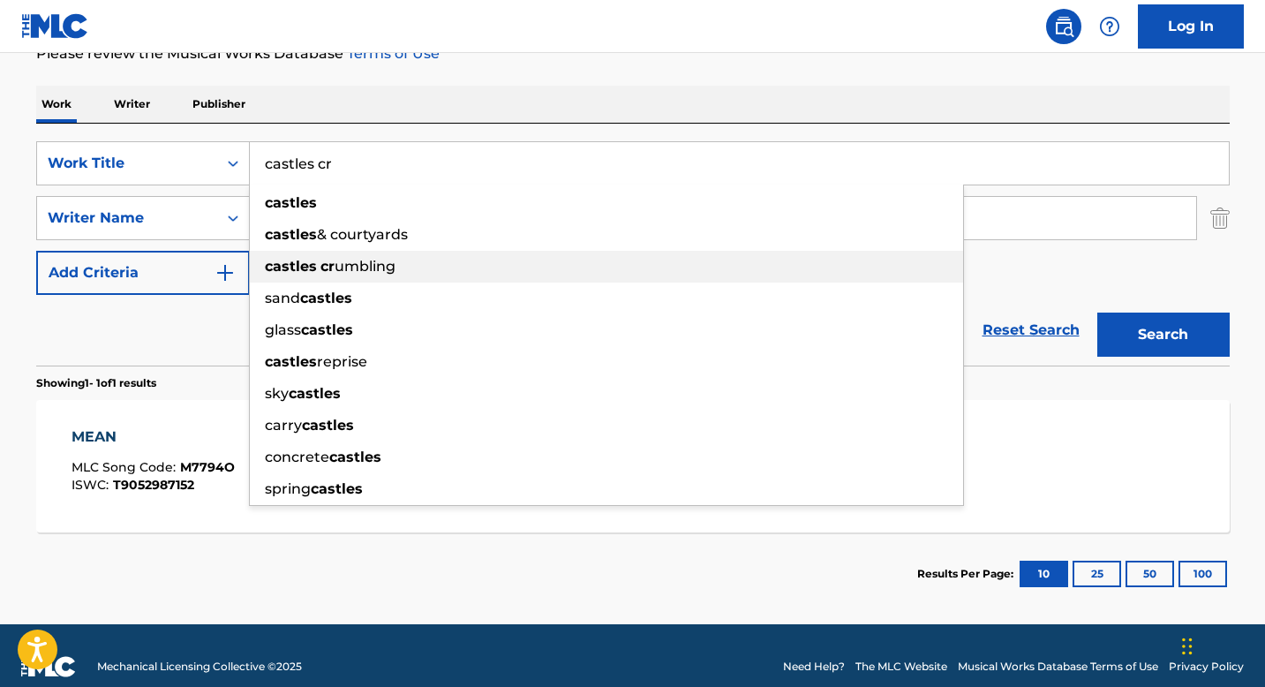
click at [376, 273] on span "umbling" at bounding box center [364, 266] width 61 height 17
type input "castles crumbling"
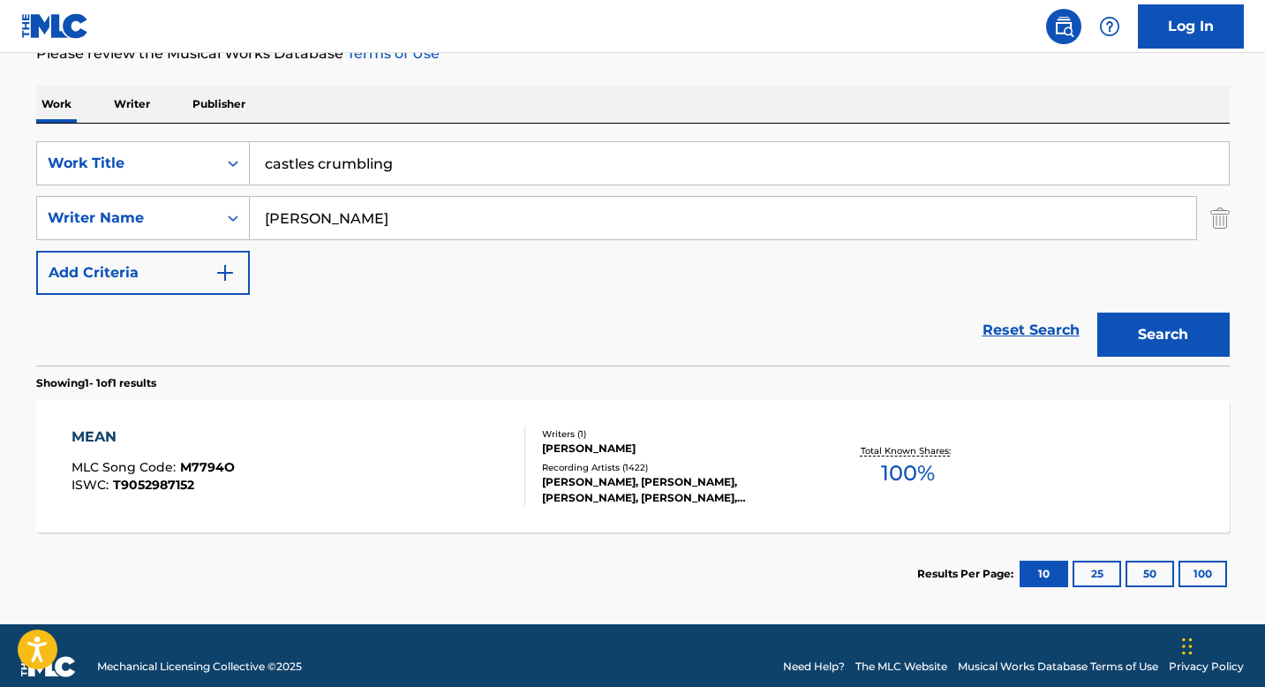
click at [1168, 349] on button "Search" at bounding box center [1163, 334] width 132 height 44
click at [176, 431] on div "CASTLES CRUMBLING" at bounding box center [156, 436] width 171 height 21
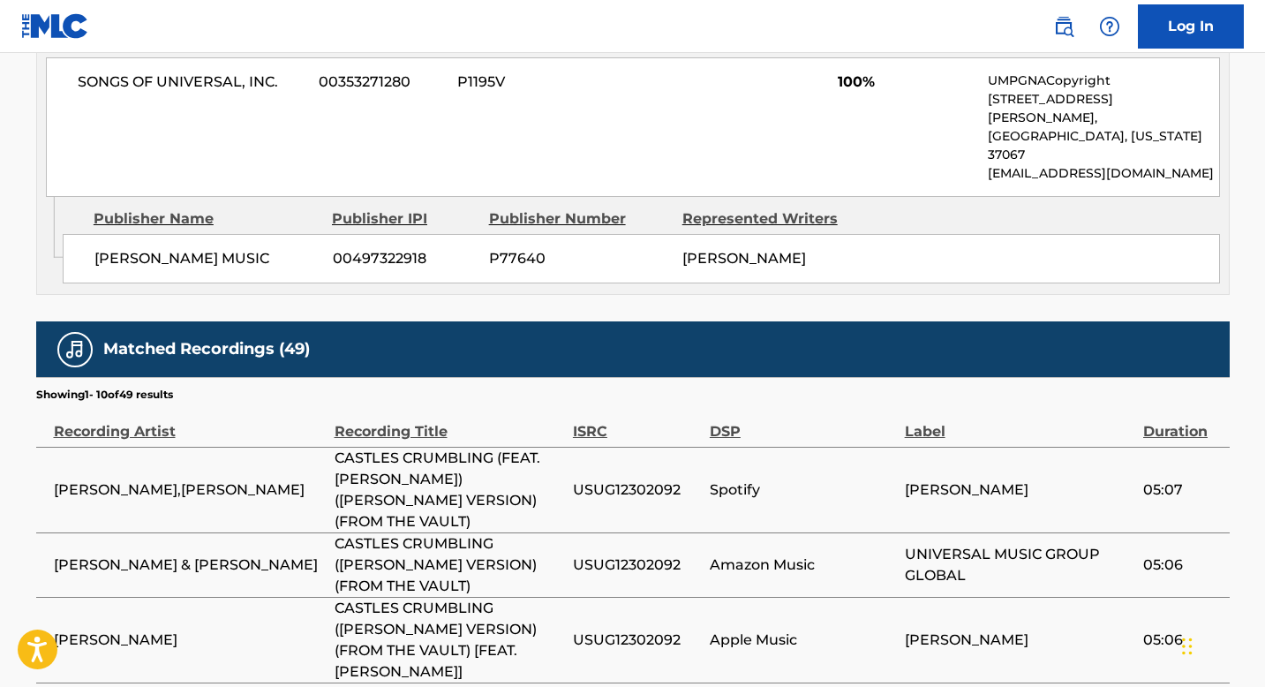
scroll to position [902, 0]
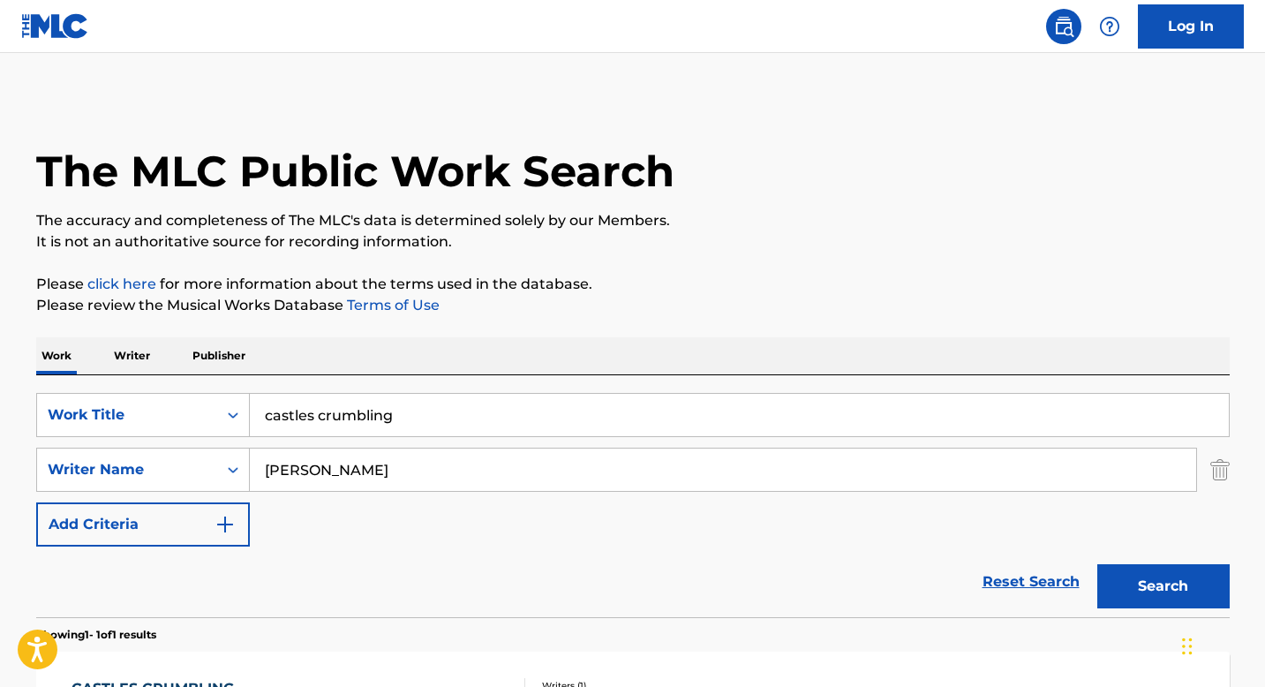
click at [328, 417] on input "castles crumbling" at bounding box center [739, 415] width 979 height 42
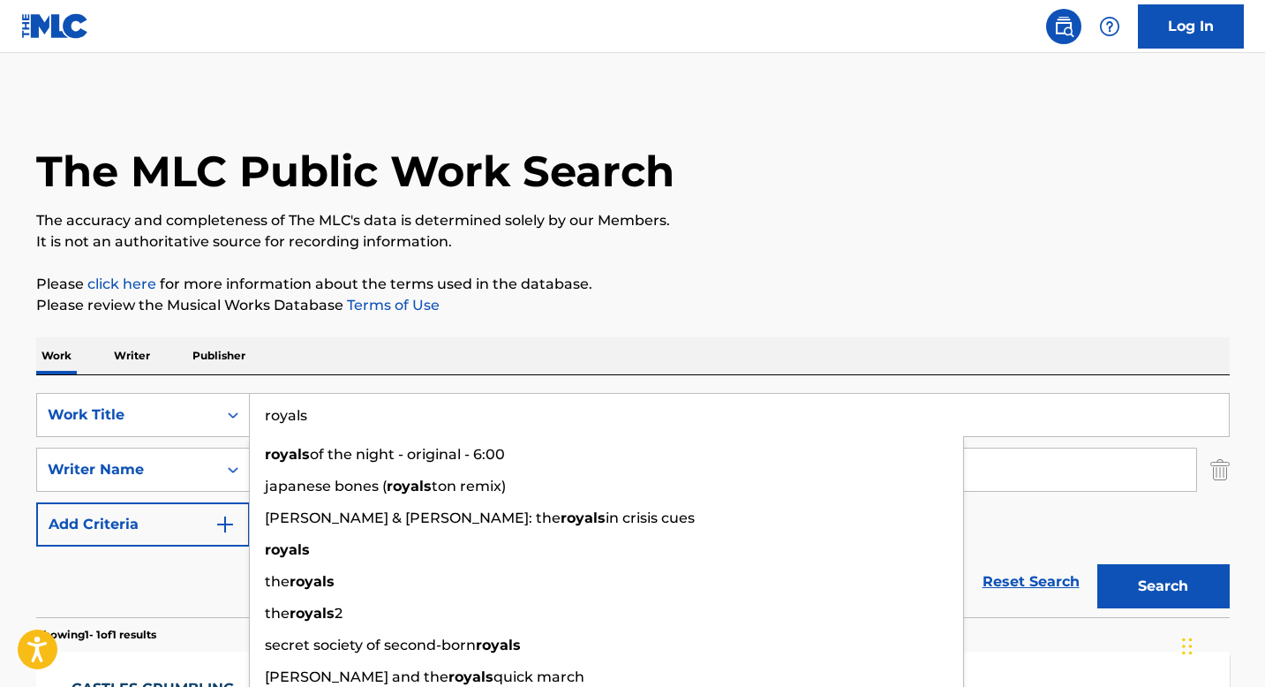
type input "royals"
click at [656, 353] on div "Work Writer Publisher" at bounding box center [632, 355] width 1193 height 37
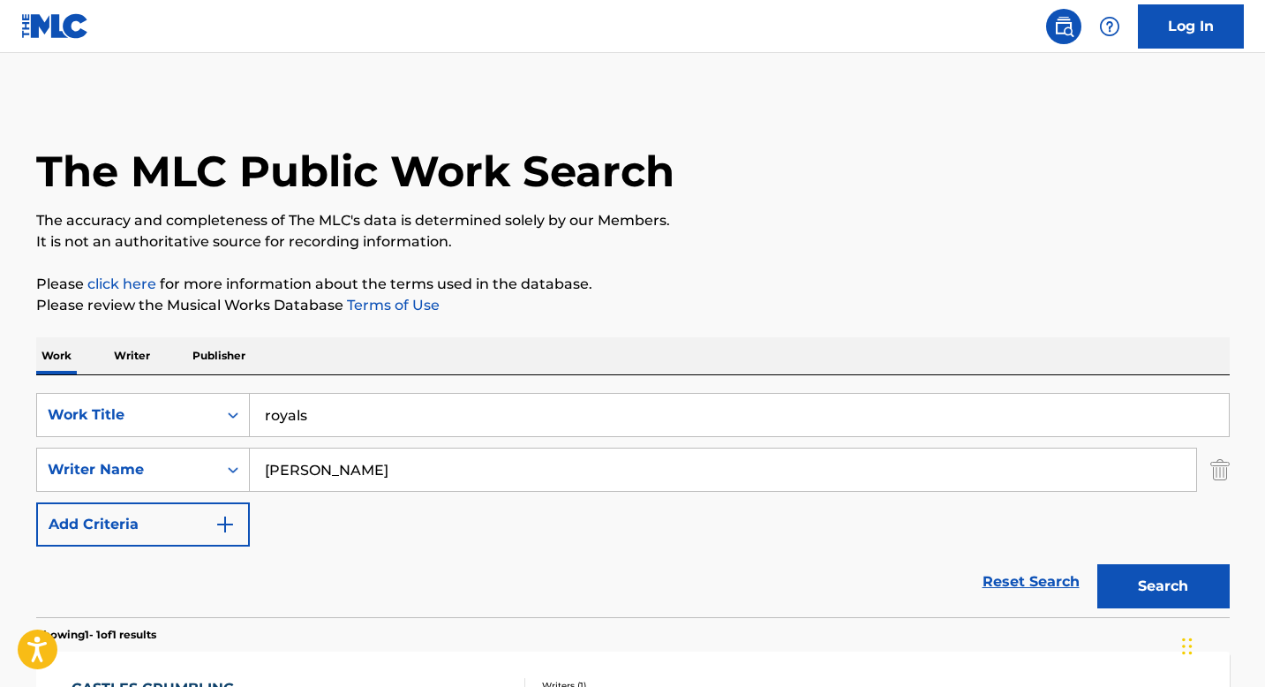
click at [1216, 481] on img "Search Form" at bounding box center [1219, 469] width 19 height 44
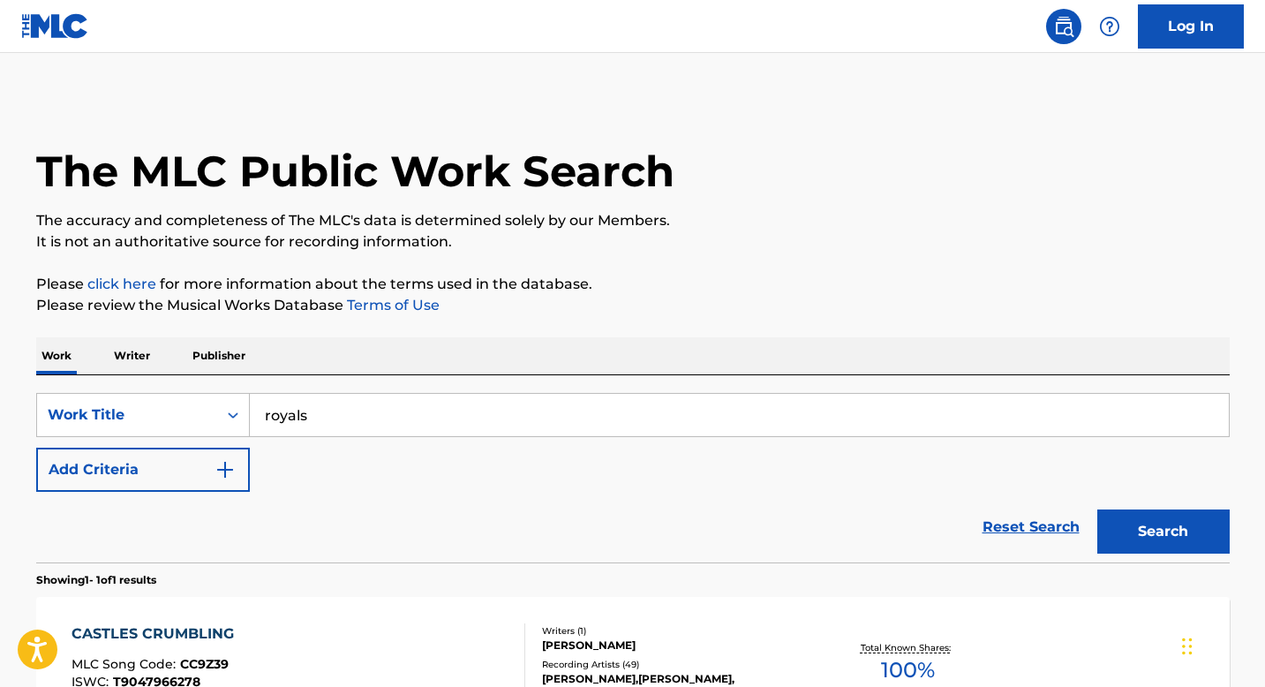
click at [1188, 538] on button "Search" at bounding box center [1163, 531] width 132 height 44
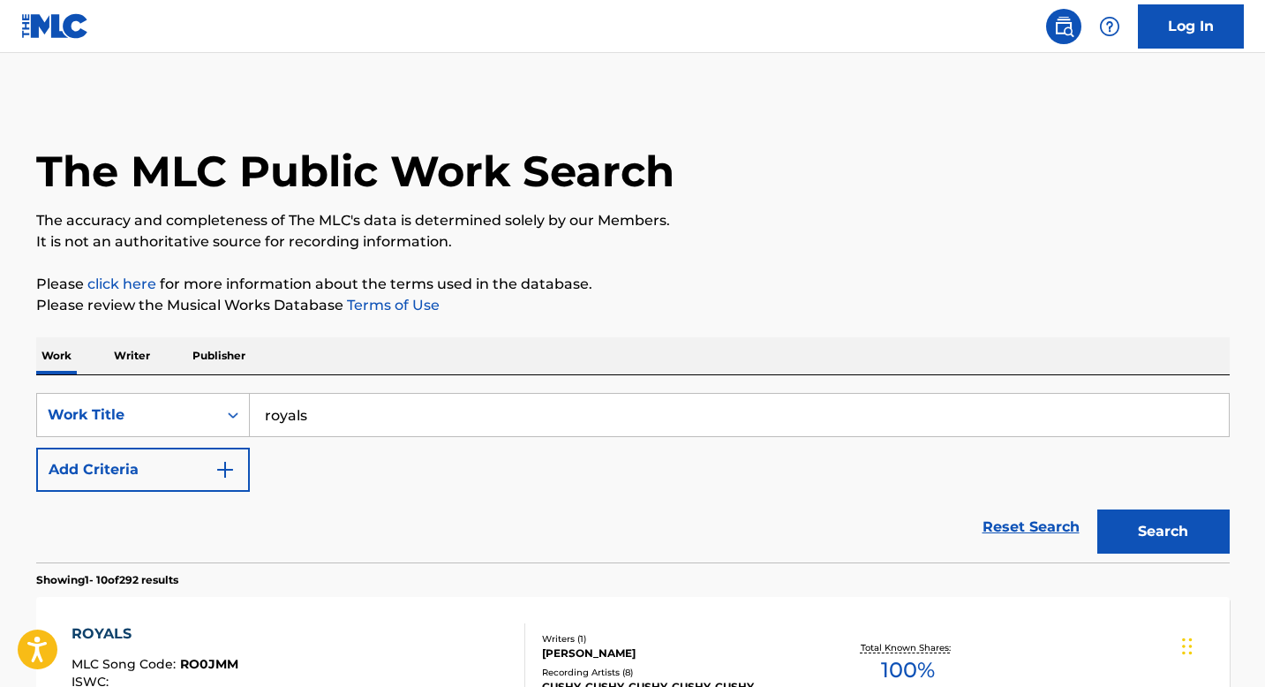
click at [221, 471] on img "Search Form" at bounding box center [224, 469] width 21 height 21
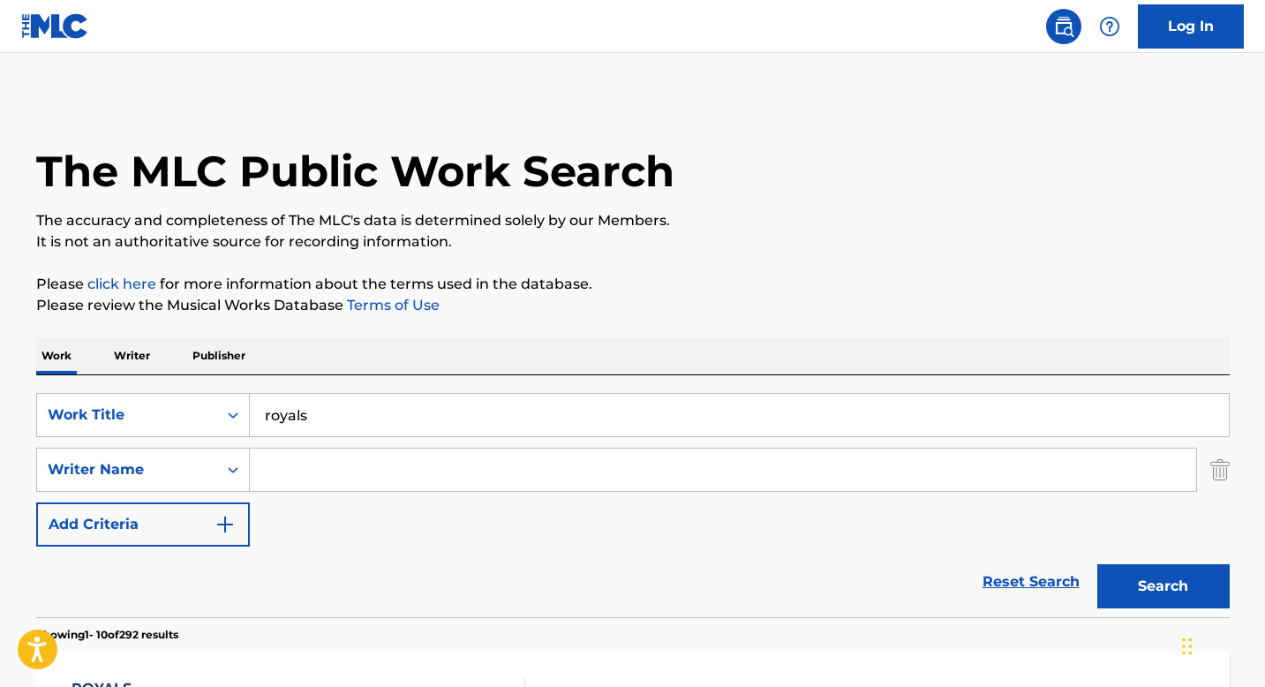
click at [393, 463] on input "Search Form" at bounding box center [723, 469] width 946 height 42
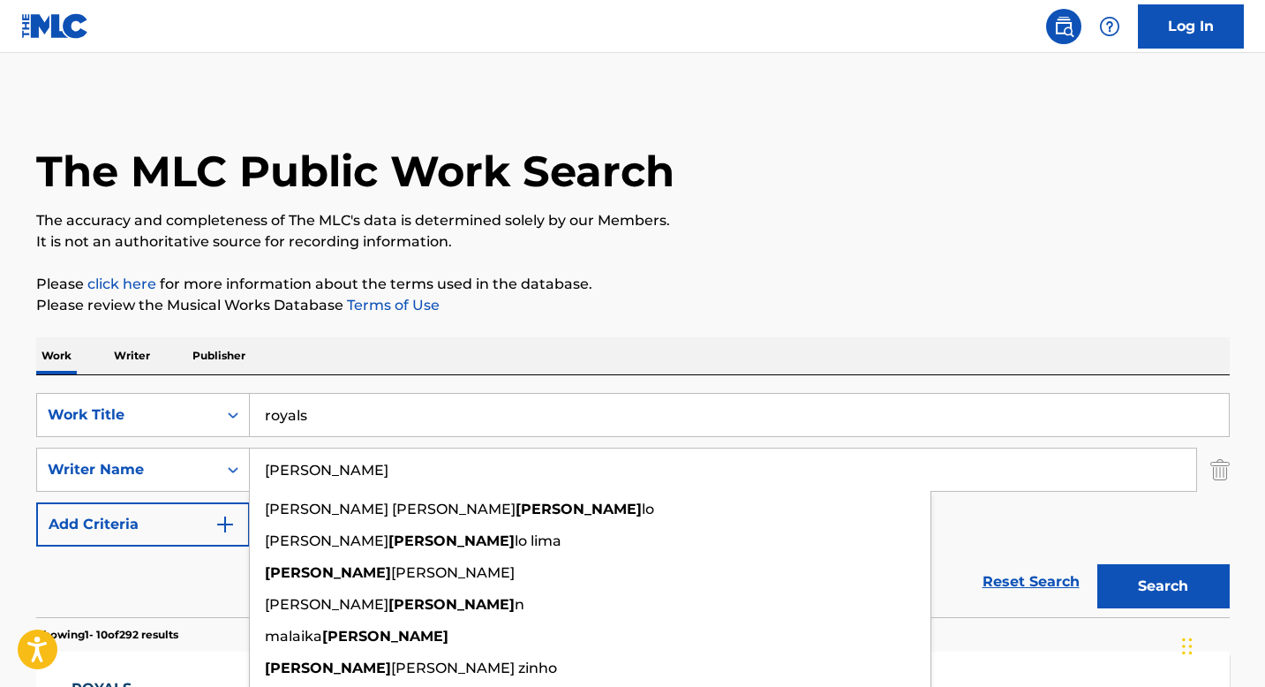
type input "[PERSON_NAME]"
click at [1097, 564] on button "Search" at bounding box center [1163, 586] width 132 height 44
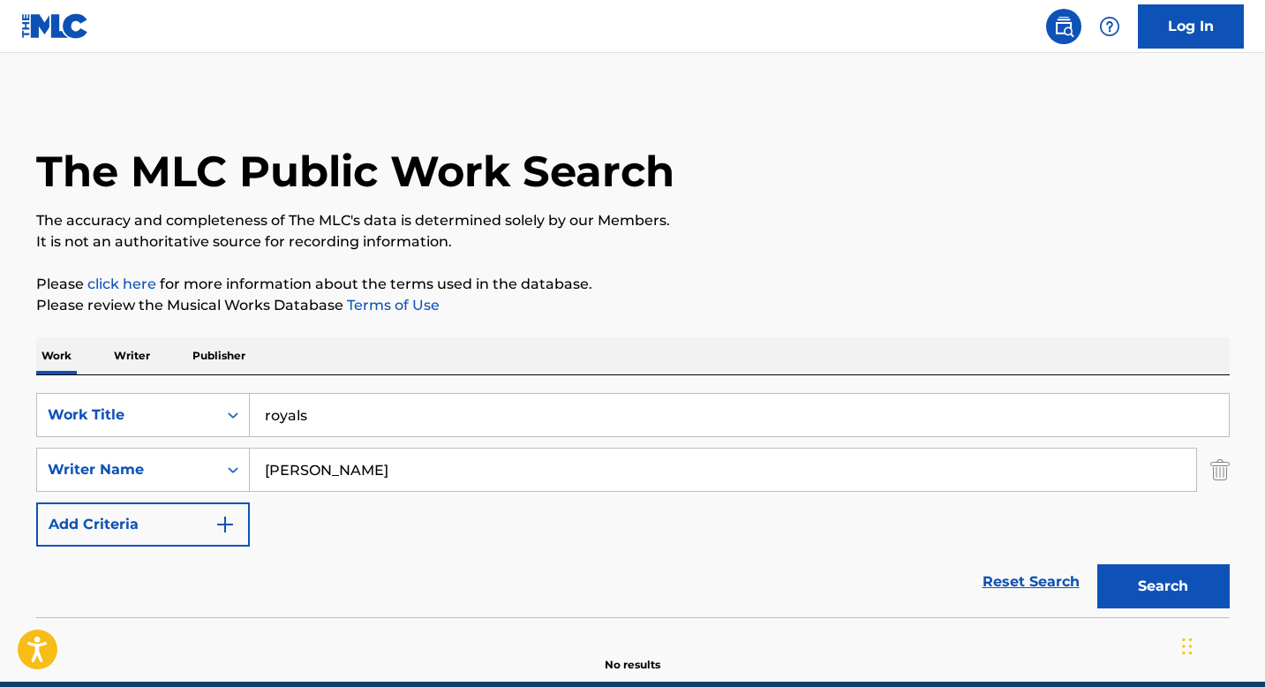
scroll to position [79, 0]
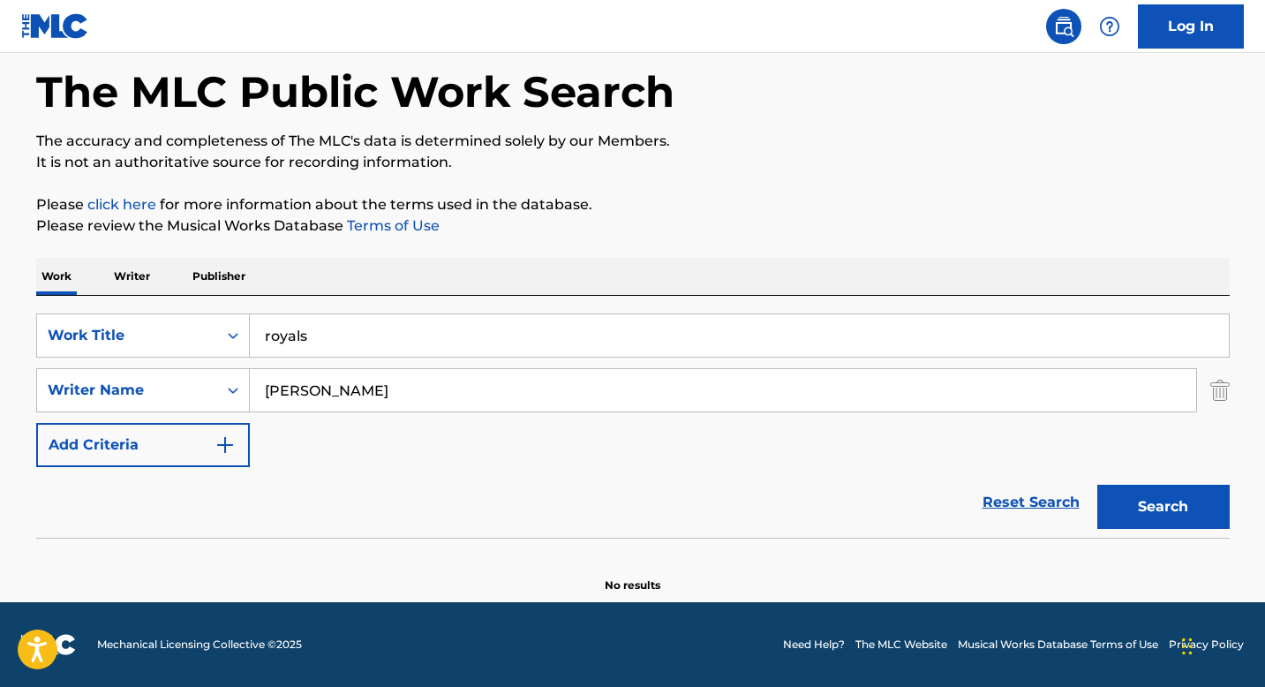
click at [1169, 499] on button "Search" at bounding box center [1163, 507] width 132 height 44
click at [1215, 392] on img "Search Form" at bounding box center [1219, 390] width 19 height 44
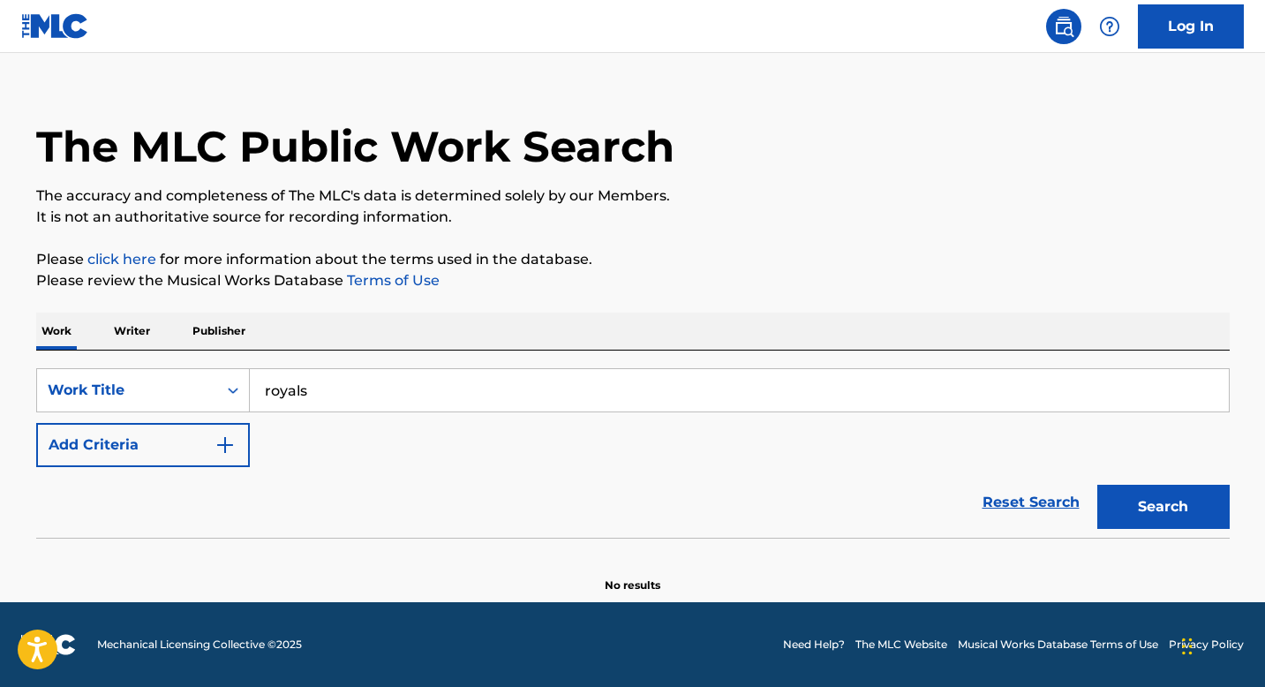
click at [1196, 517] on button "Search" at bounding box center [1163, 507] width 132 height 44
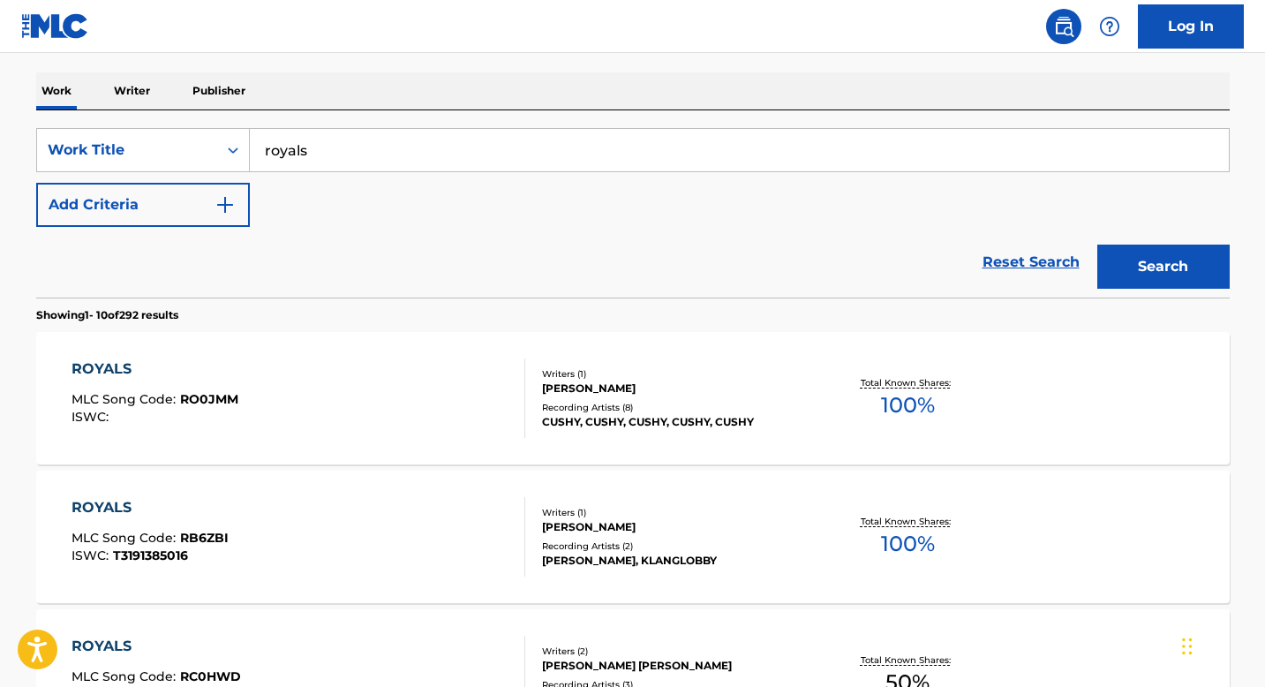
scroll to position [0, 0]
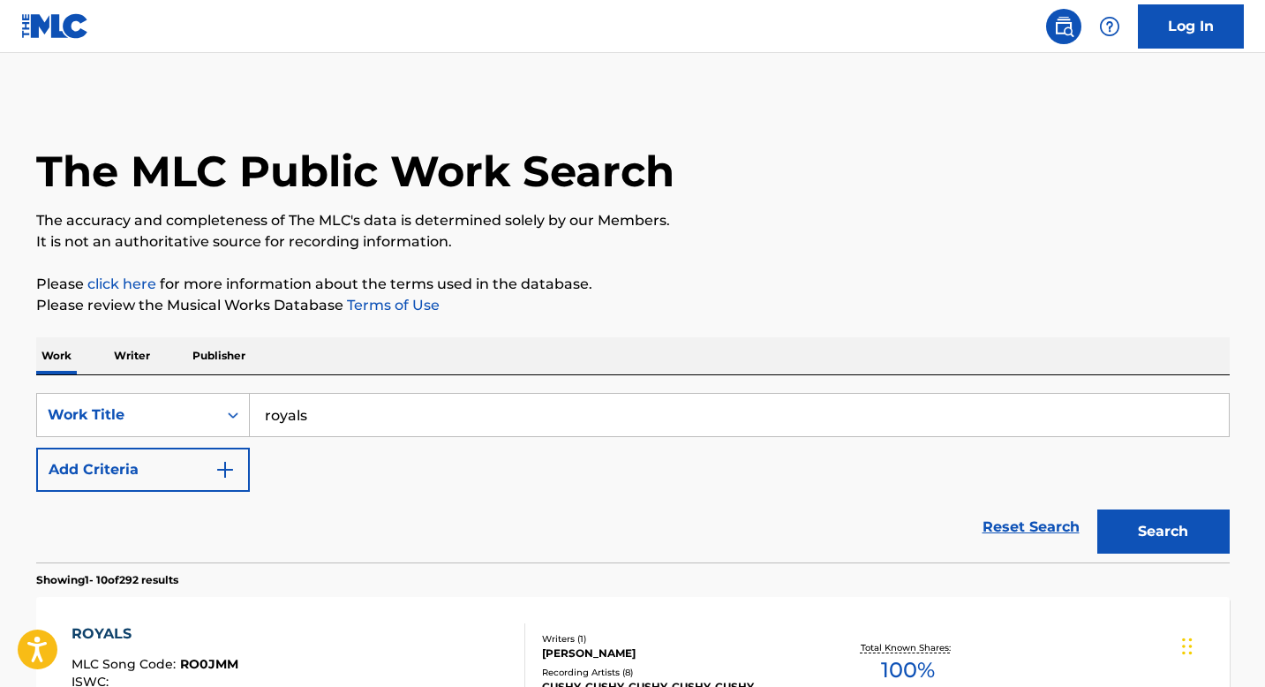
click at [224, 485] on button "Add Criteria" at bounding box center [143, 469] width 214 height 44
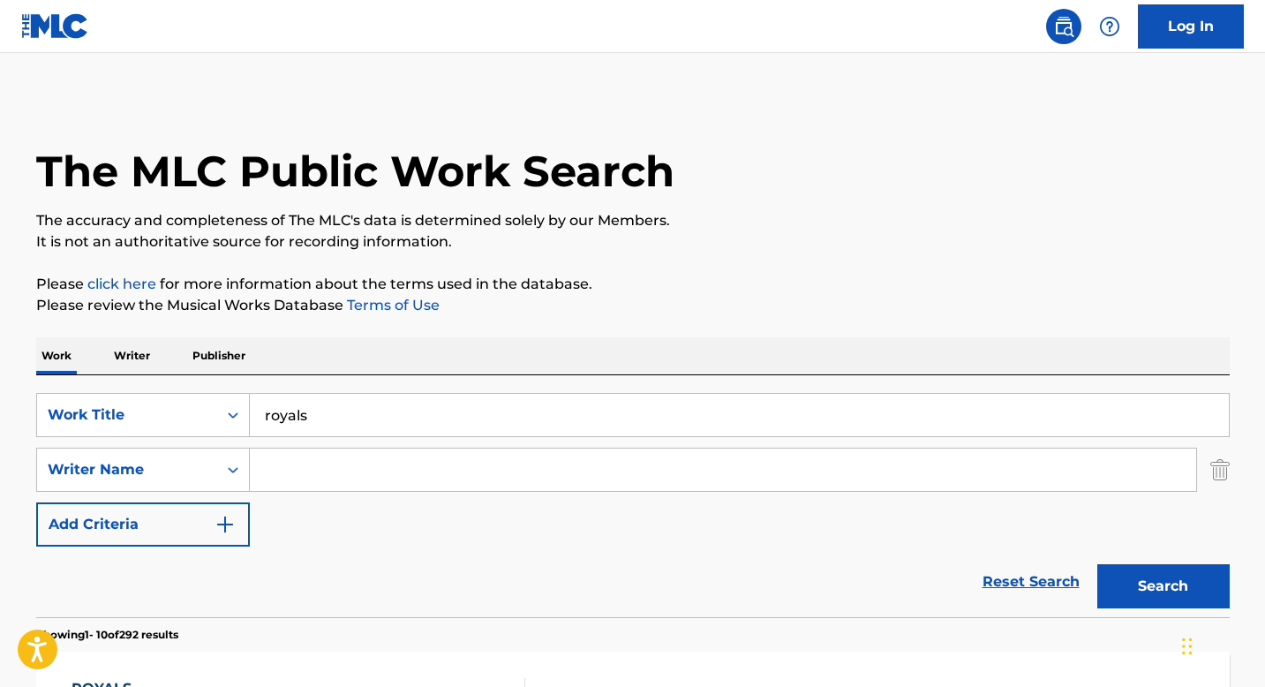
click at [399, 482] on input "Search Form" at bounding box center [723, 469] width 946 height 42
click at [218, 470] on div "Writer Name" at bounding box center [143, 469] width 214 height 44
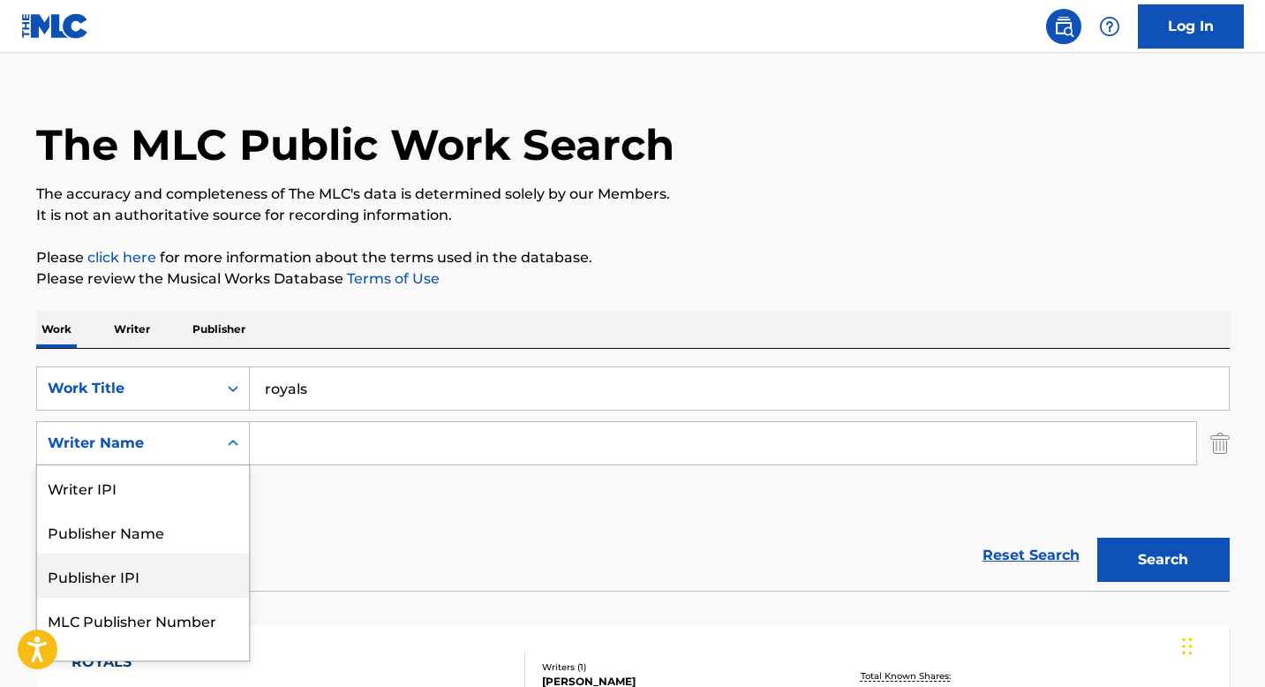
scroll to position [26, 0]
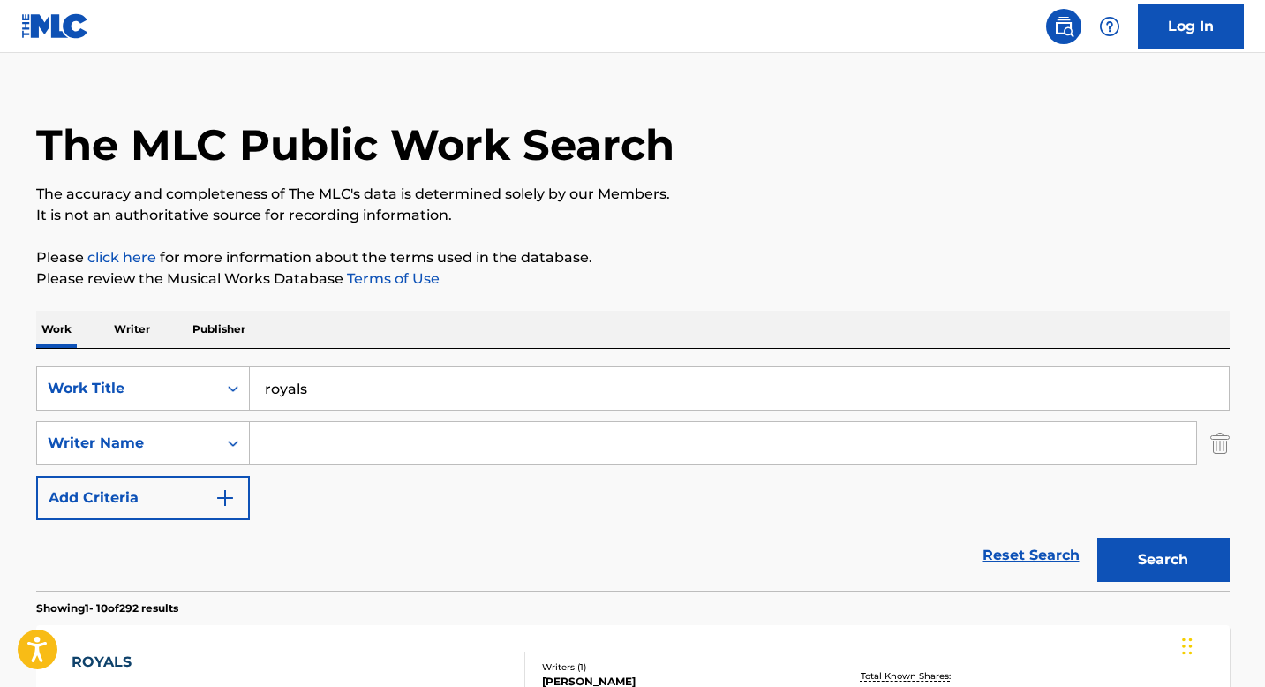
click at [348, 449] on input "Search Form" at bounding box center [723, 443] width 946 height 42
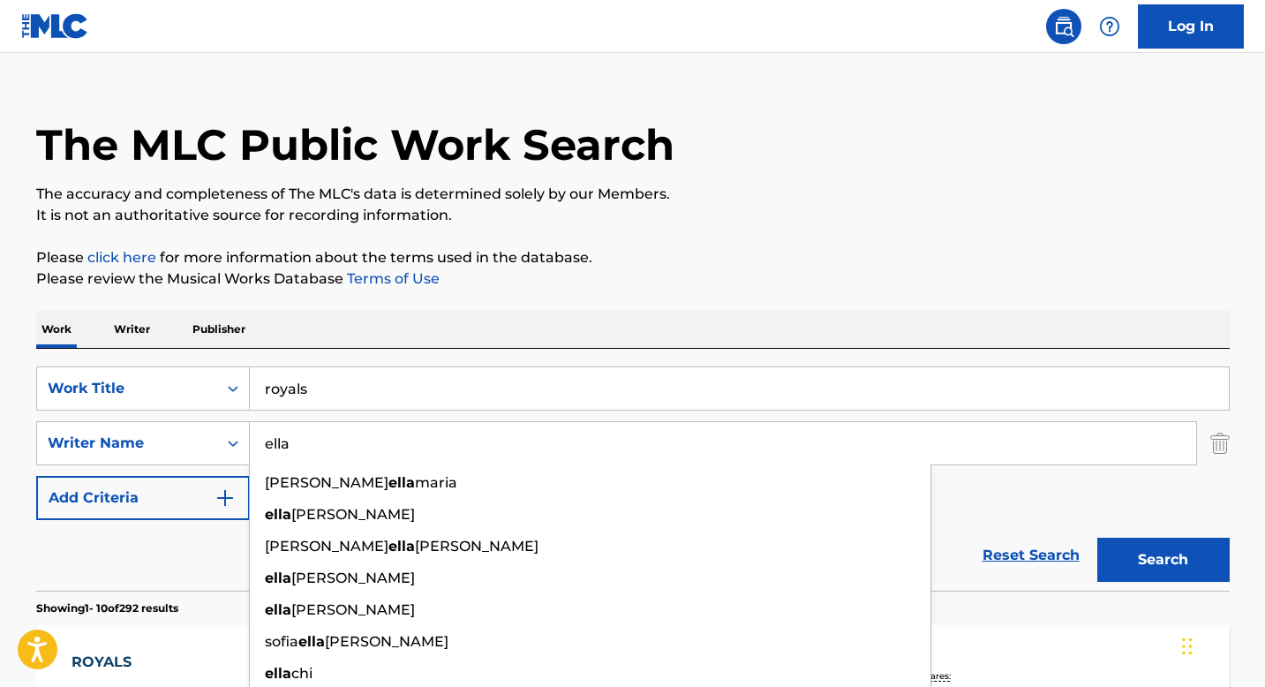
type input "ella"
click at [1097, 552] on button "Search" at bounding box center [1163, 559] width 132 height 44
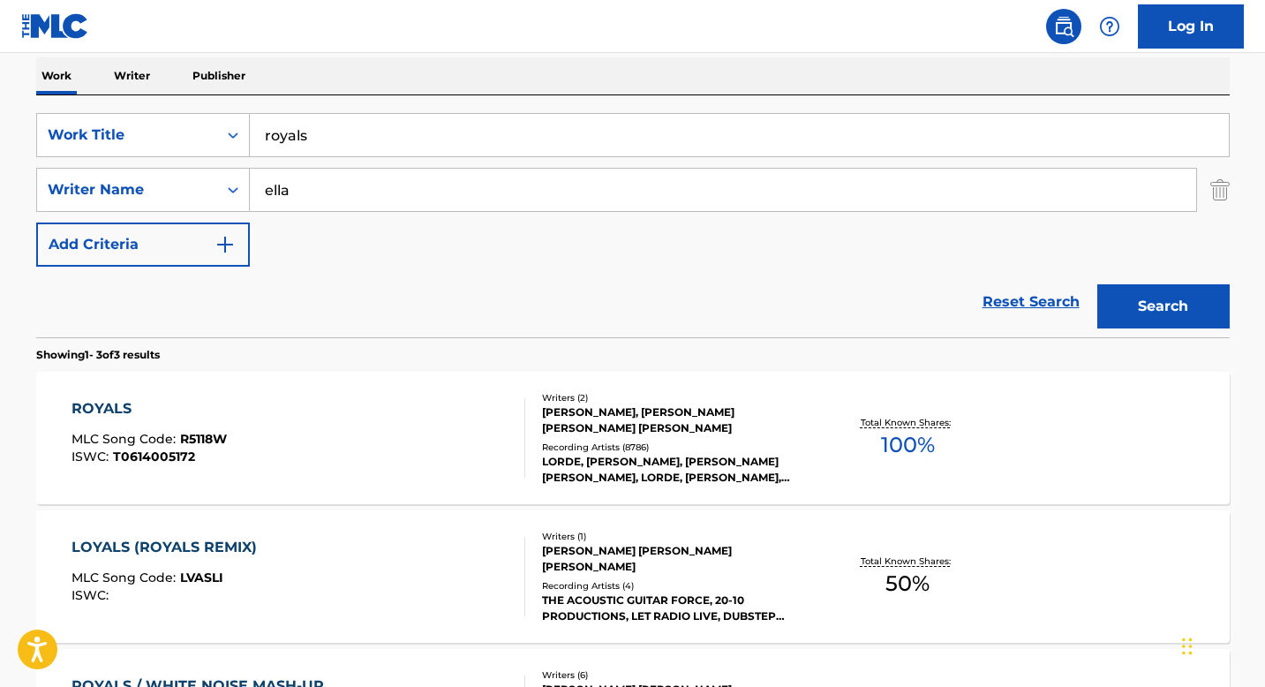
scroll to position [284, 0]
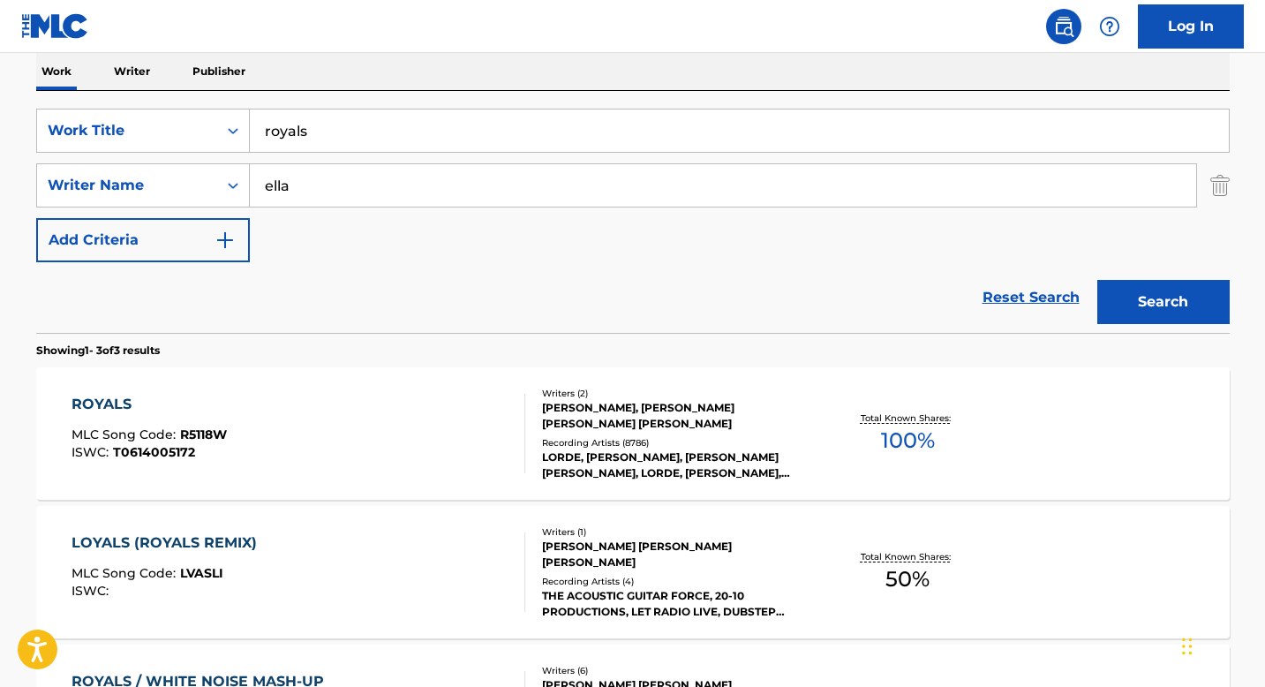
click at [106, 401] on div "ROYALS" at bounding box center [148, 404] width 155 height 21
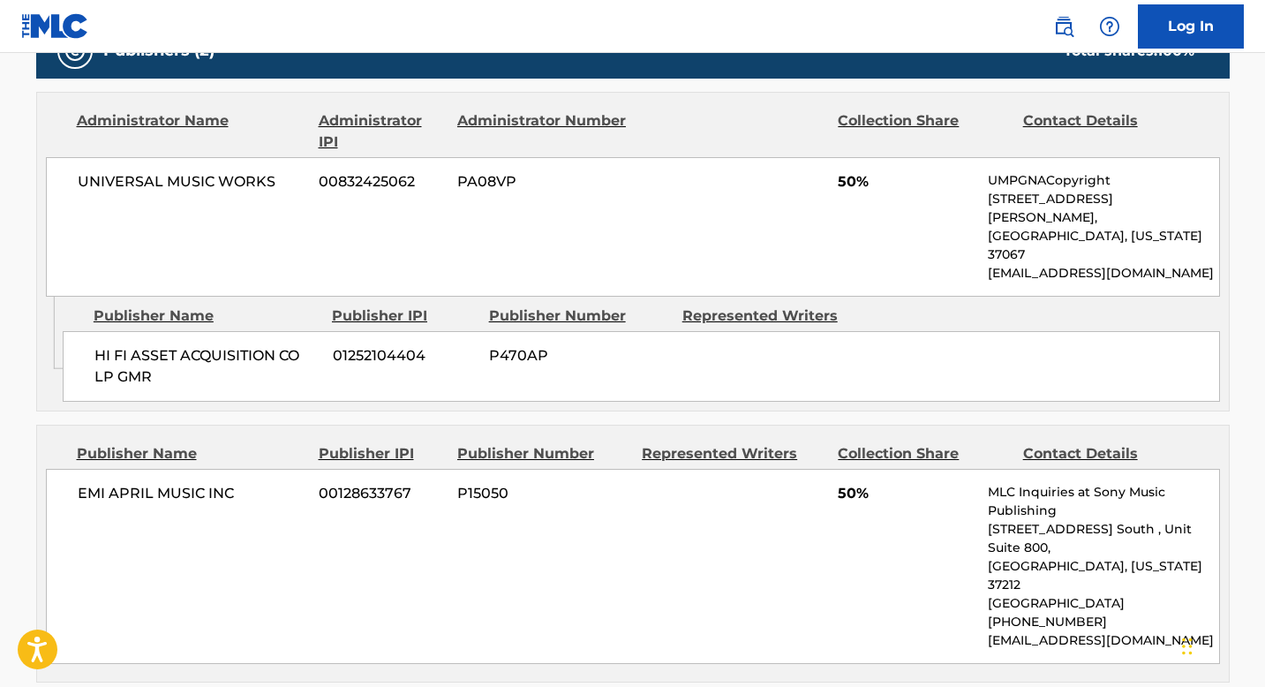
scroll to position [1093, 0]
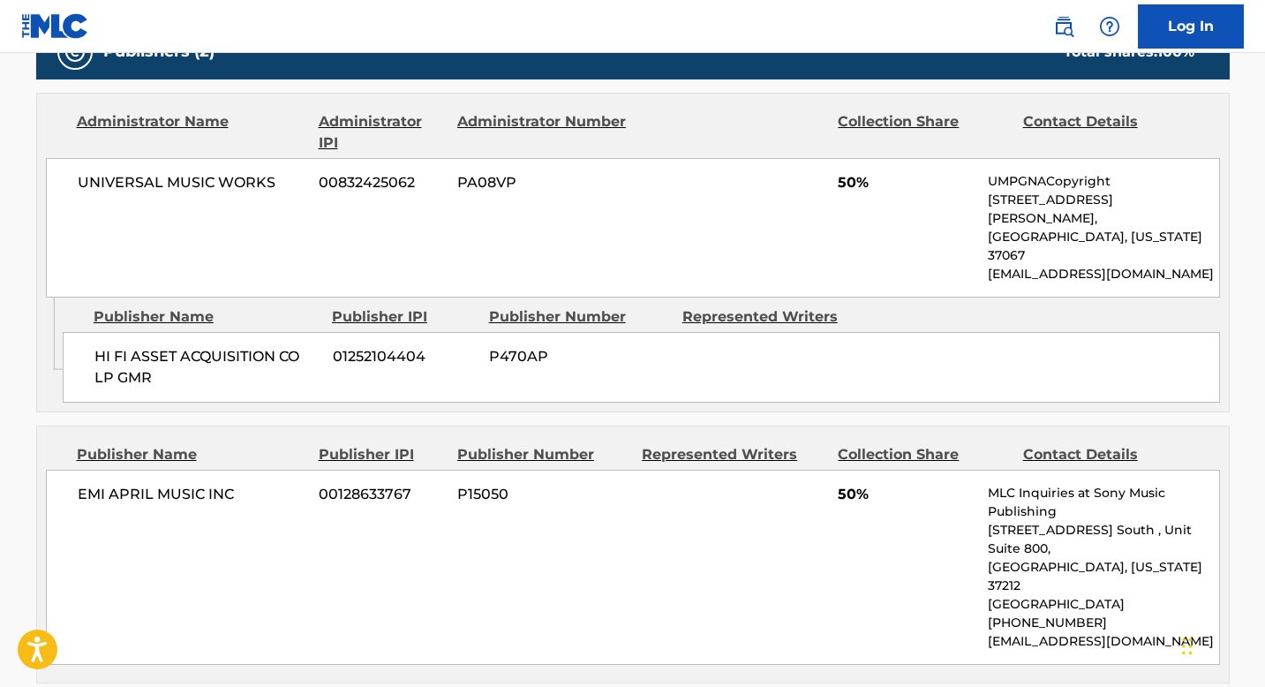
scroll to position [284, 0]
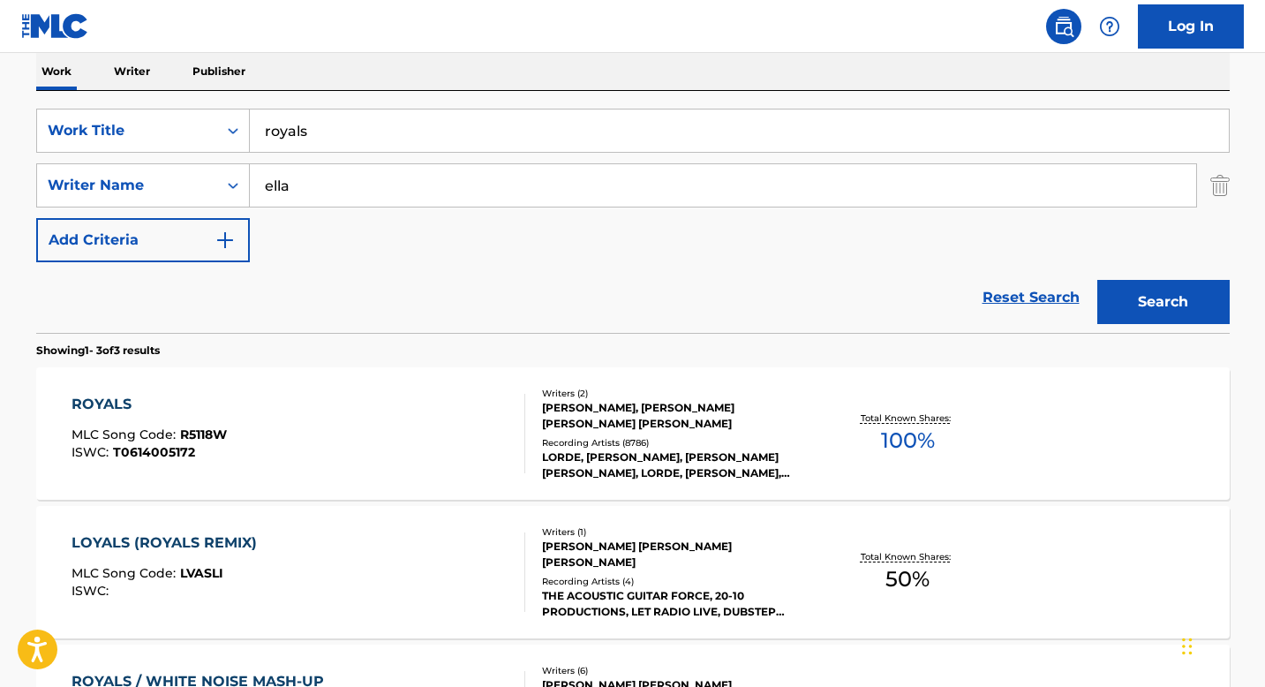
click at [356, 132] on input "royals" at bounding box center [739, 130] width 979 height 42
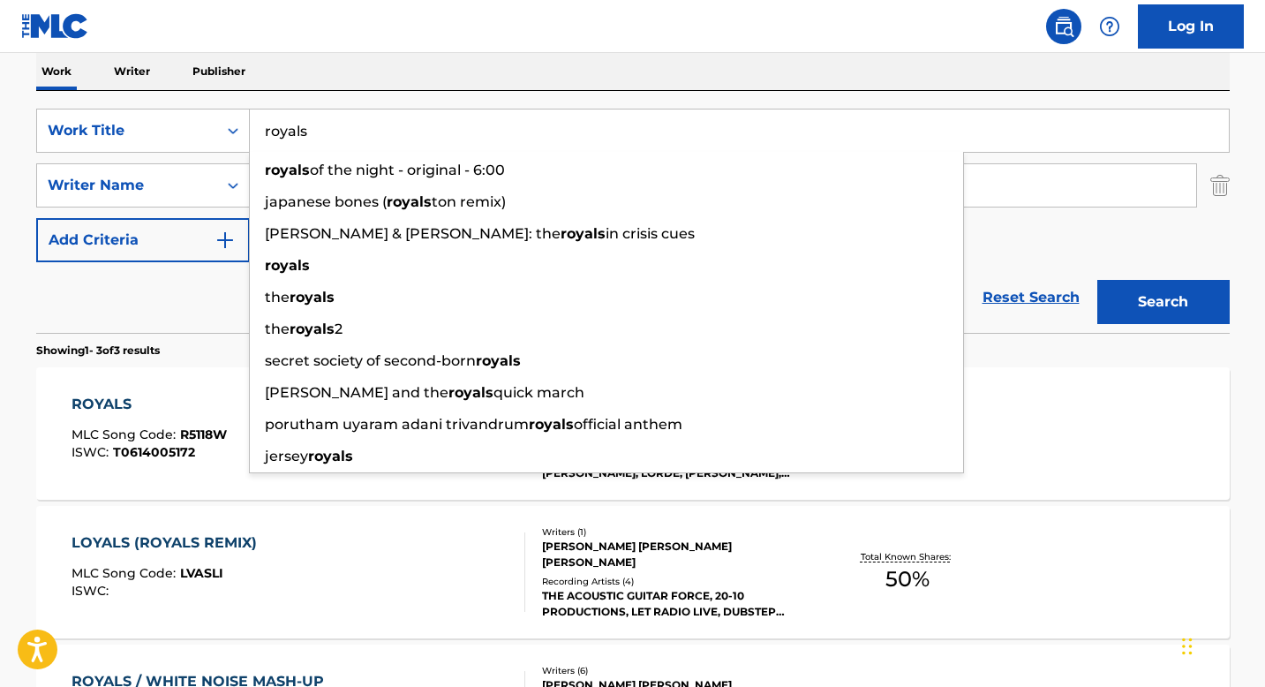
click at [356, 132] on input "royals" at bounding box center [739, 130] width 979 height 42
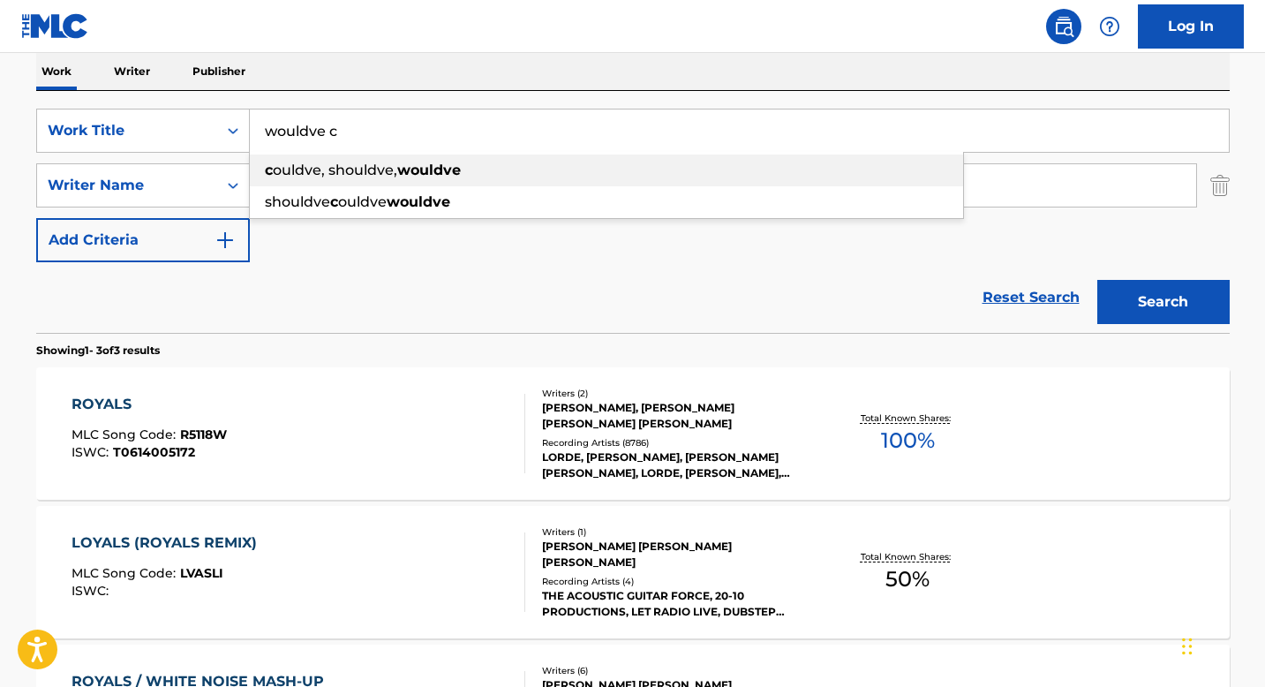
click at [380, 179] on div "c ouldve, shouldve, wouldve" at bounding box center [606, 170] width 713 height 32
type input "couldve, shouldve, wouldve"
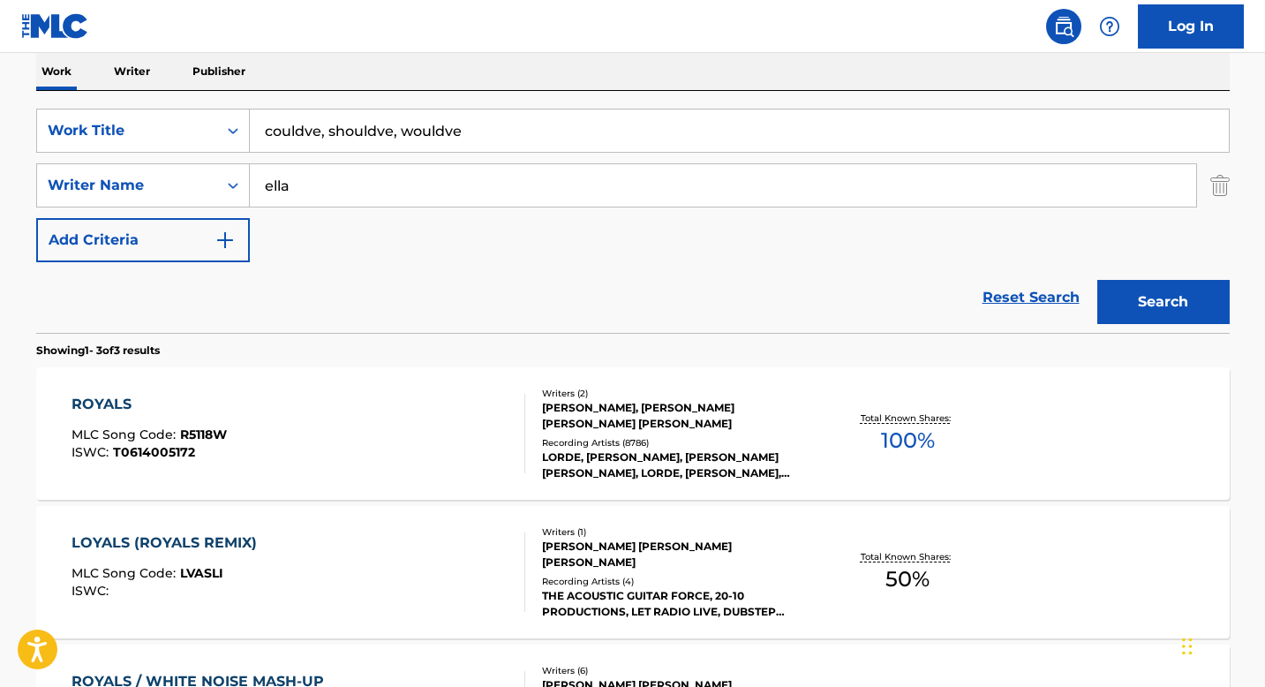
click at [384, 128] on input "couldve, shouldve, wouldve" at bounding box center [739, 130] width 979 height 42
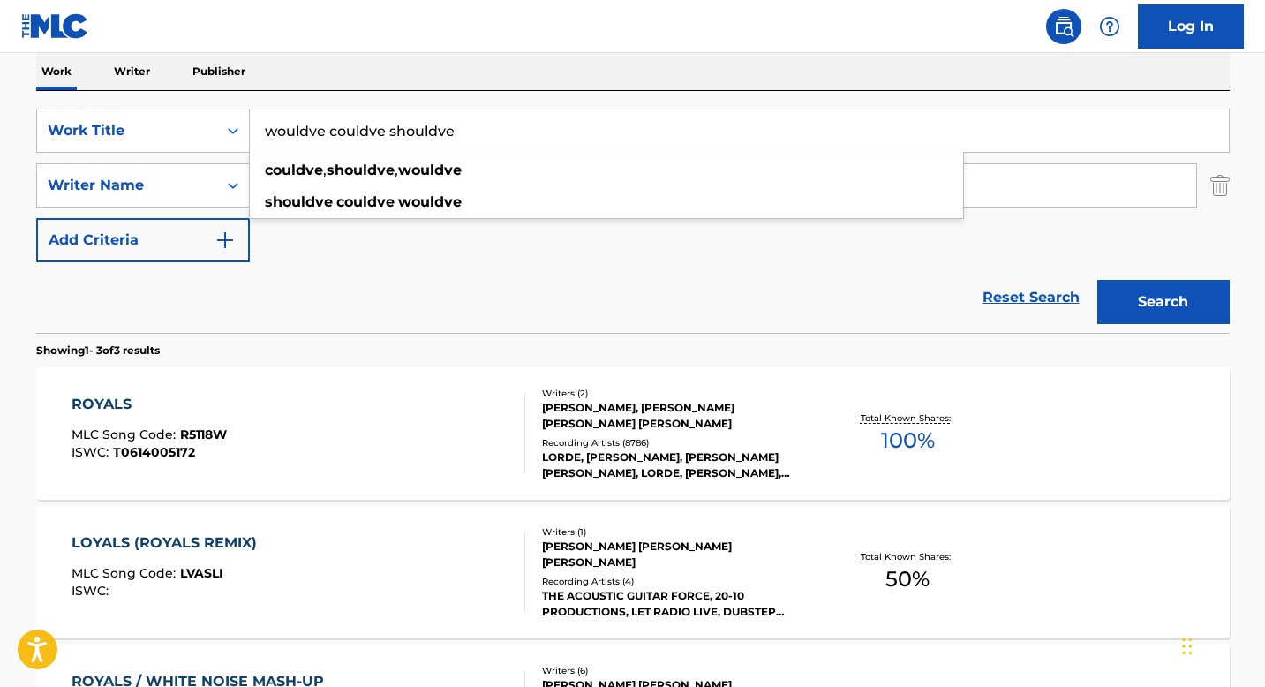
type input "wouldve couldve shouldve"
click at [1097, 280] on button "Search" at bounding box center [1163, 302] width 132 height 44
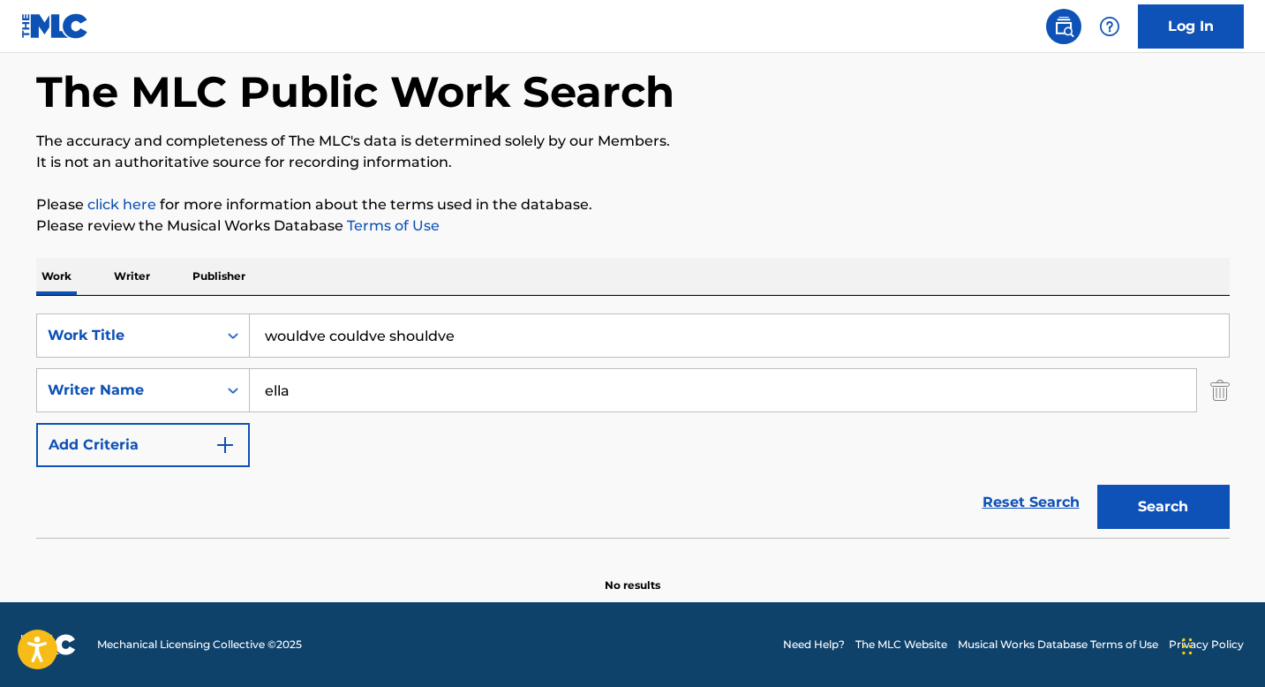
scroll to position [79, 0]
click at [948, 385] on input "ella" at bounding box center [723, 390] width 946 height 42
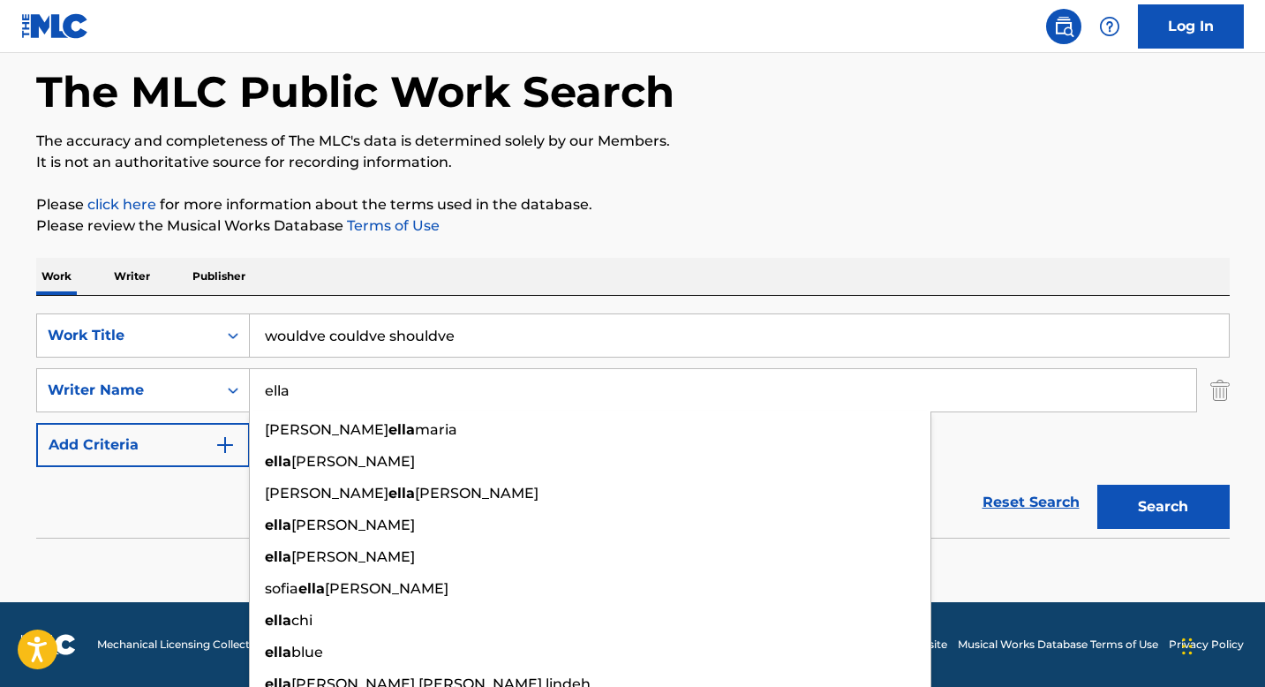
click at [948, 385] on input "ella" at bounding box center [723, 390] width 946 height 42
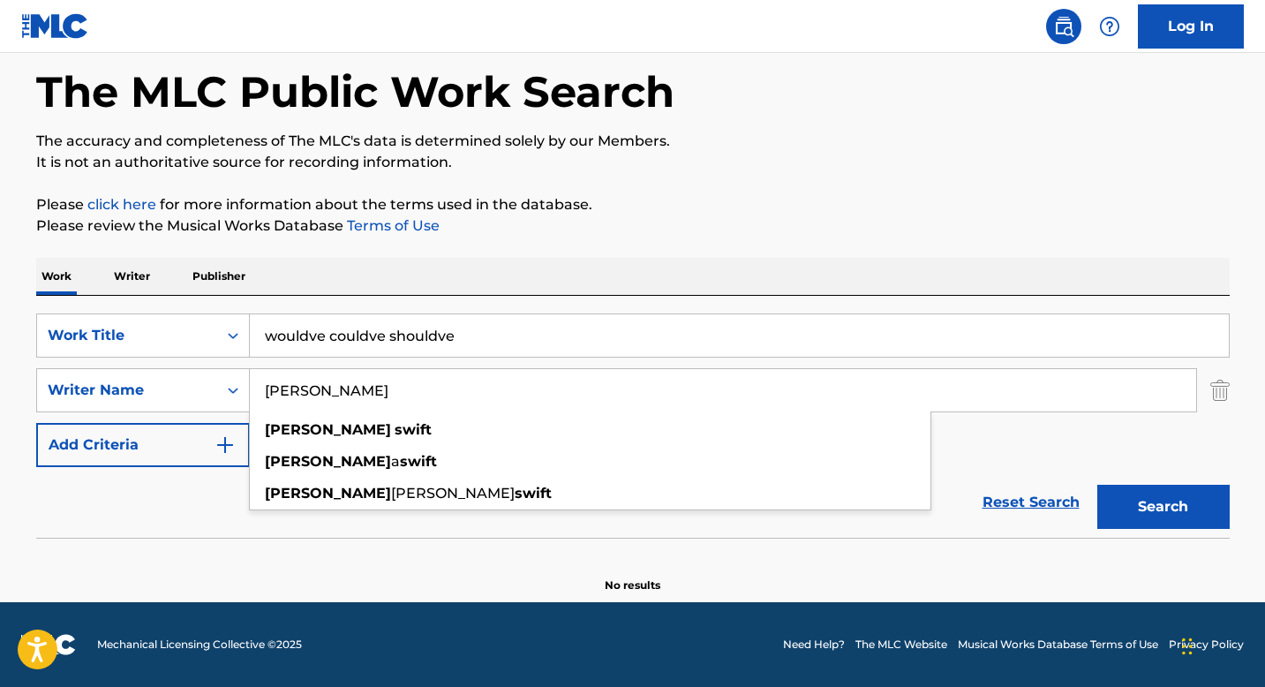
type input "[PERSON_NAME]"
click at [1097, 485] on button "Search" at bounding box center [1163, 507] width 132 height 44
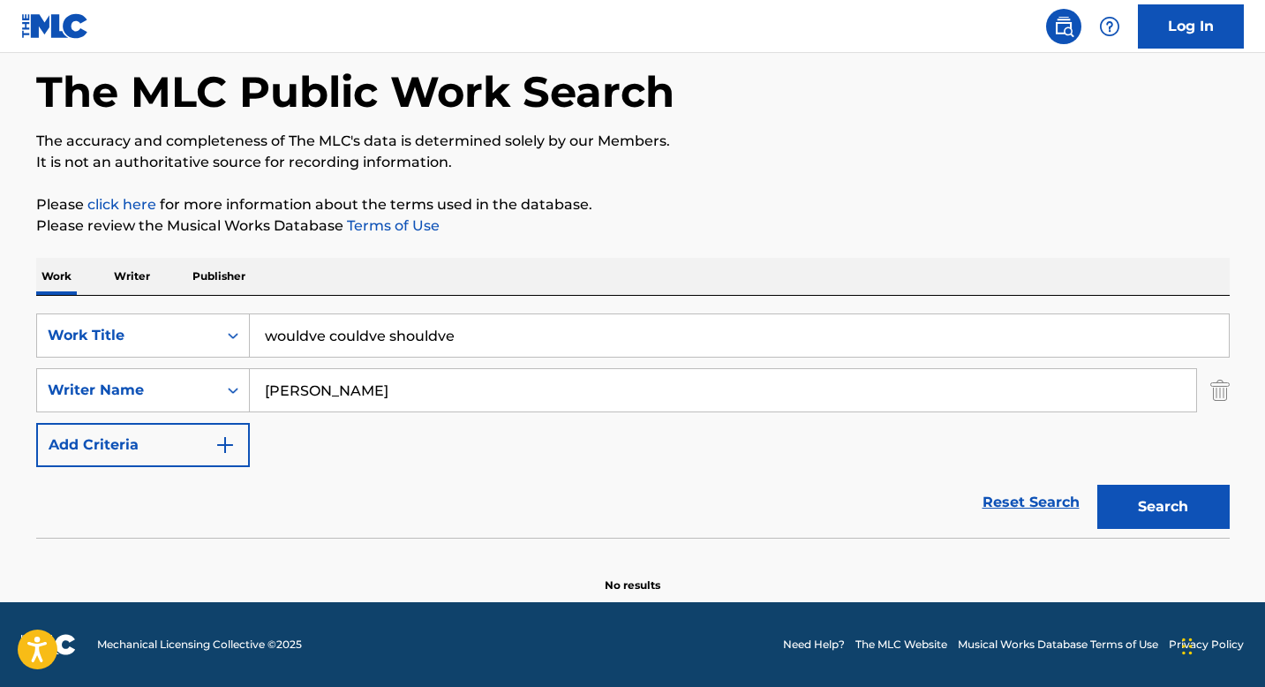
click at [425, 332] on input "wouldve couldve shouldve" at bounding box center [739, 335] width 979 height 42
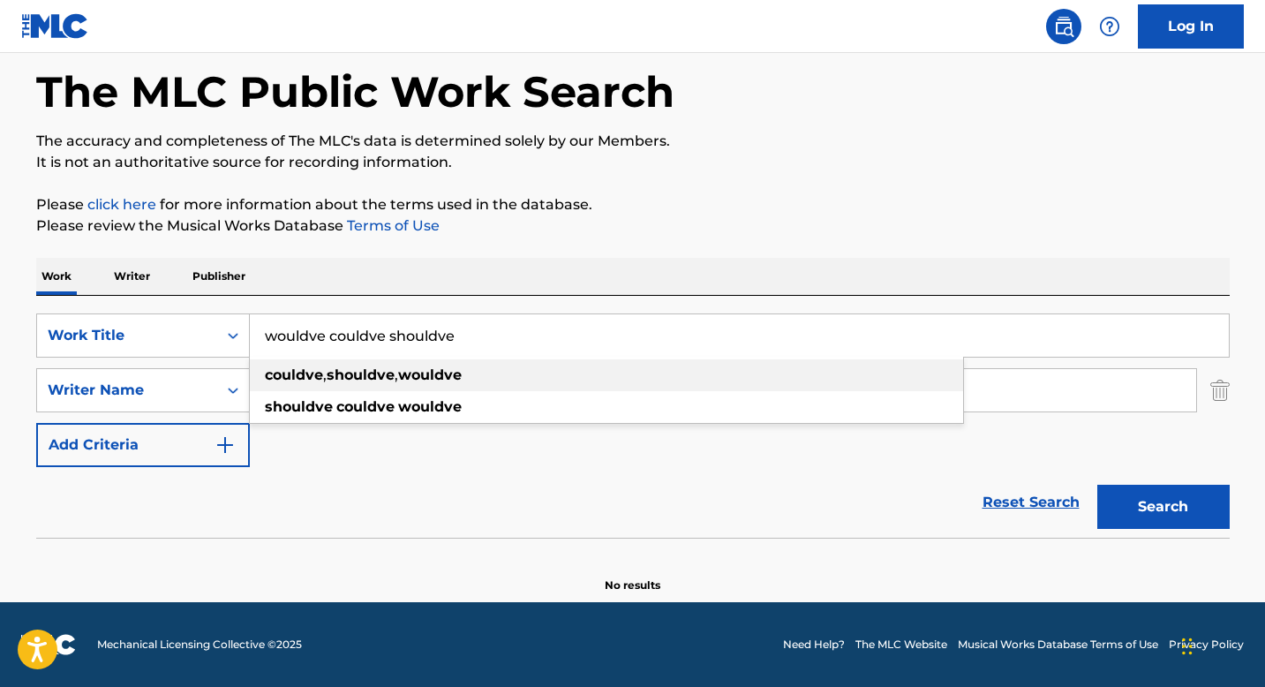
click at [439, 377] on strong "wouldve" at bounding box center [430, 374] width 64 height 17
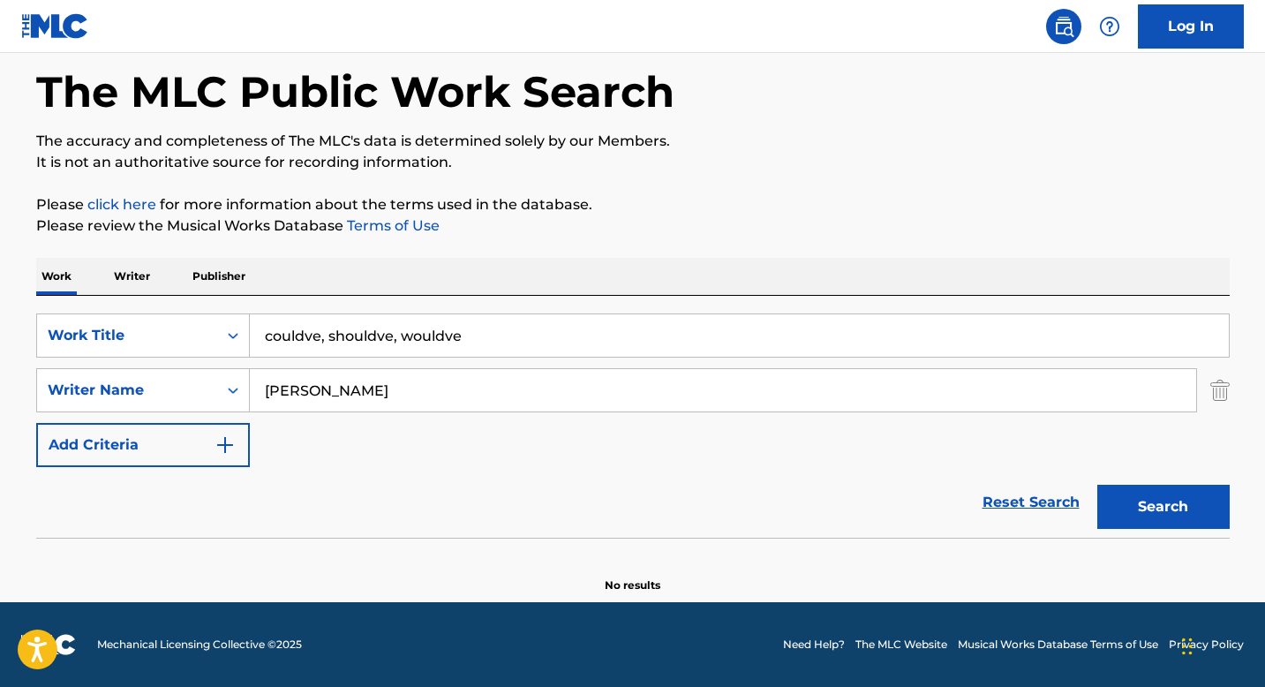
click at [1168, 512] on button "Search" at bounding box center [1163, 507] width 132 height 44
click at [541, 333] on input "couldve, shouldve, wouldve" at bounding box center [739, 335] width 979 height 42
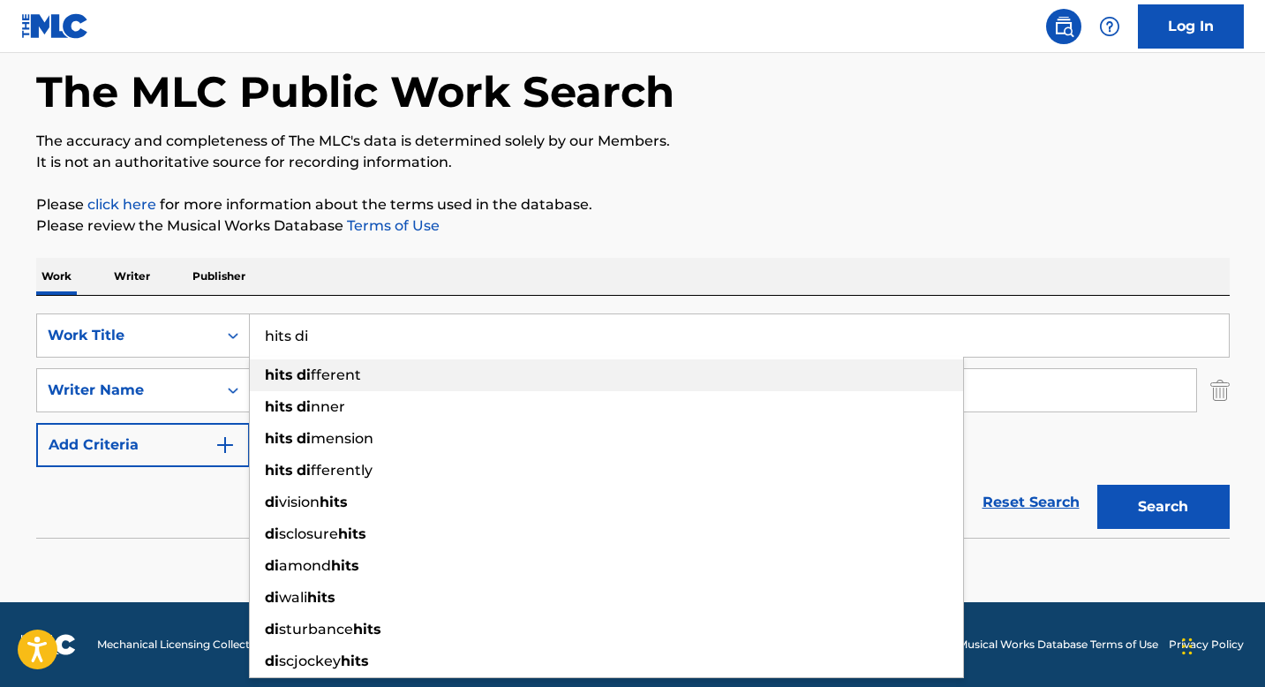
click at [422, 364] on div "hits di fferent" at bounding box center [606, 375] width 713 height 32
type input "hits different"
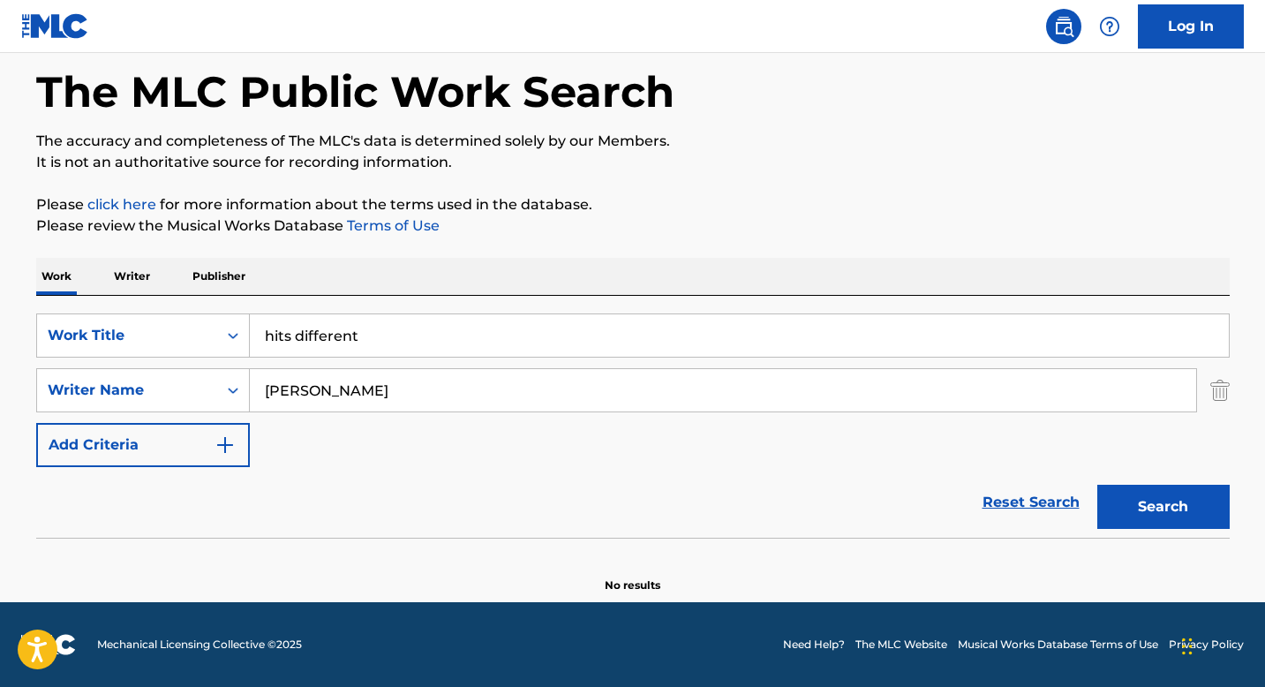
click at [1168, 511] on button "Search" at bounding box center [1163, 507] width 132 height 44
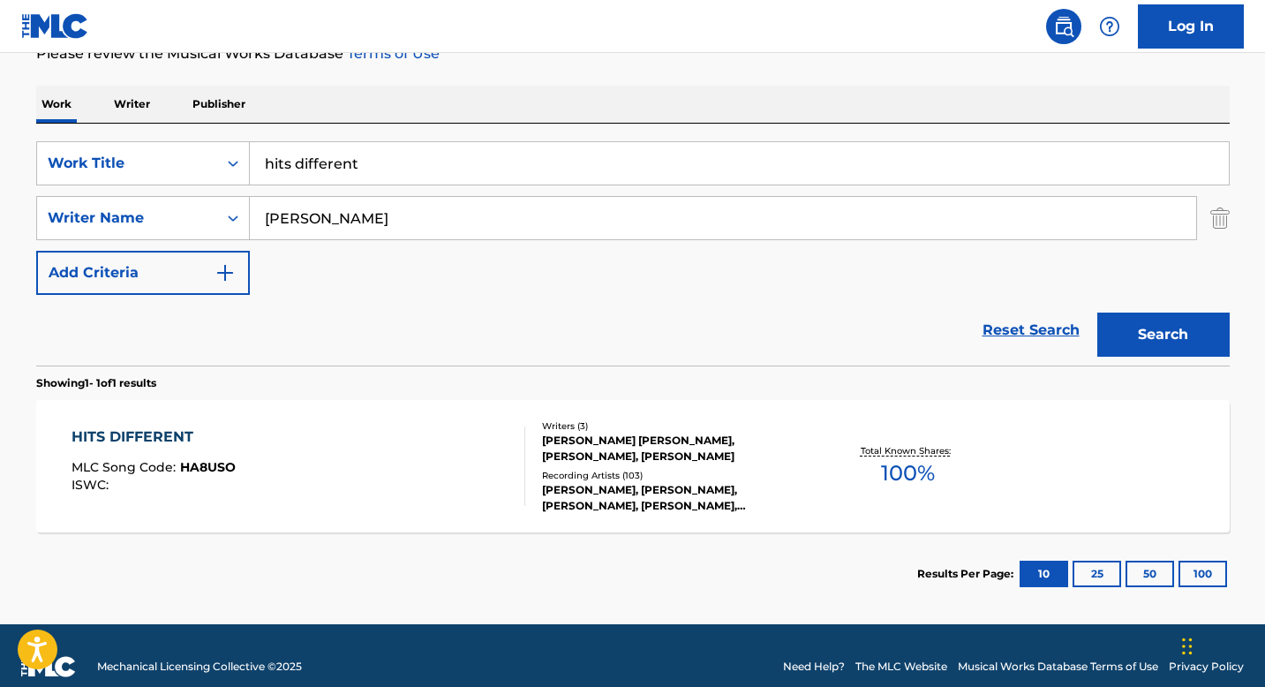
scroll to position [274, 0]
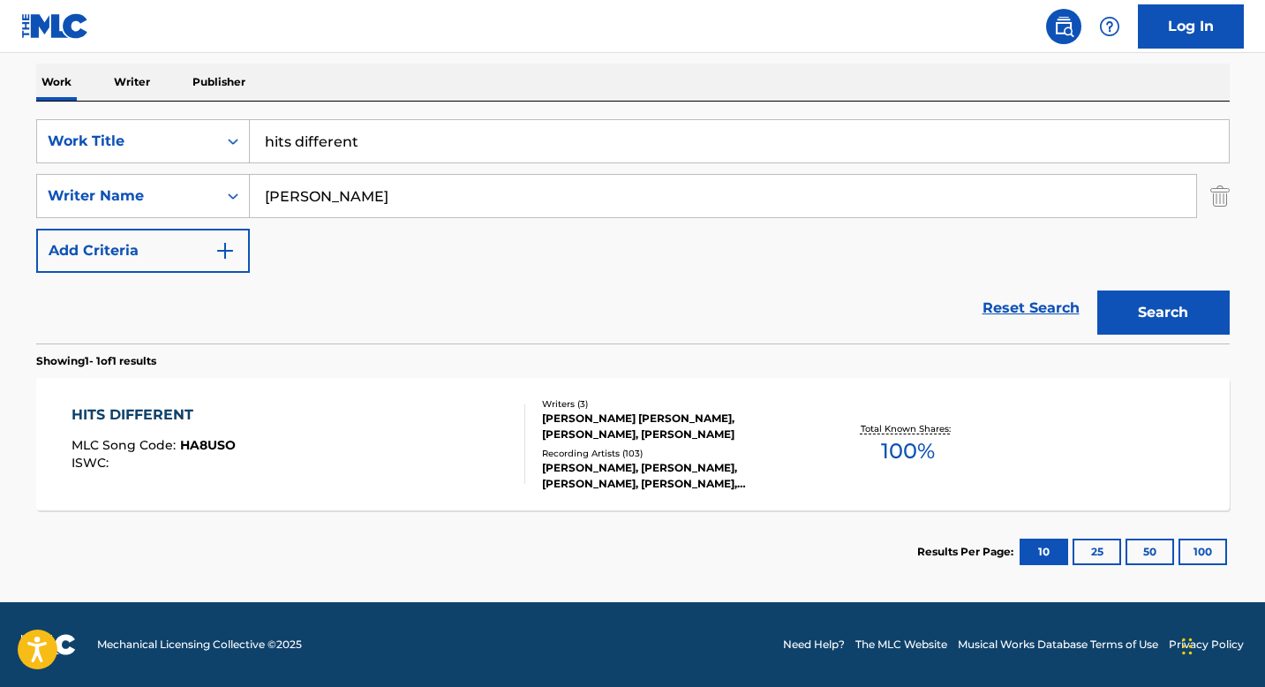
click at [138, 409] on div "HITS DIFFERENT" at bounding box center [153, 414] width 164 height 21
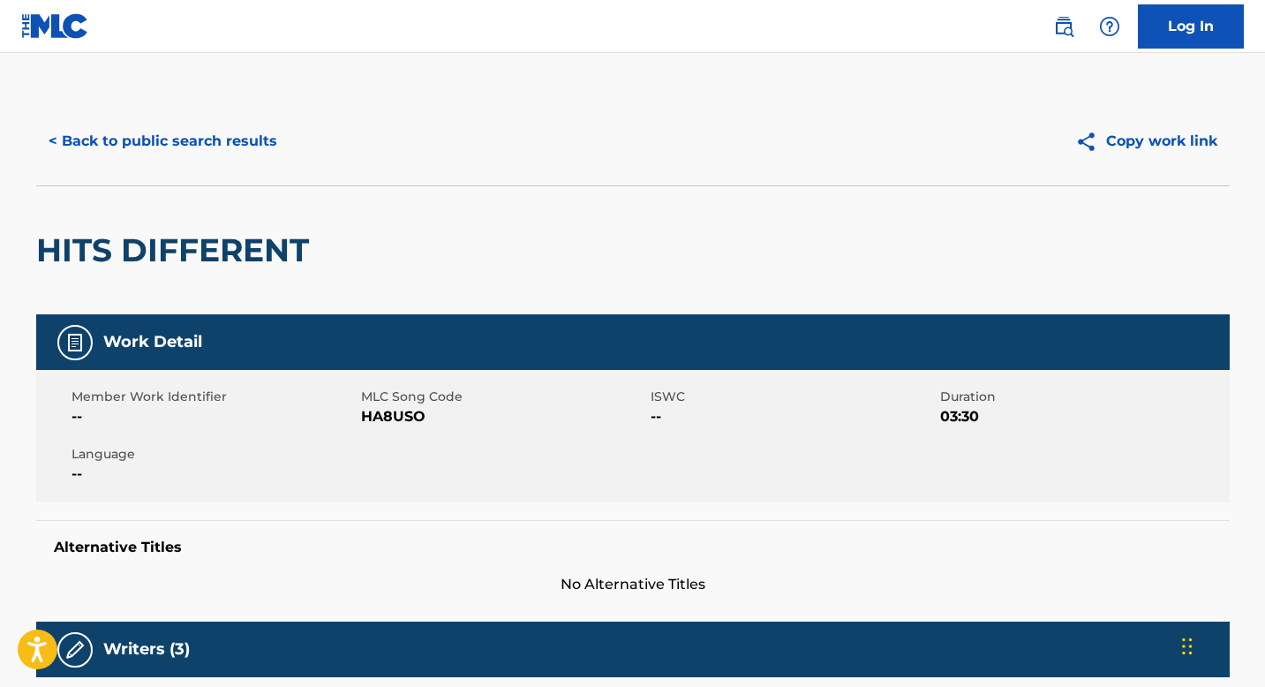
click at [168, 133] on button "< Back to public search results" at bounding box center [162, 141] width 253 height 44
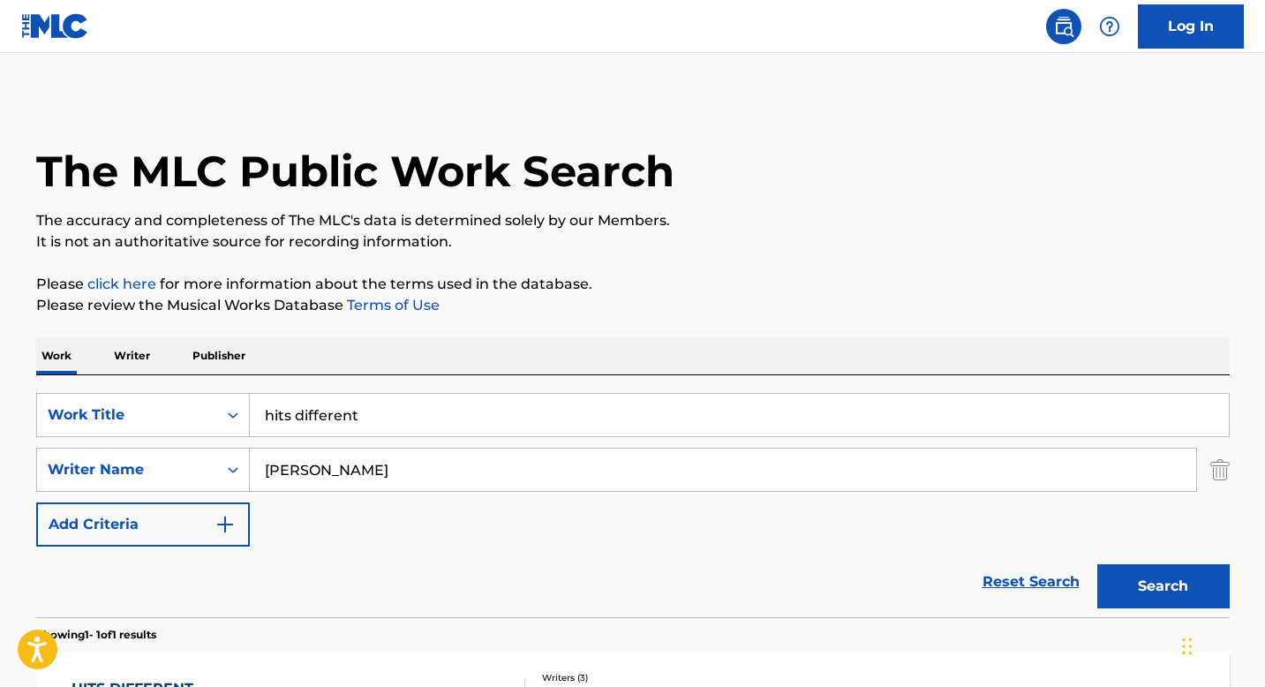
scroll to position [173, 0]
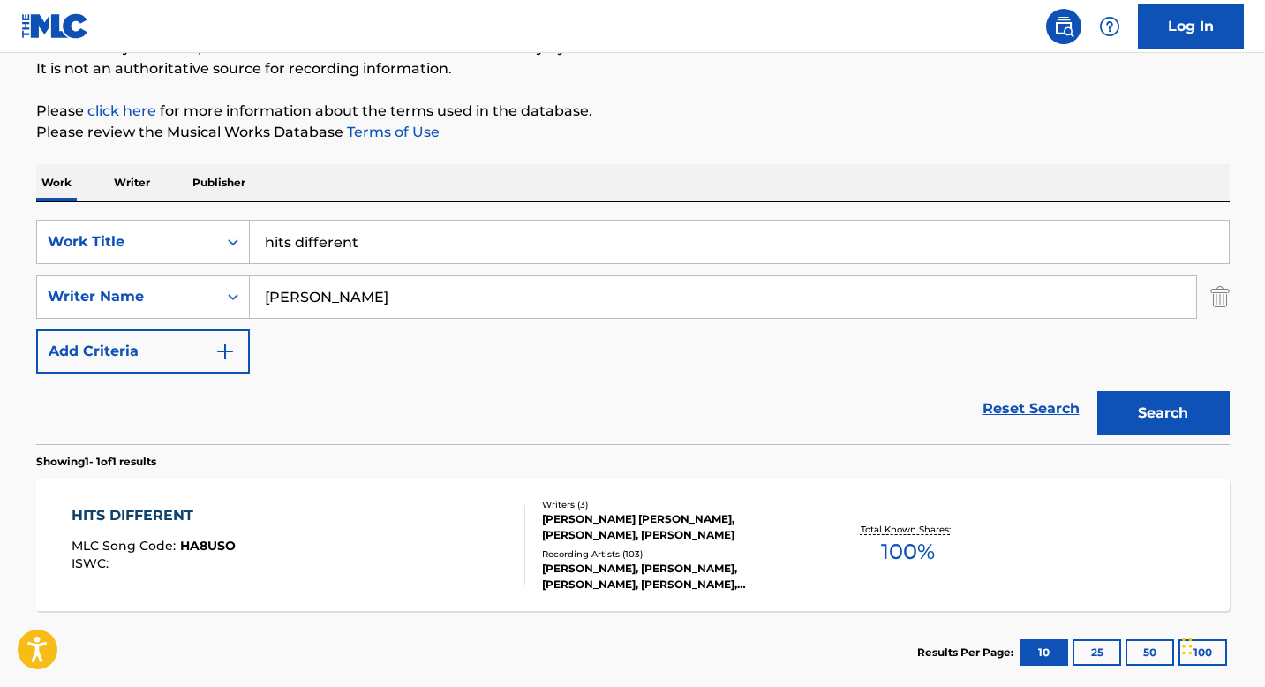
click at [407, 292] on input "[PERSON_NAME]" at bounding box center [723, 296] width 946 height 42
click at [373, 256] on input "hits different" at bounding box center [739, 242] width 979 height 42
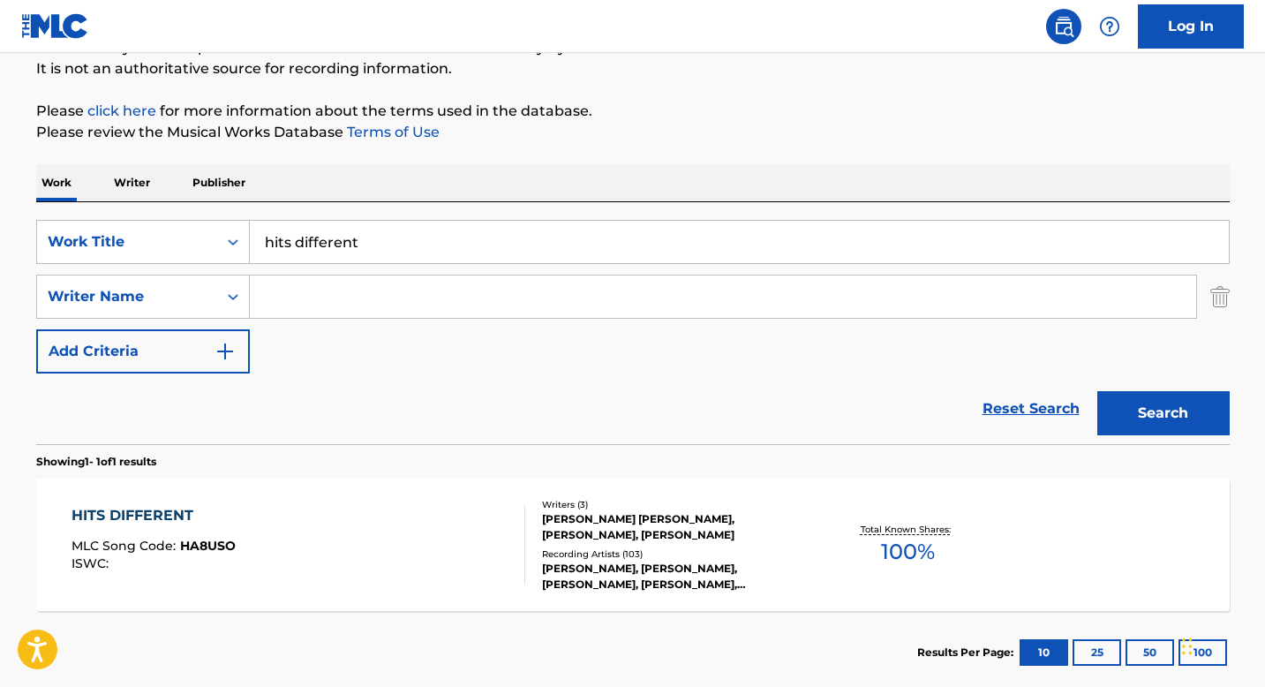
click at [373, 256] on input "hits different" at bounding box center [739, 242] width 979 height 42
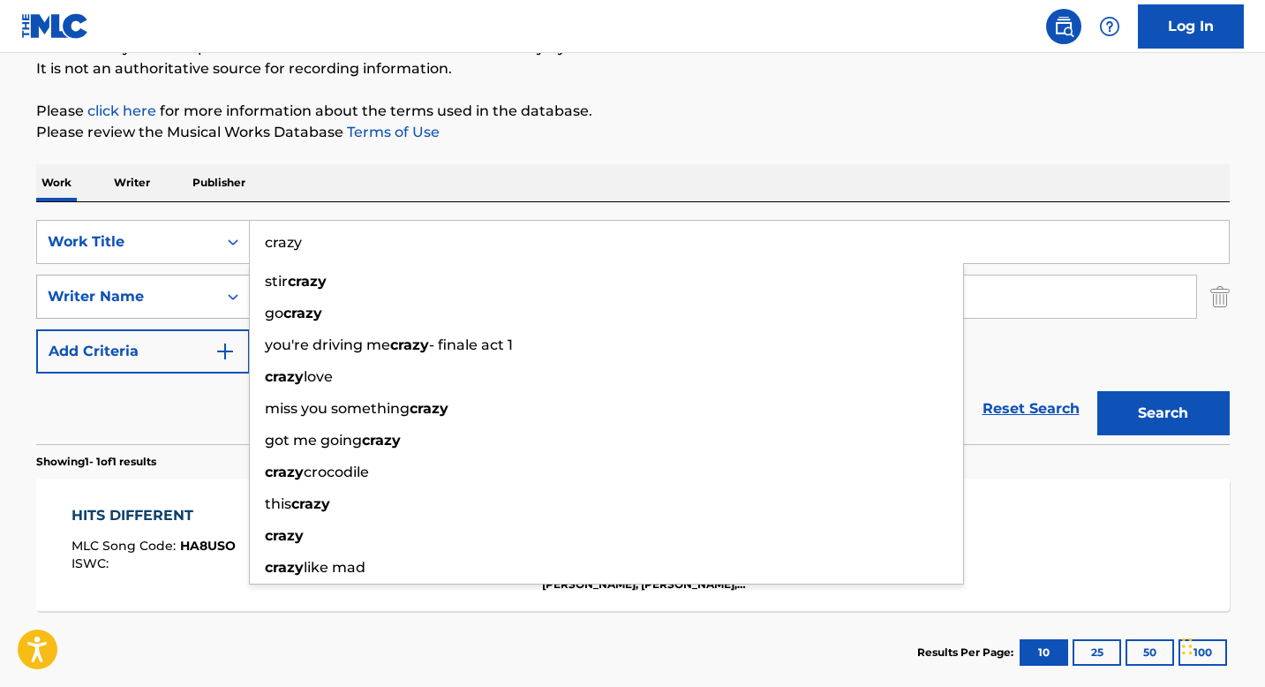
type input "crazy"
click at [231, 303] on icon "Search Form" at bounding box center [233, 297] width 18 height 18
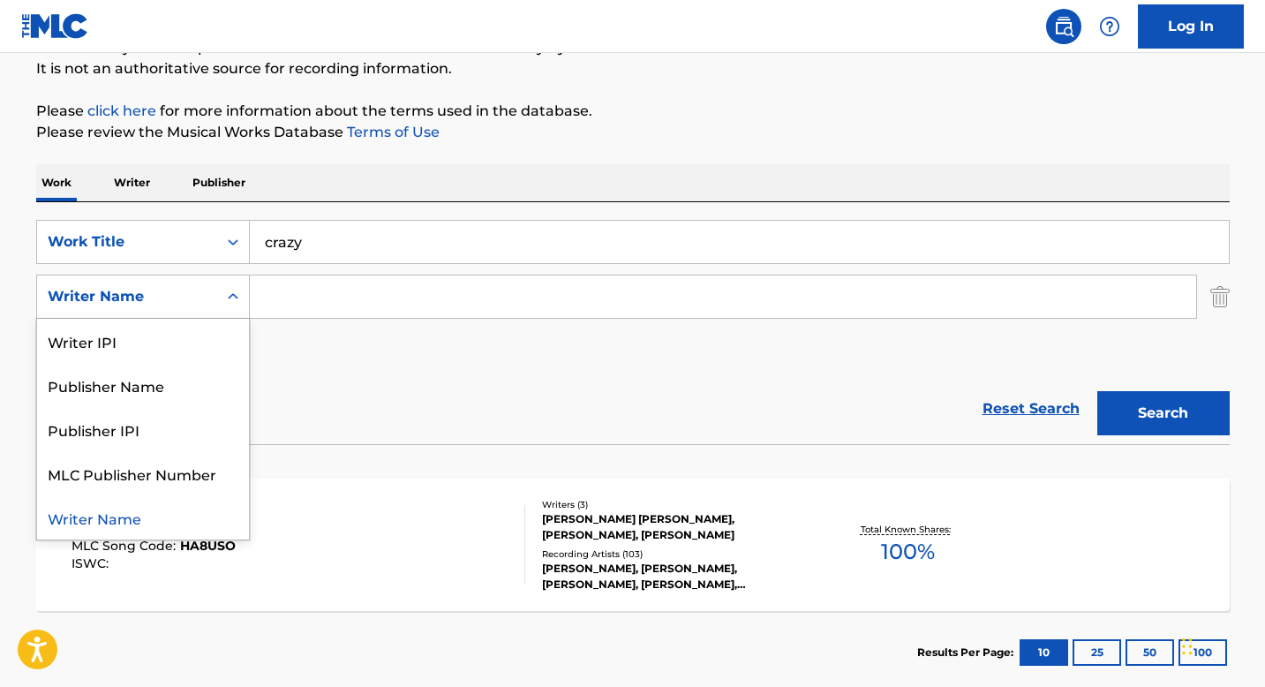
click at [1221, 293] on img "Search Form" at bounding box center [1219, 296] width 19 height 44
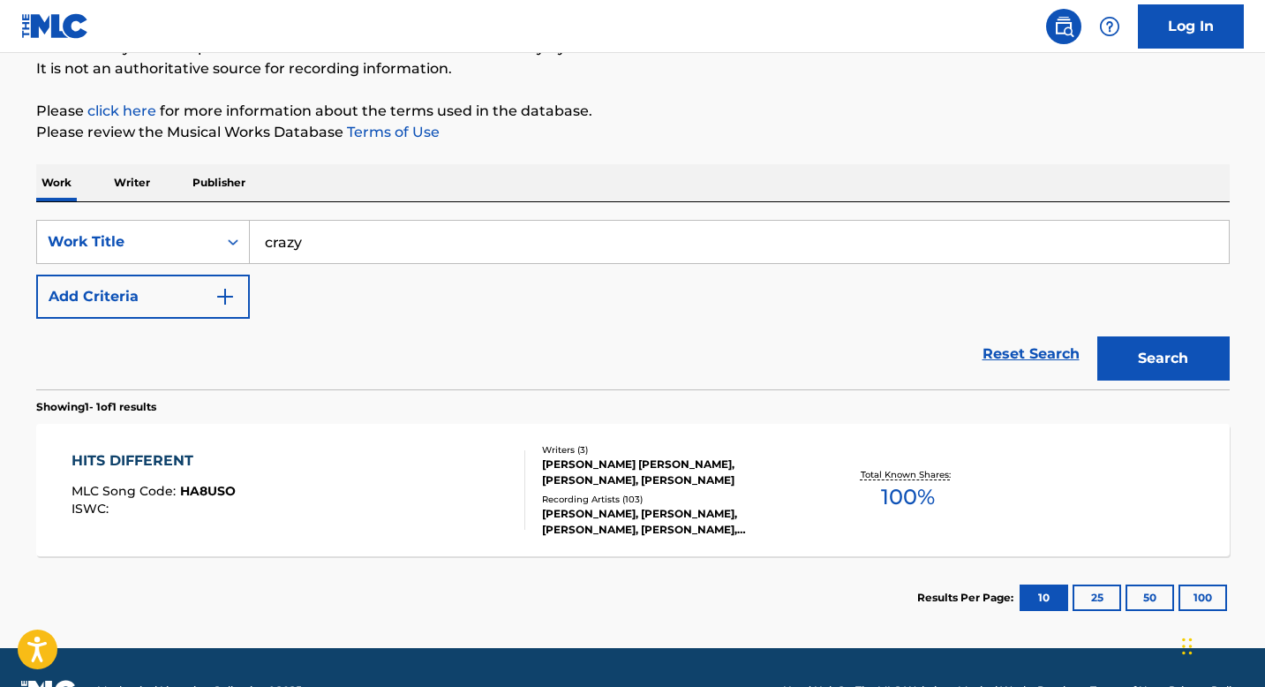
click at [1156, 374] on button "Search" at bounding box center [1163, 358] width 132 height 44
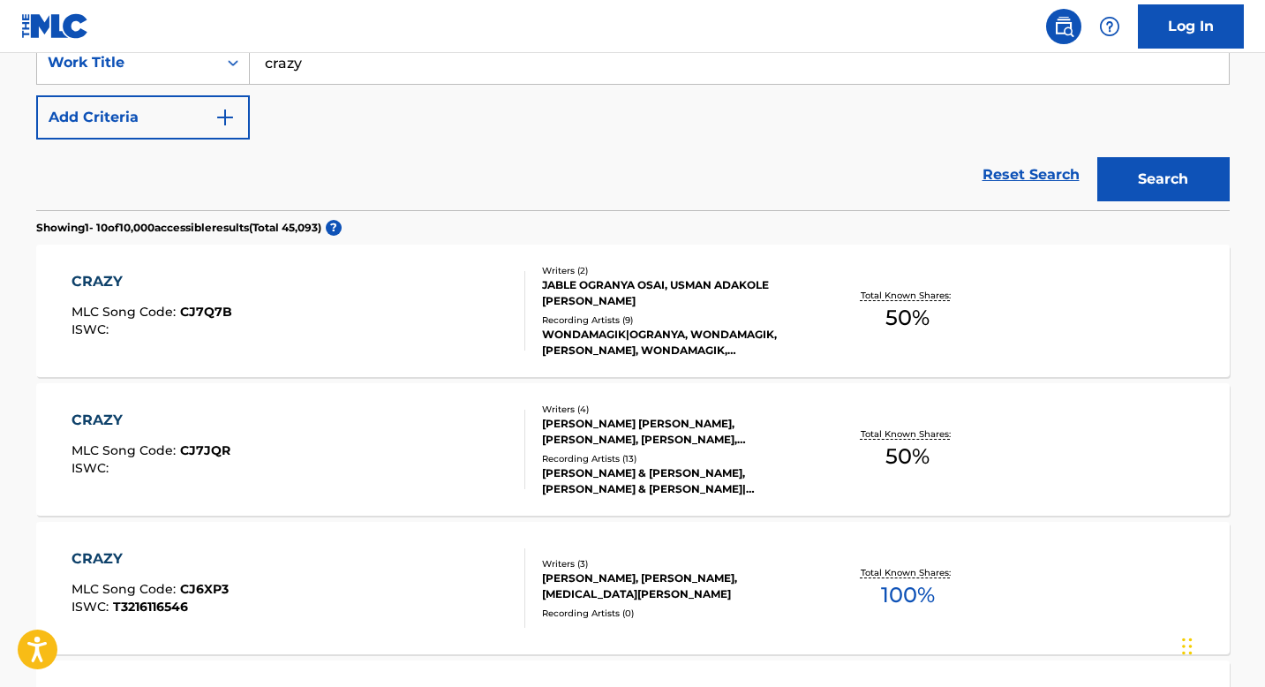
scroll to position [328, 0]
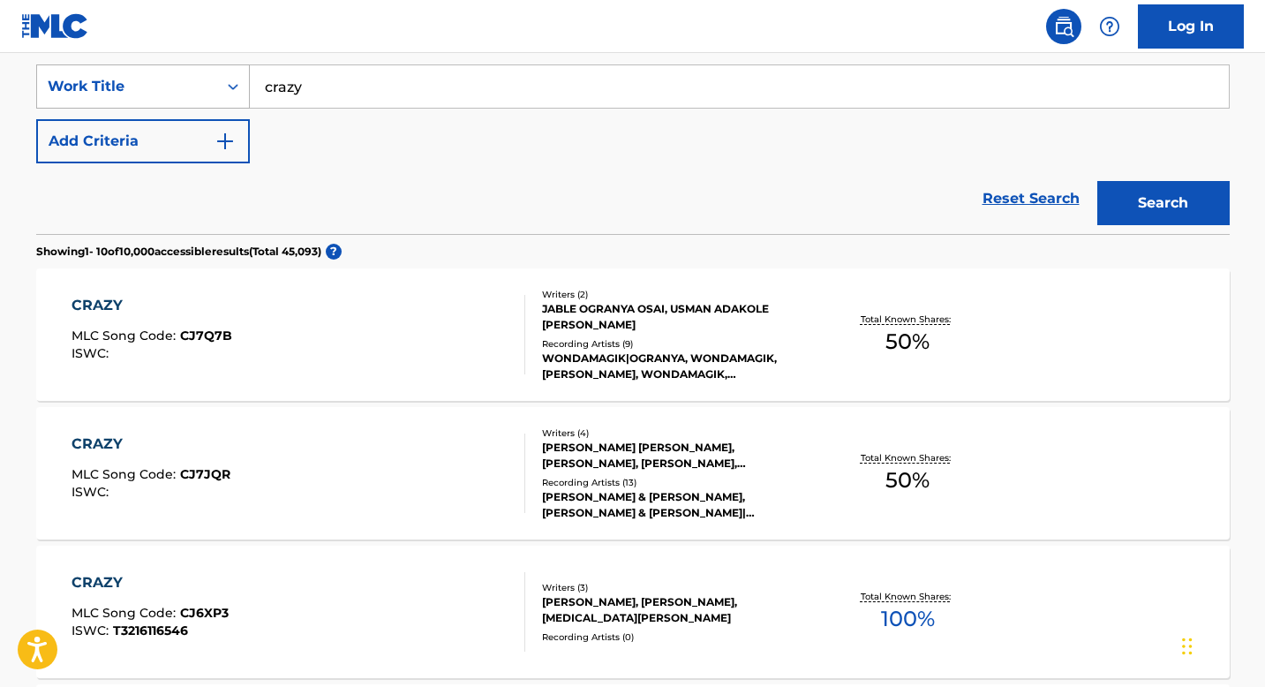
click at [222, 79] on div "Search Form" at bounding box center [233, 87] width 32 height 32
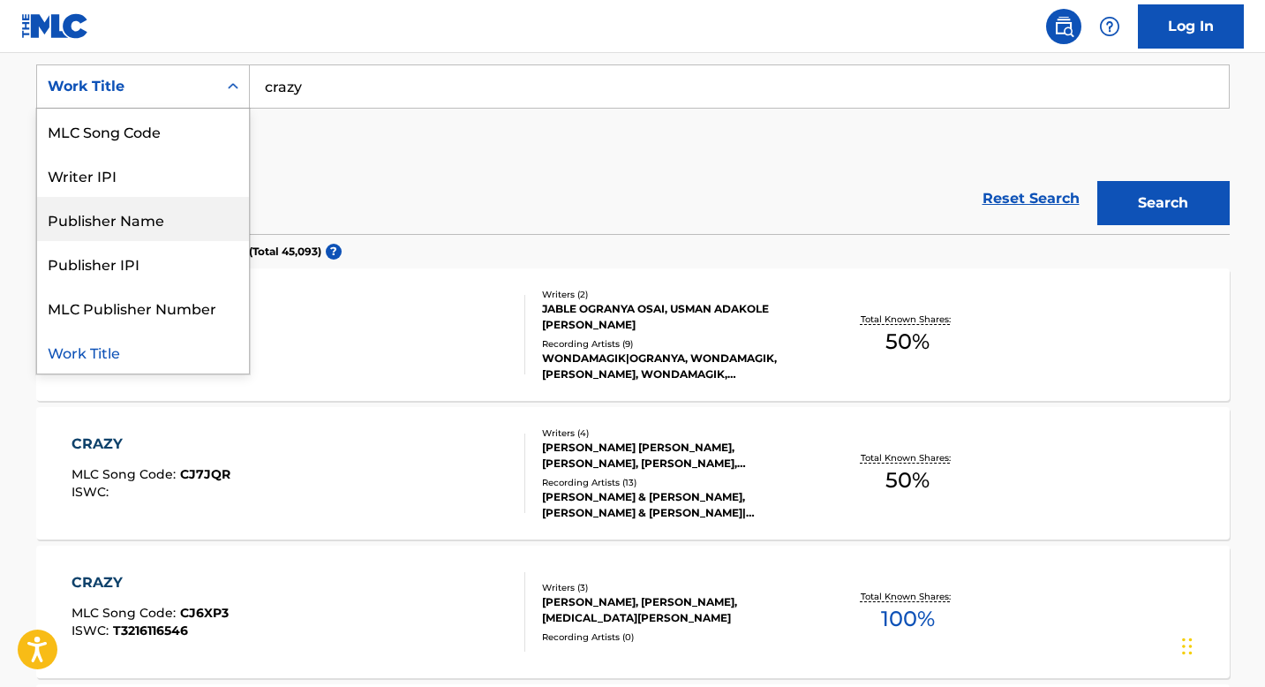
scroll to position [0, 0]
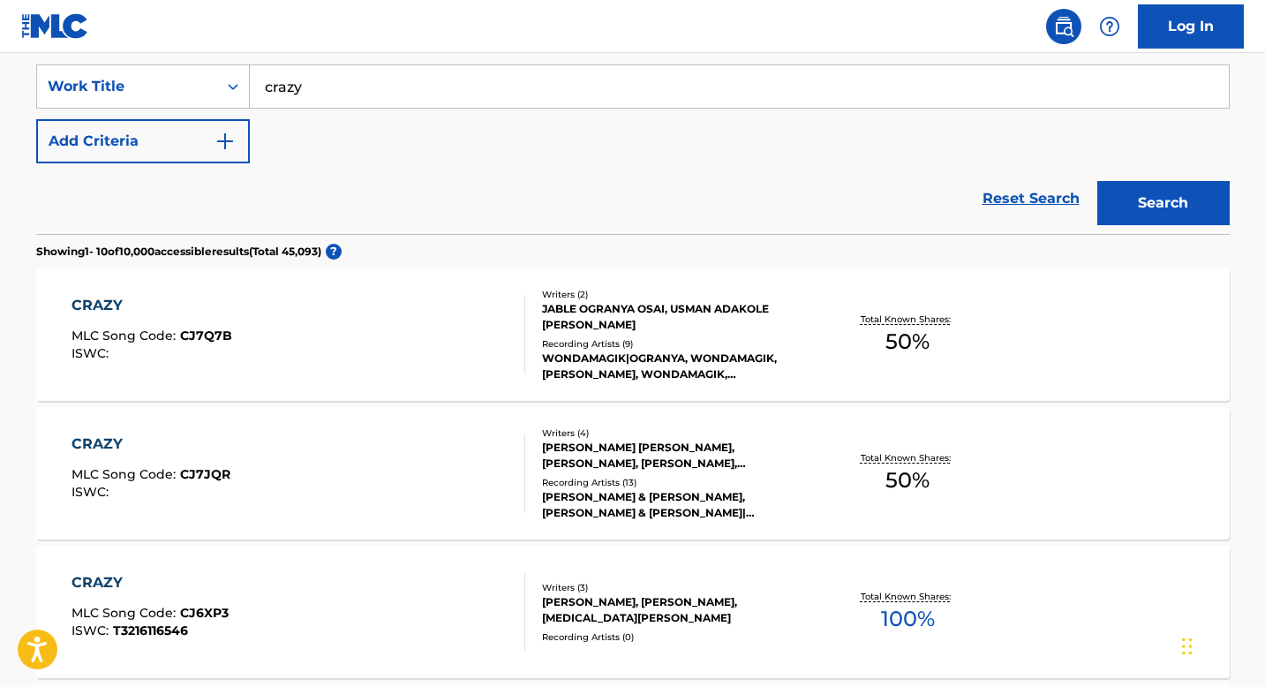
click at [460, 128] on div "SearchWithCriteriaf0d2ab50-1fc0-49c0-9d6e-c0b78949bd0e Work Title crazy Add Cri…" at bounding box center [632, 113] width 1193 height 99
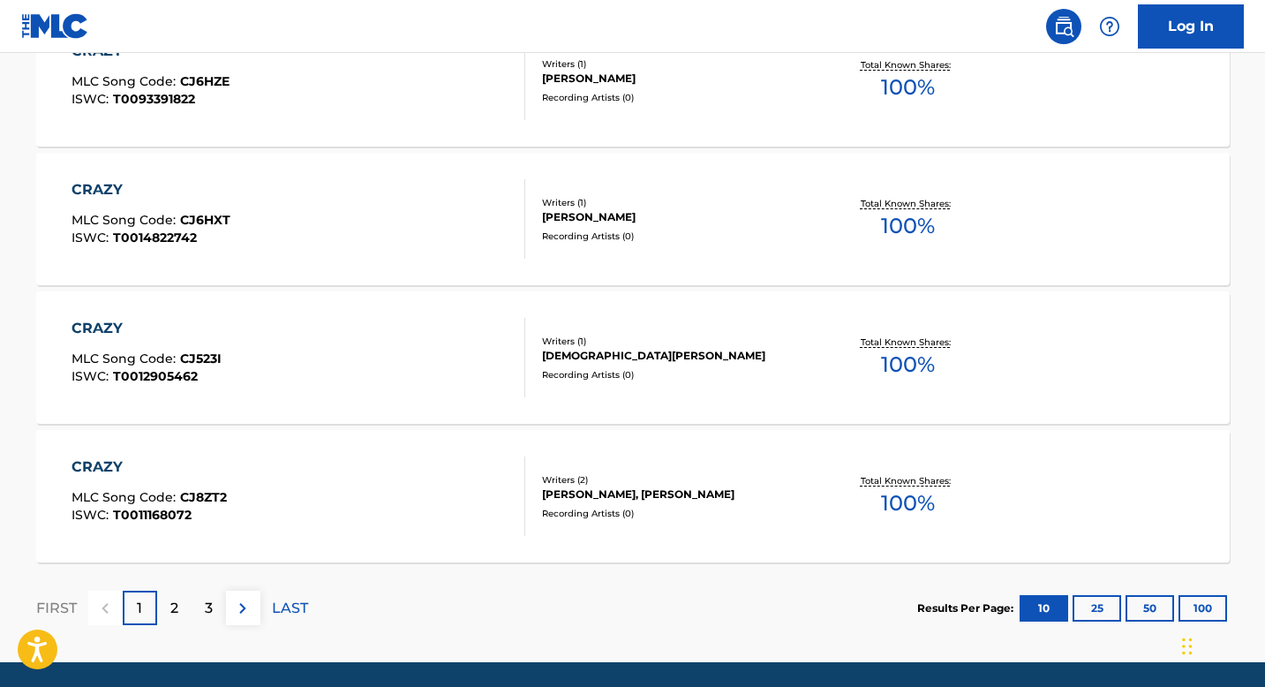
scroll to position [1444, 0]
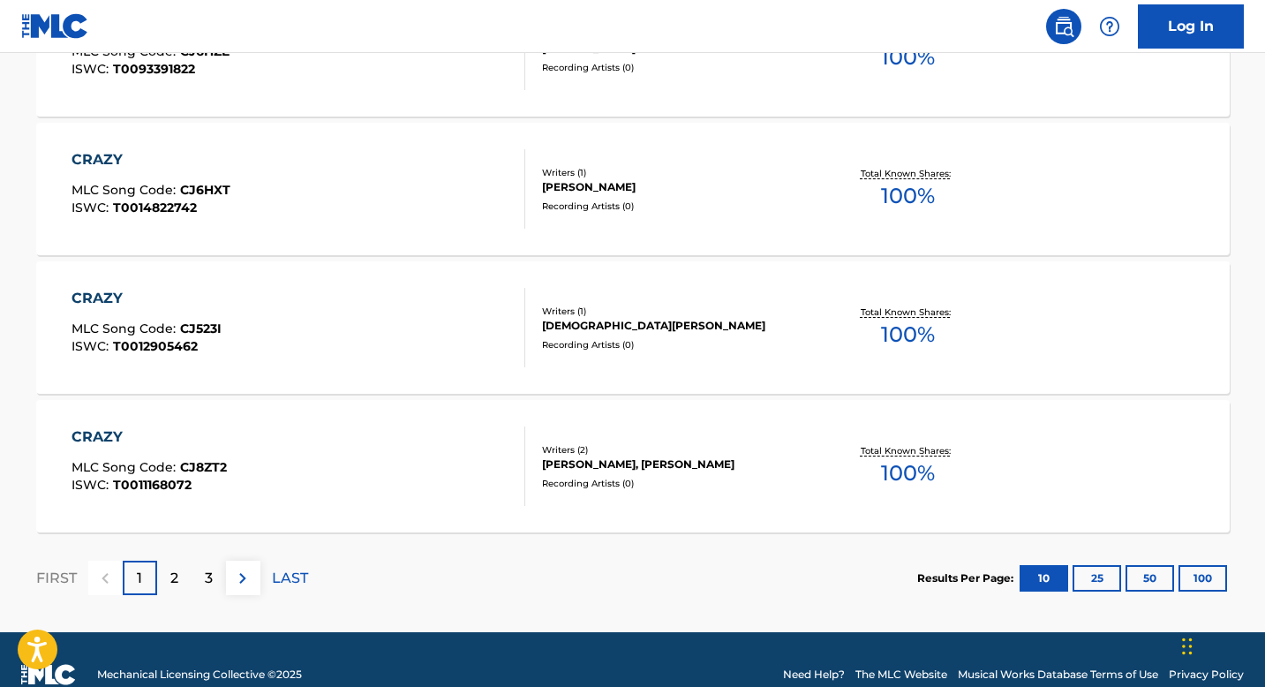
click at [169, 576] on div "2" at bounding box center [174, 577] width 34 height 34
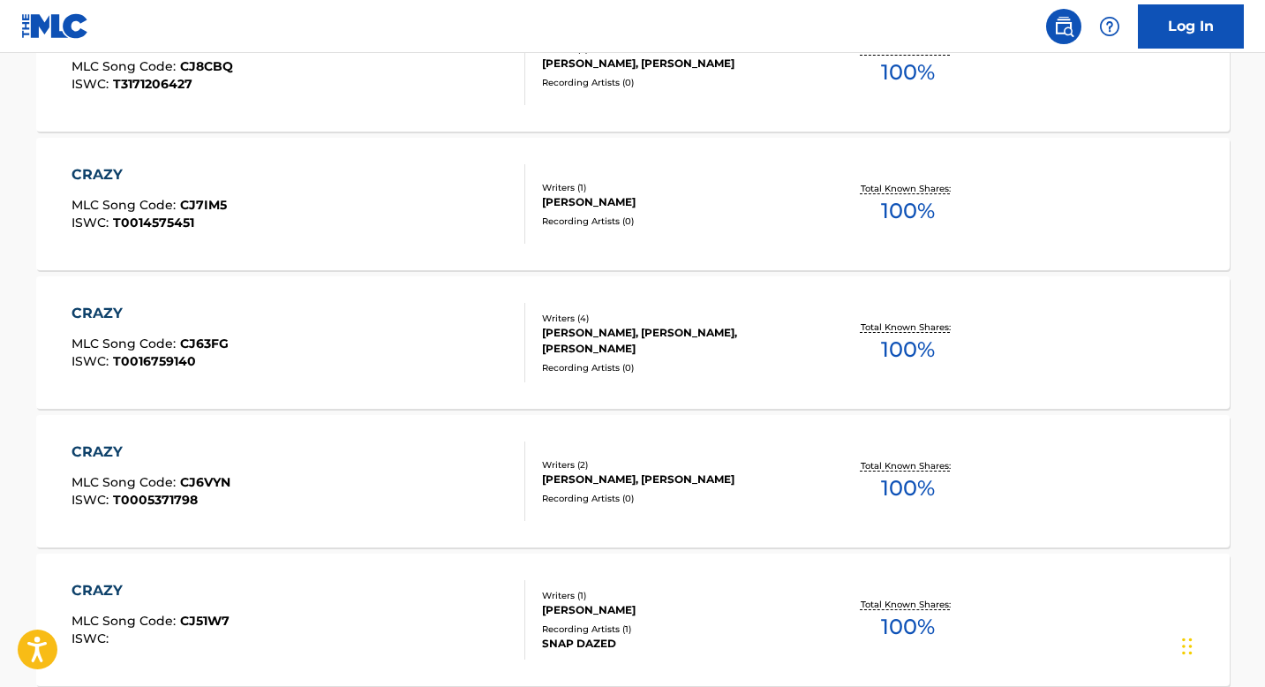
scroll to position [1474, 0]
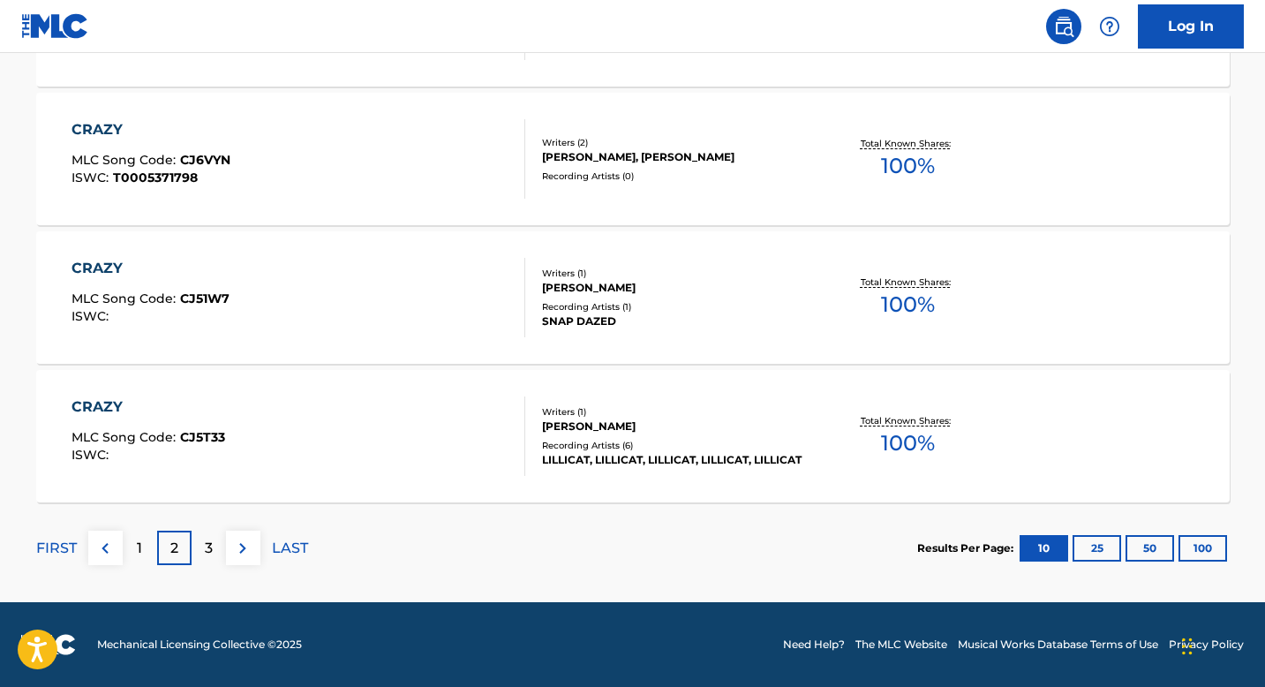
click at [211, 544] on p "3" at bounding box center [209, 547] width 8 height 21
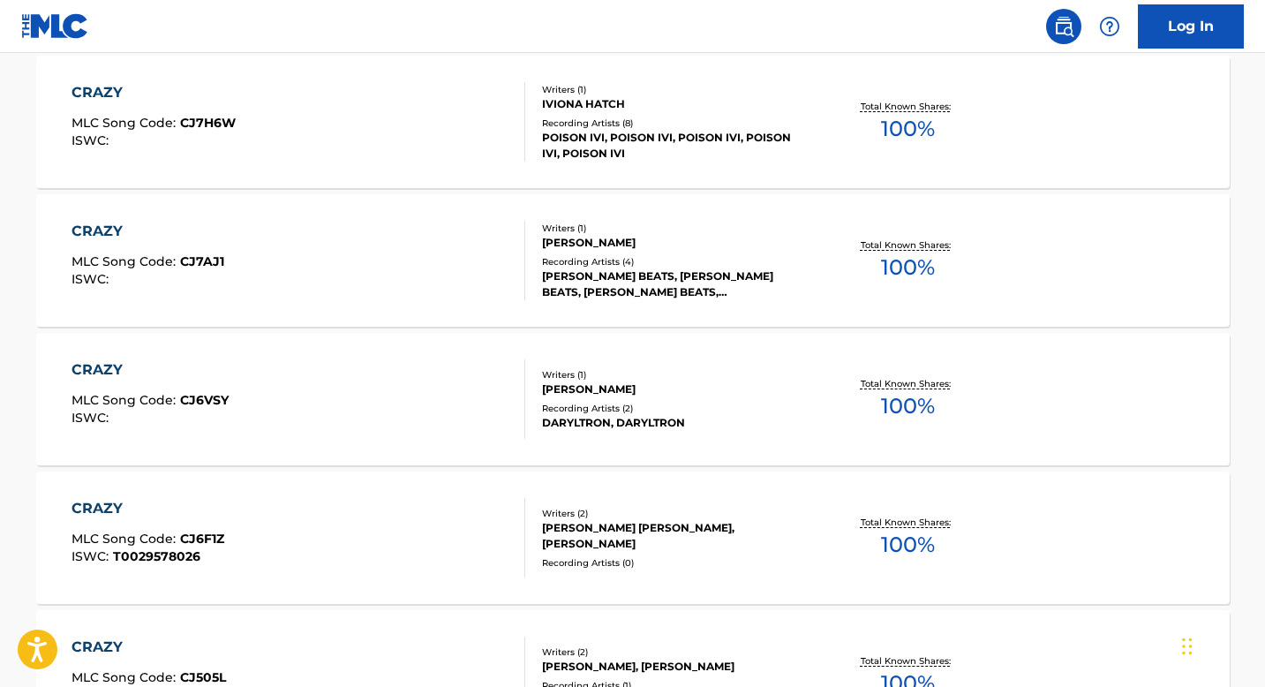
scroll to position [511, 0]
